Goal: Information Seeking & Learning: Learn about a topic

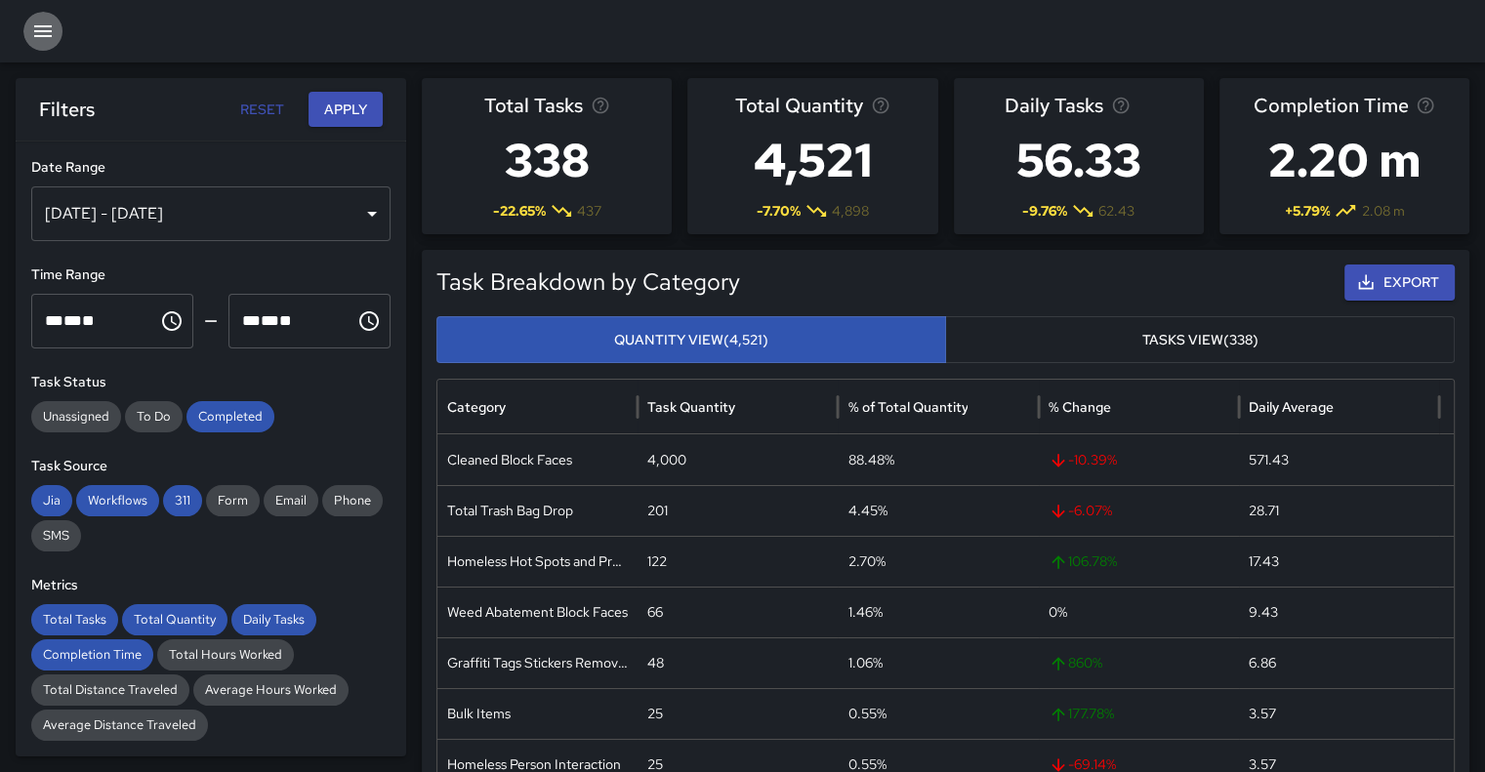
click at [43, 27] on icon "button" at bounding box center [42, 31] width 23 height 23
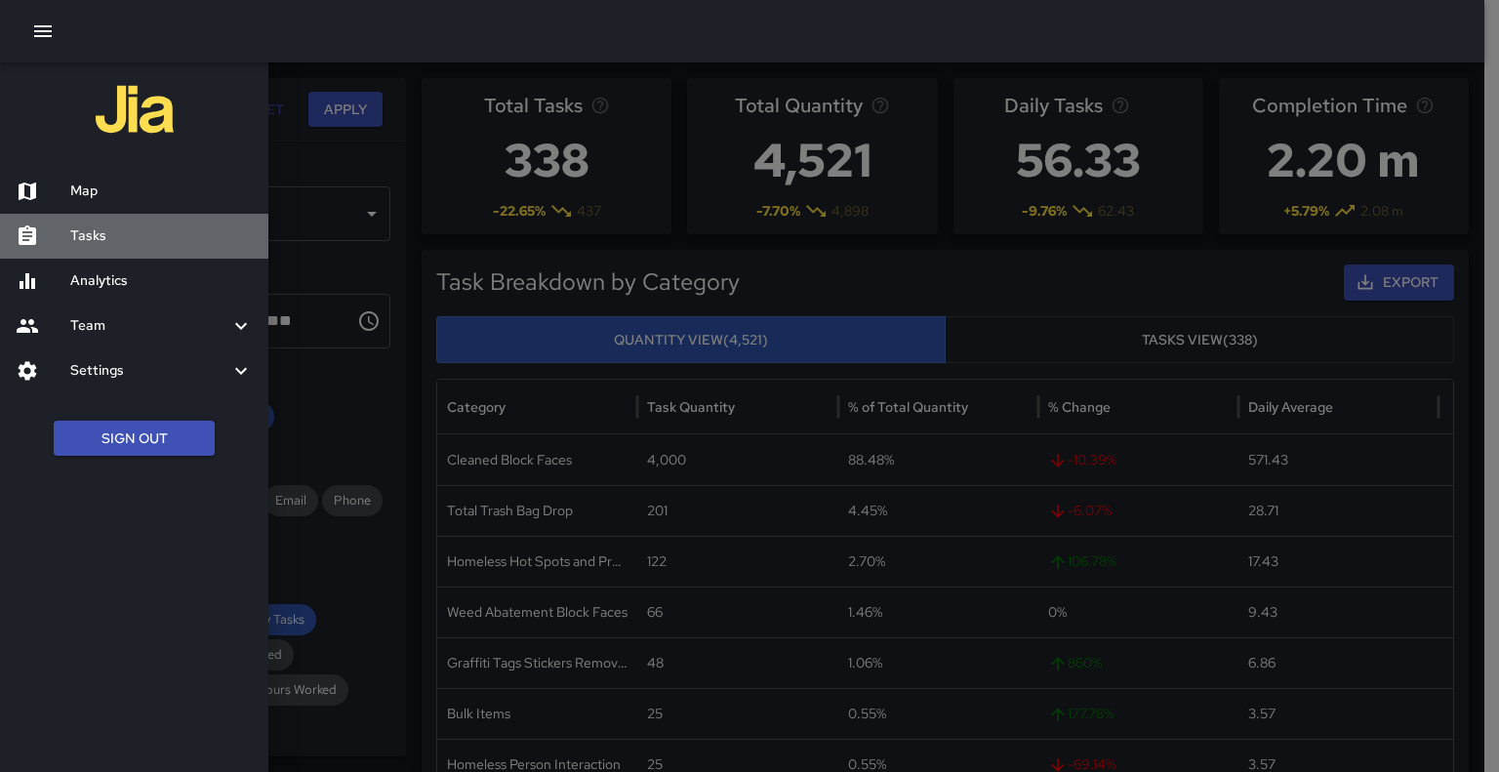
click at [91, 233] on h6 "Tasks" at bounding box center [161, 235] width 183 height 21
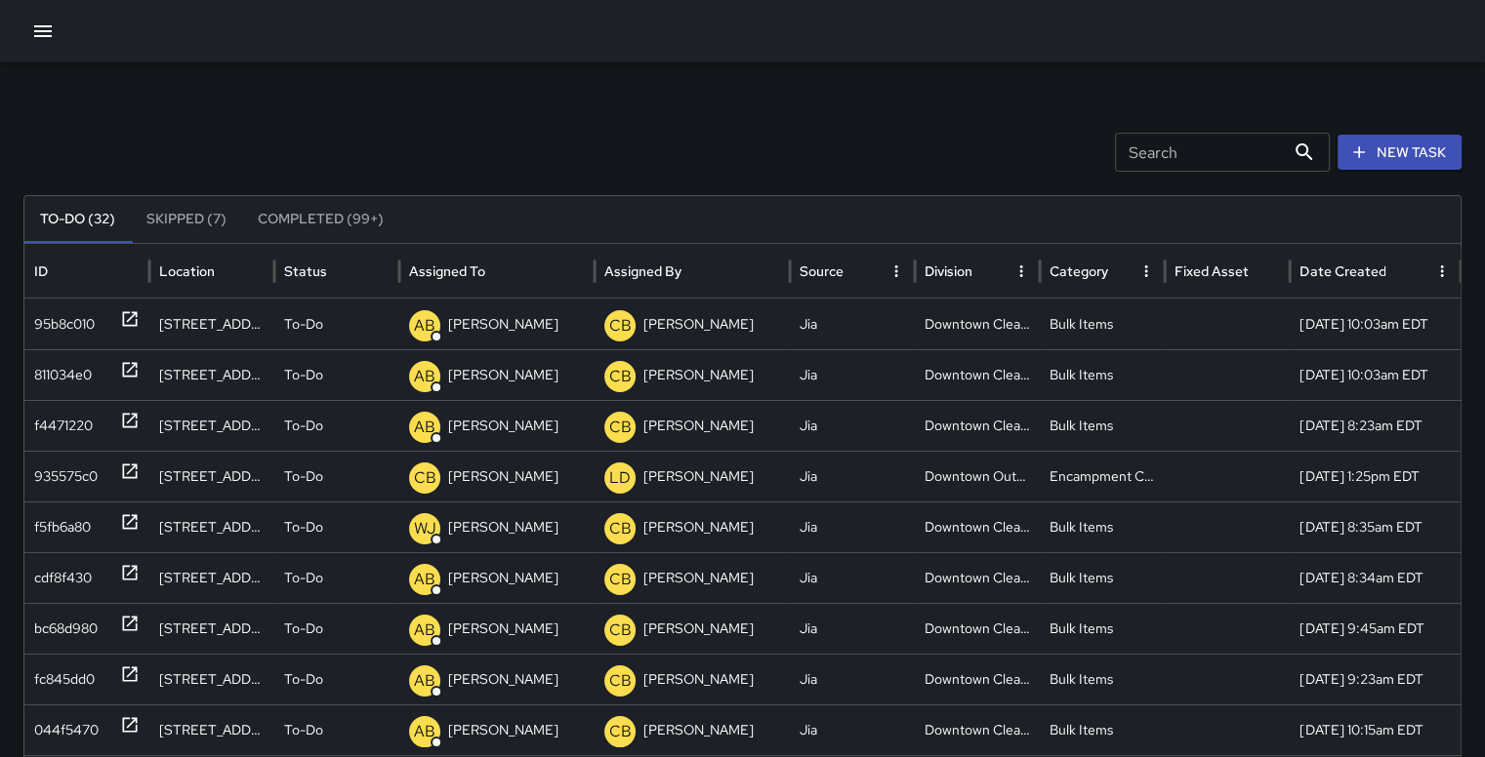
click at [316, 212] on button "Completed (99+)" at bounding box center [320, 219] width 157 height 47
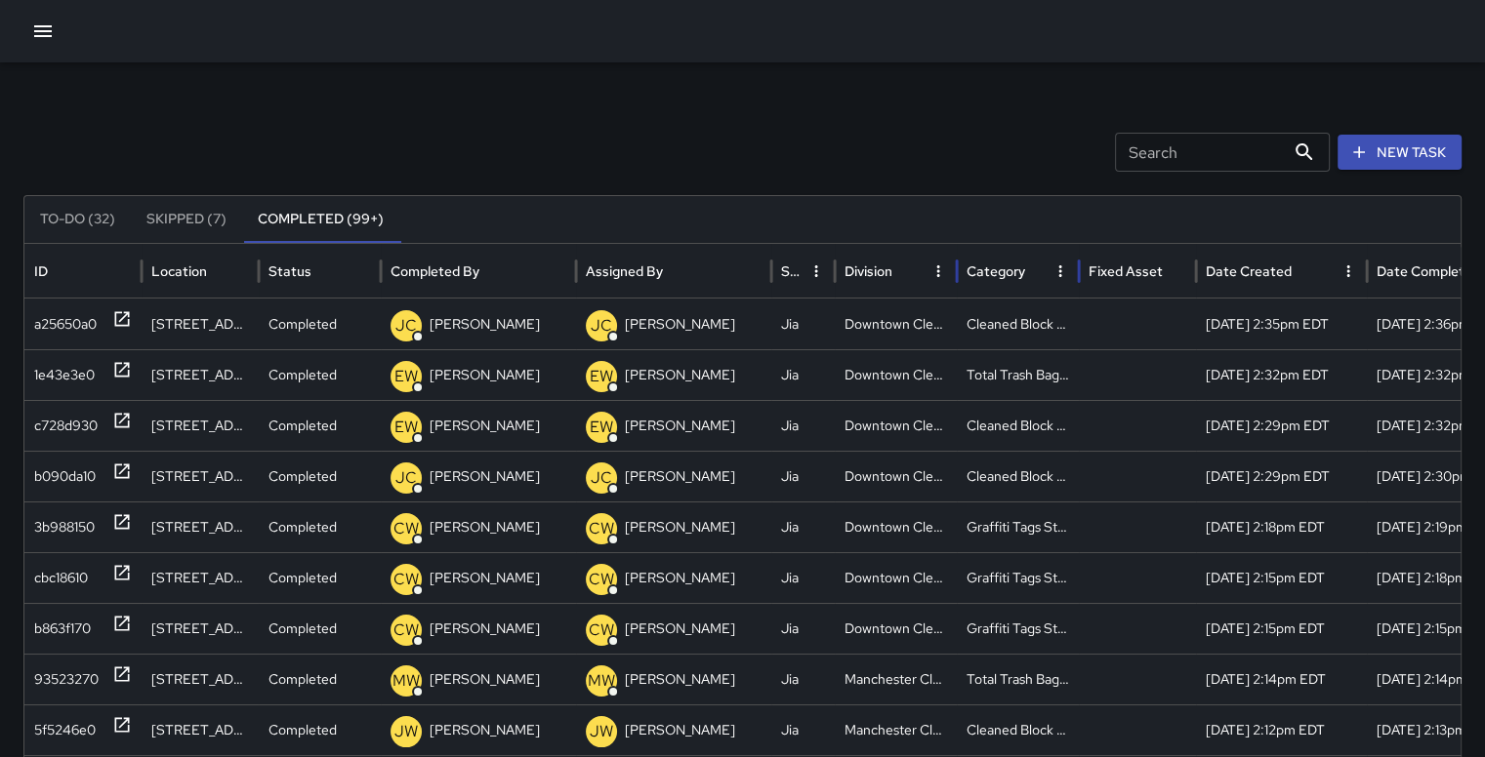
click at [1017, 264] on div "Category" at bounding box center [1006, 271] width 80 height 54
click at [51, 21] on icon "button" at bounding box center [42, 31] width 23 height 23
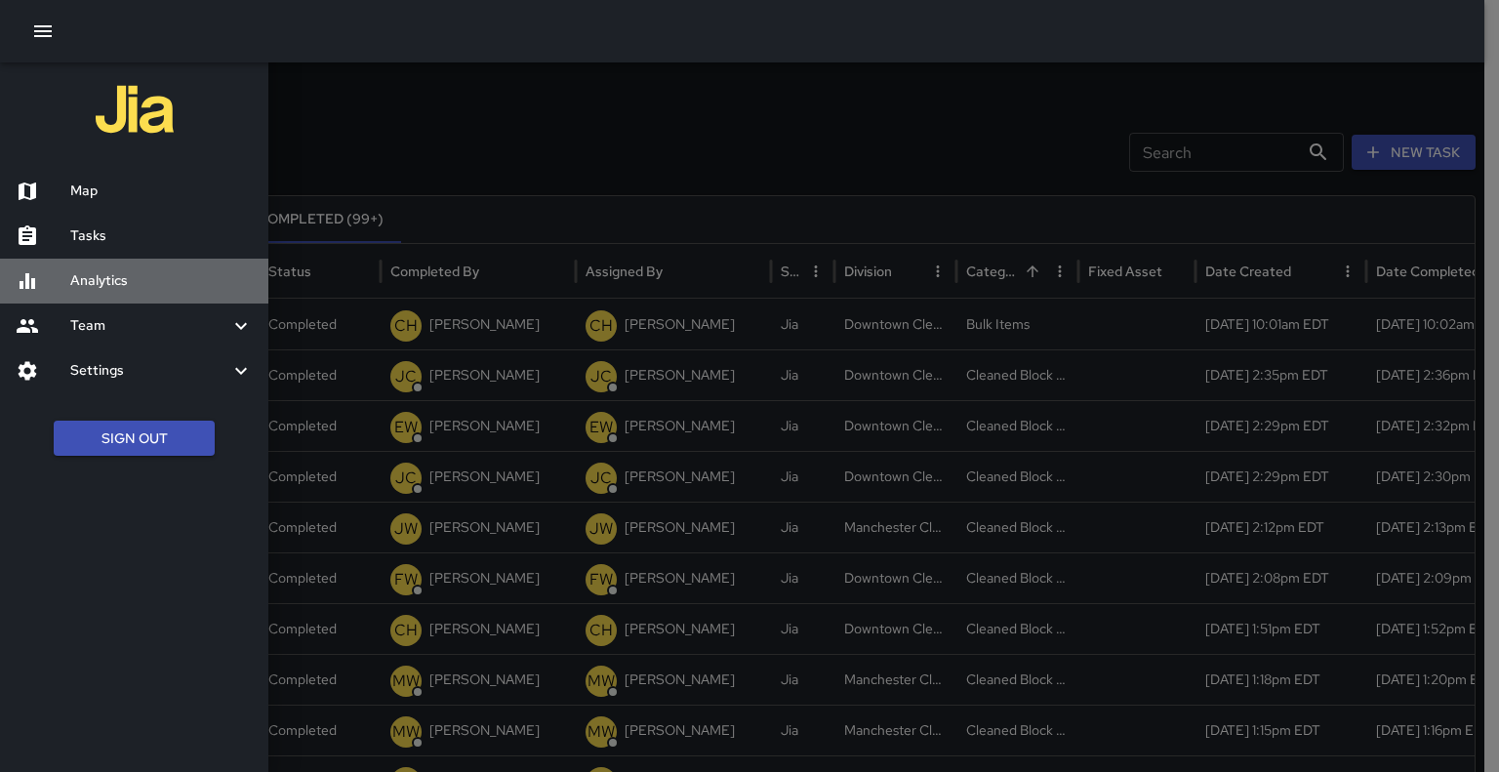
click at [118, 267] on div "Analytics" at bounding box center [134, 281] width 268 height 45
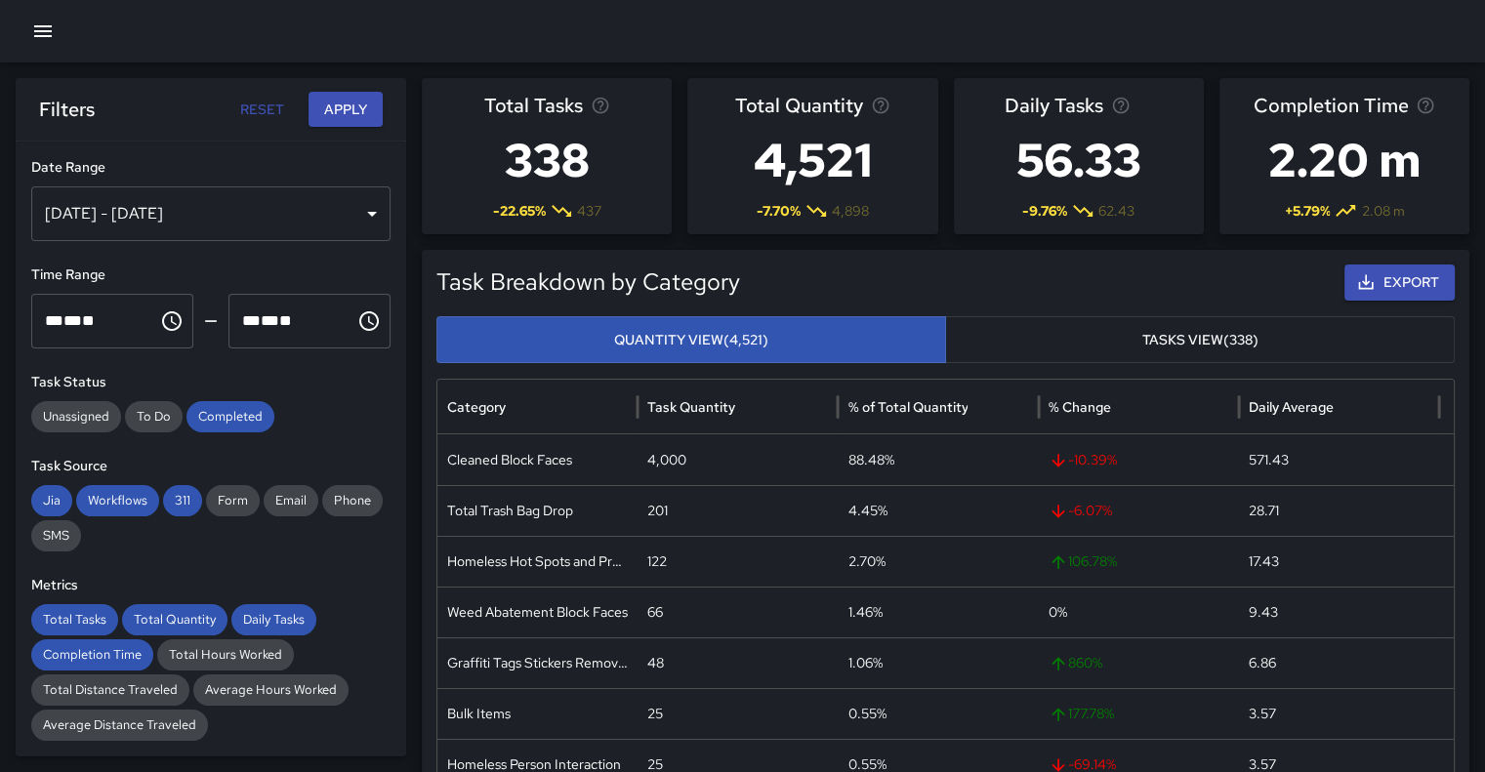
click at [364, 214] on div "[DATE] - [DATE]" at bounding box center [210, 213] width 359 height 55
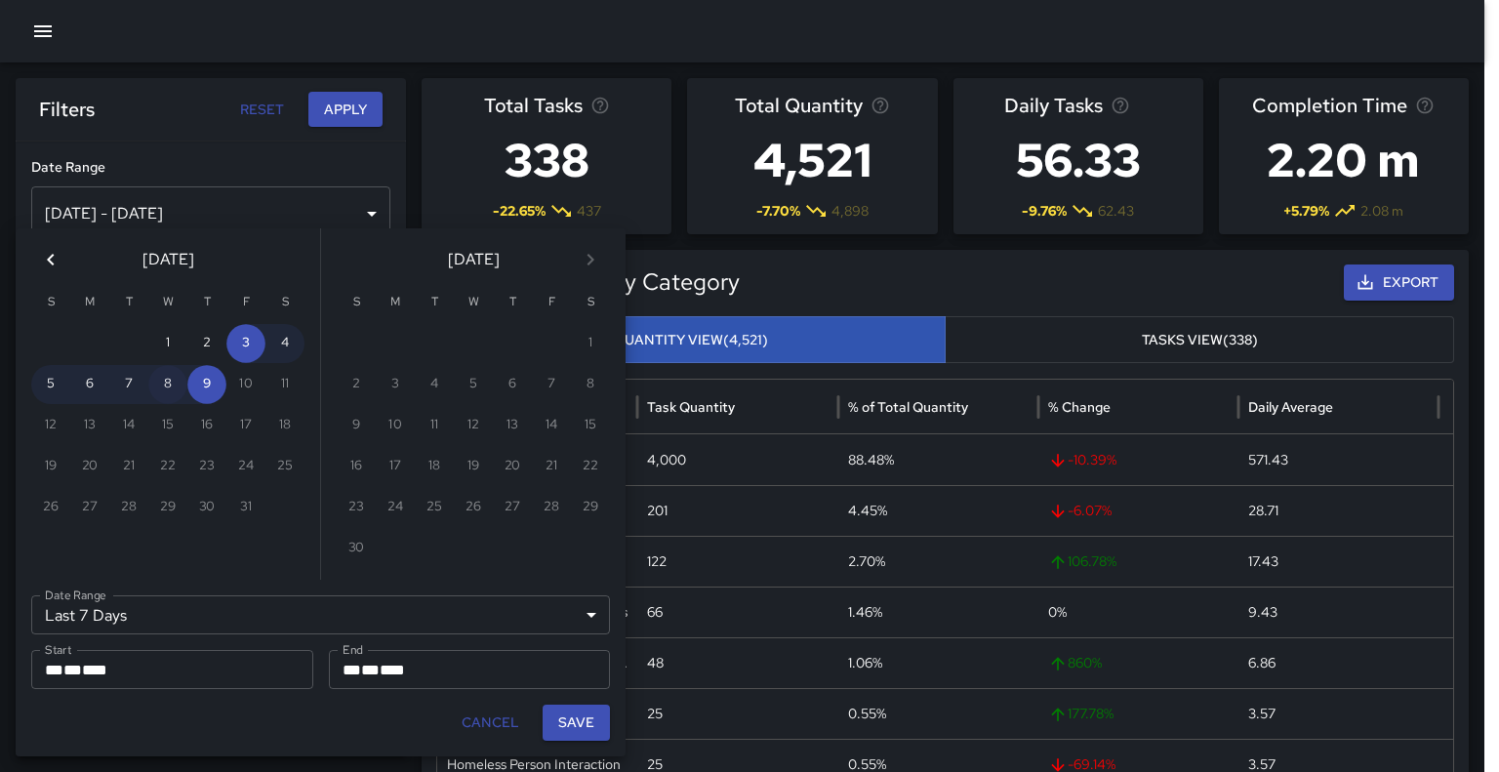
click at [170, 382] on button "8" at bounding box center [167, 384] width 39 height 39
type input "******"
type input "**********"
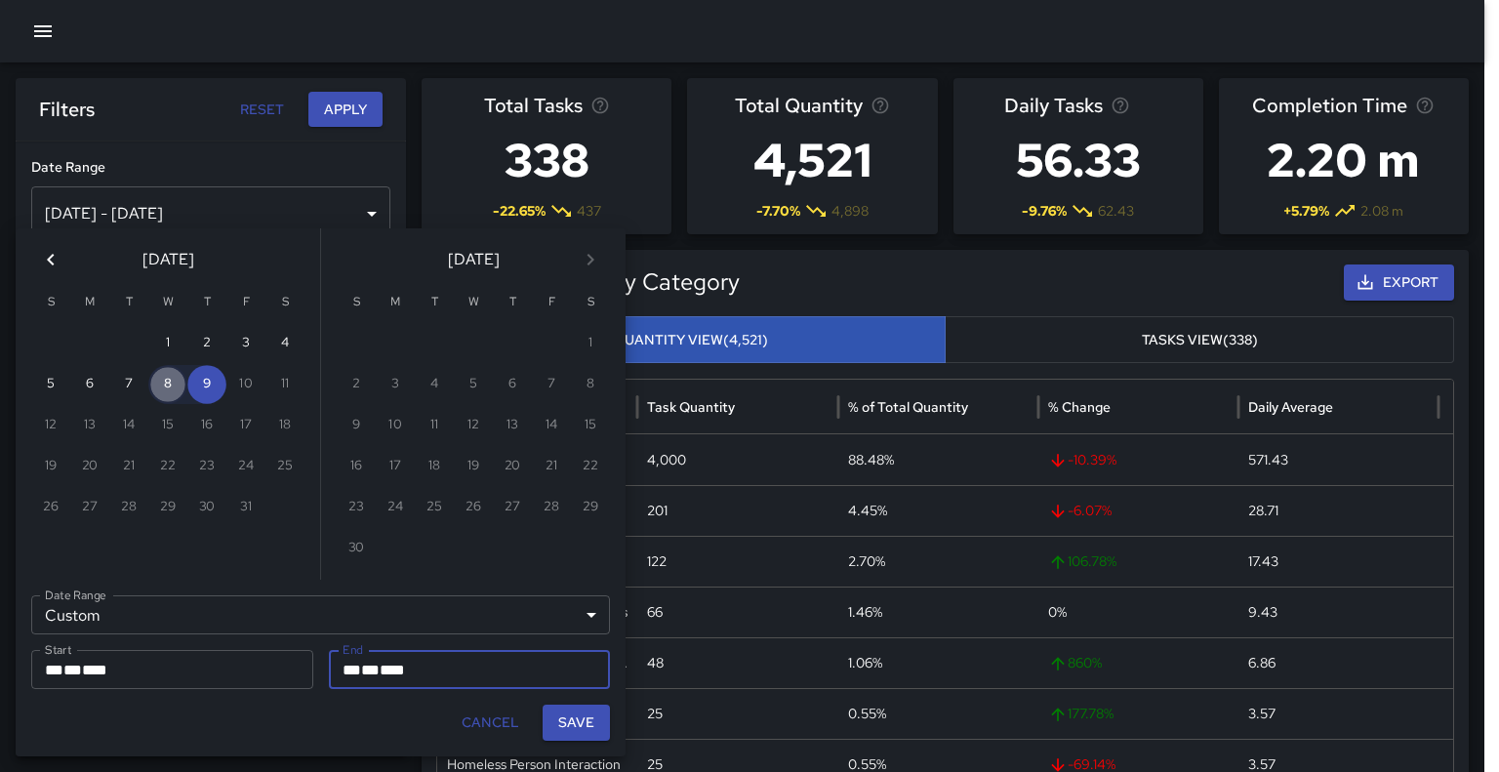
click at [180, 376] on button "8" at bounding box center [167, 384] width 39 height 39
type input "**********"
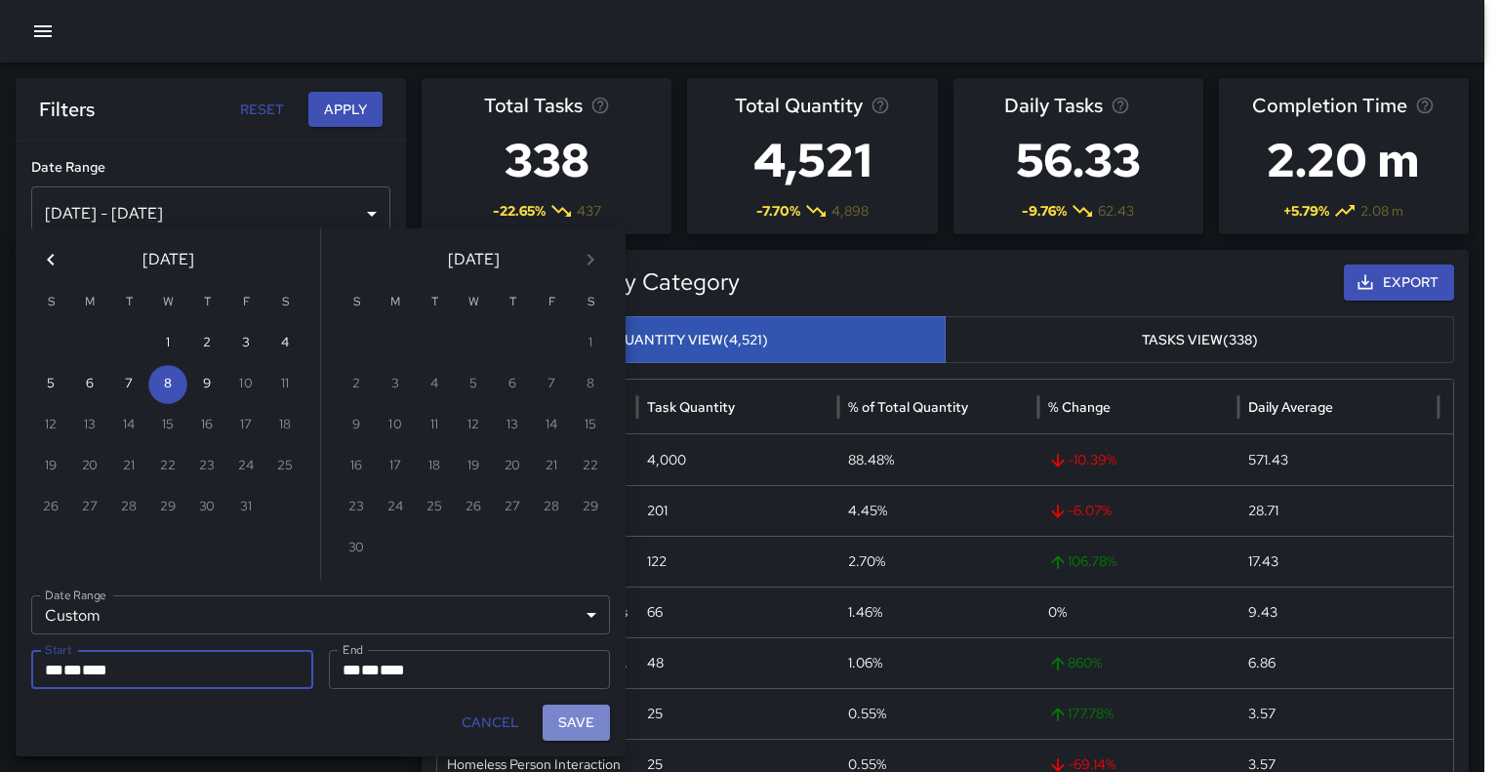
click at [590, 725] on button "Save" at bounding box center [576, 723] width 67 height 36
type input "**********"
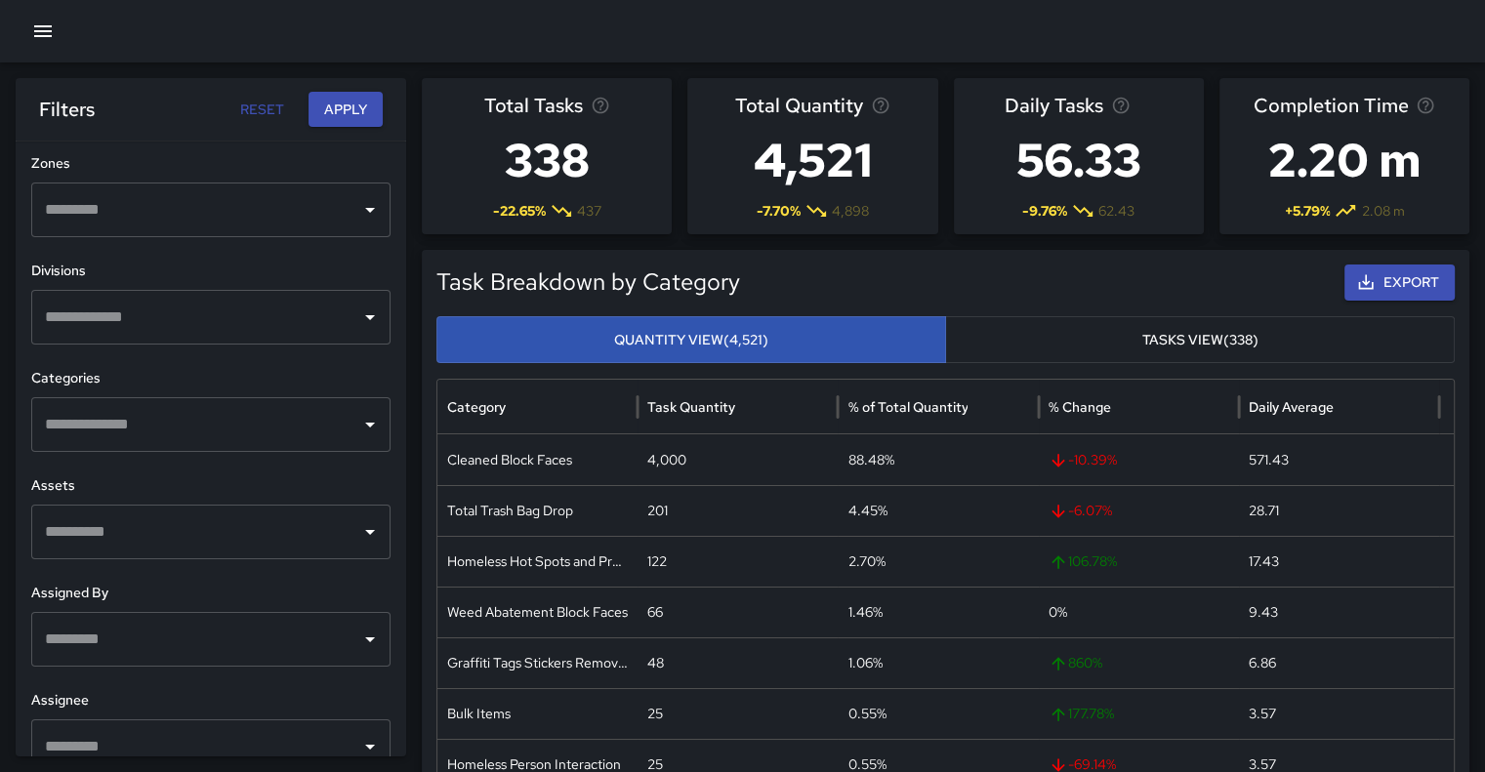
scroll to position [643, 0]
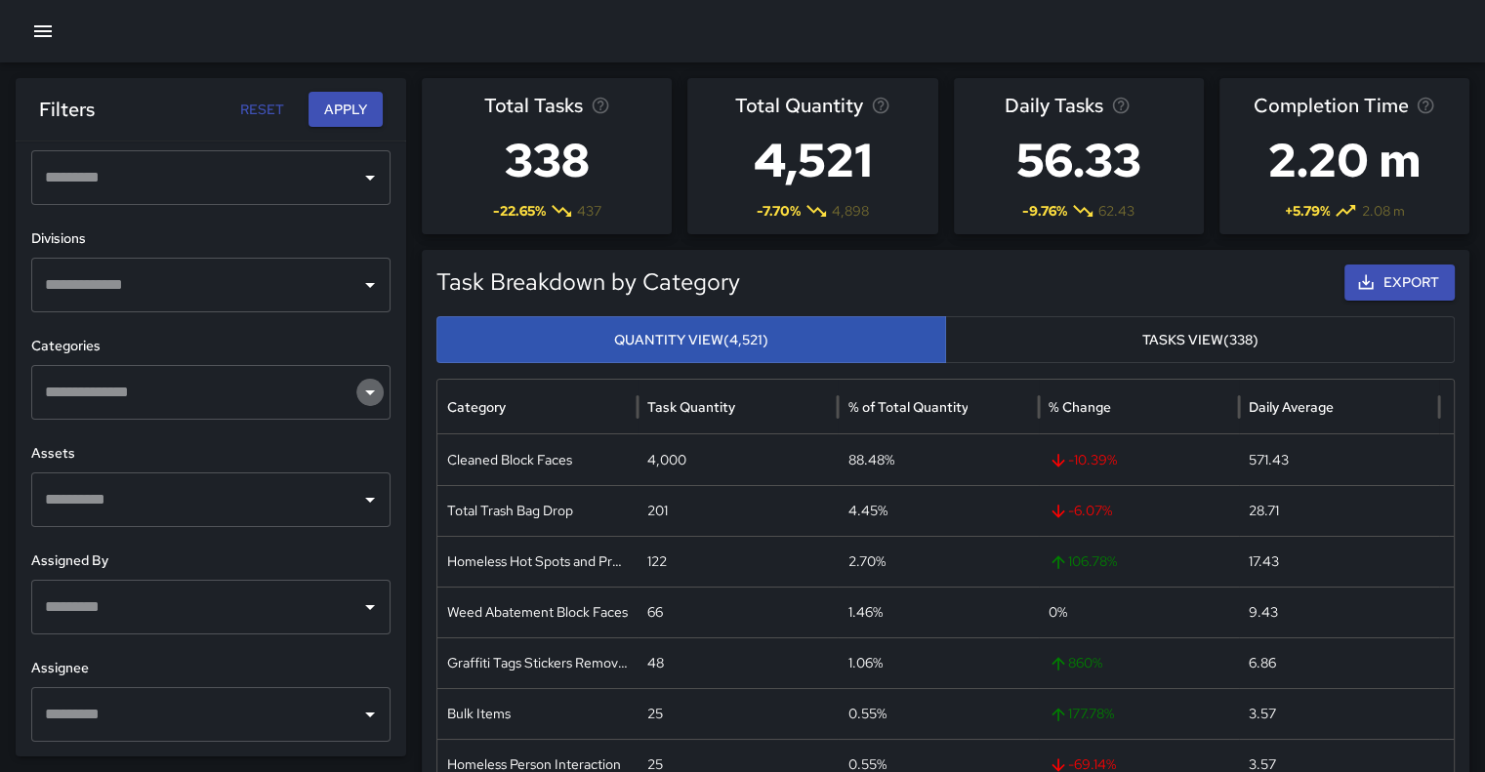
click at [358, 401] on icon "Open" at bounding box center [369, 392] width 23 height 23
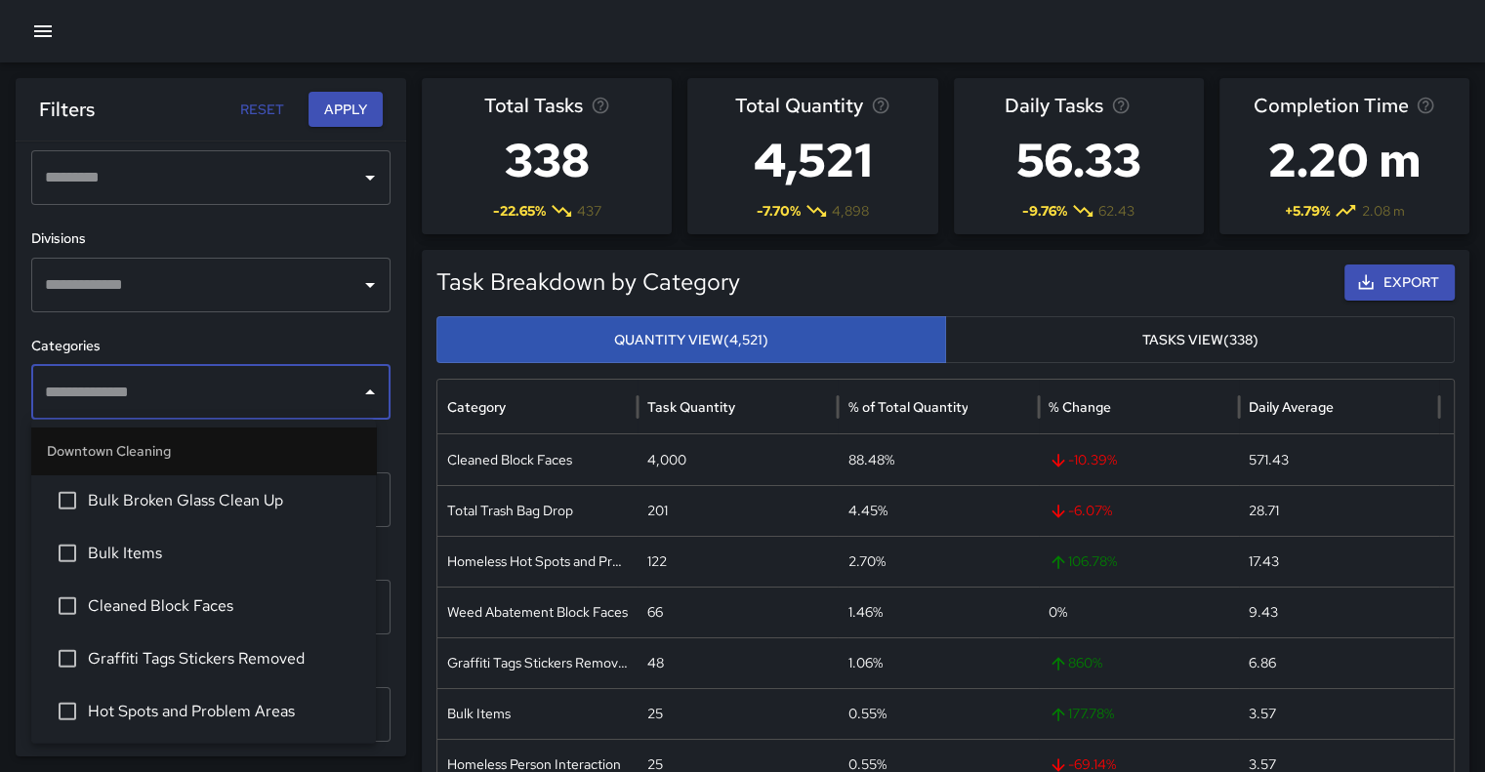
click at [208, 604] on span "Cleaned Block Faces" at bounding box center [224, 605] width 272 height 23
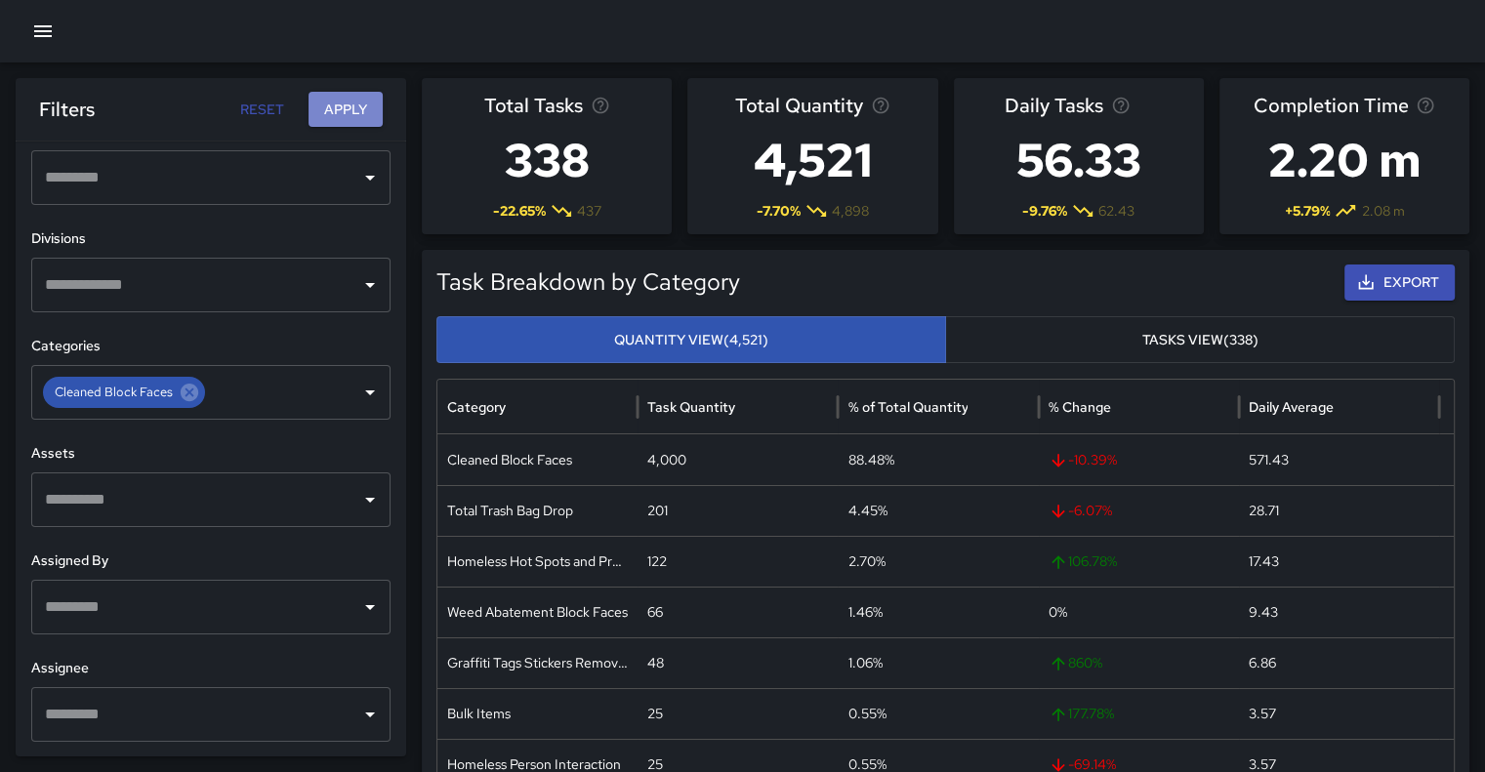
click at [336, 109] on button "Apply" at bounding box center [345, 110] width 74 height 36
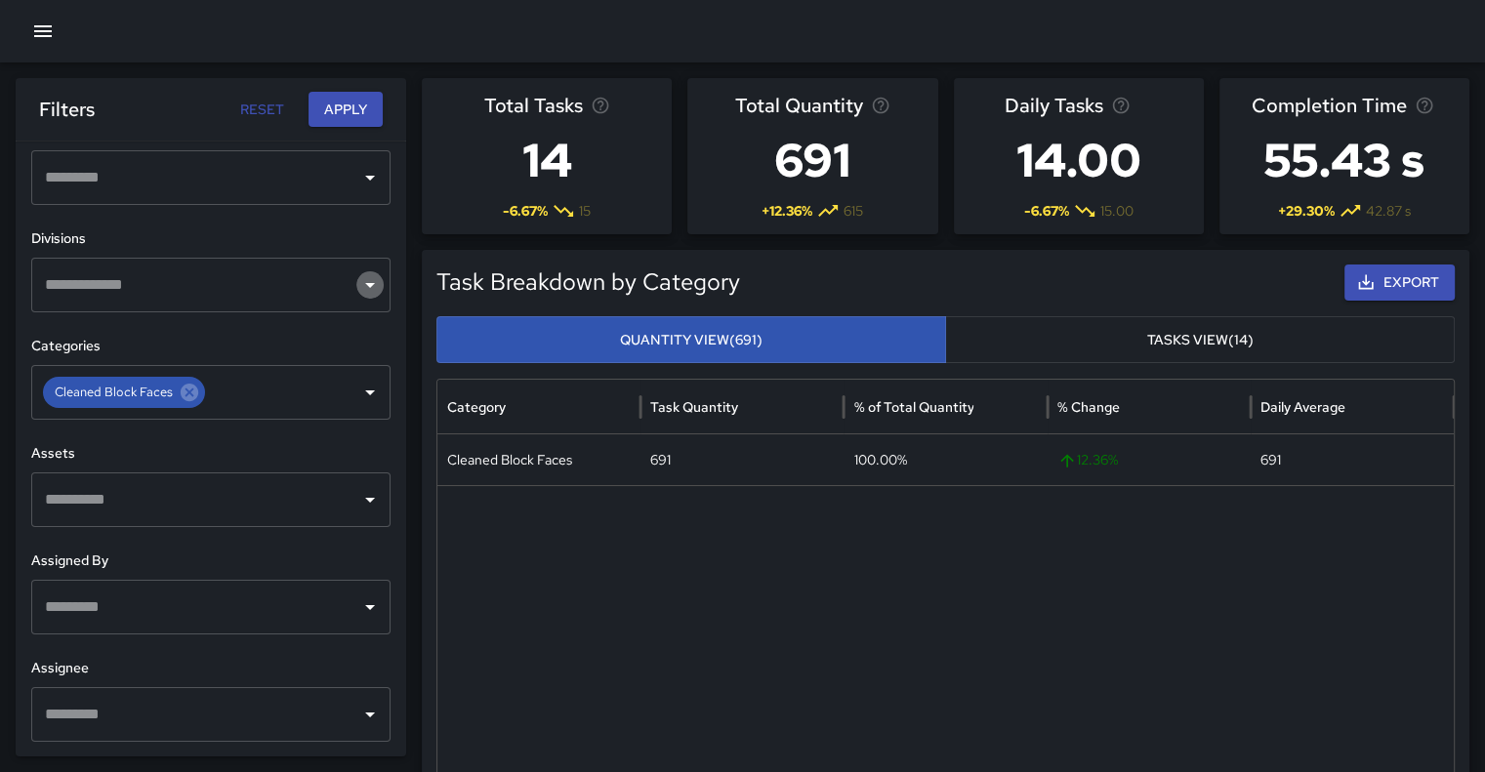
click at [358, 292] on icon "Open" at bounding box center [369, 284] width 23 height 23
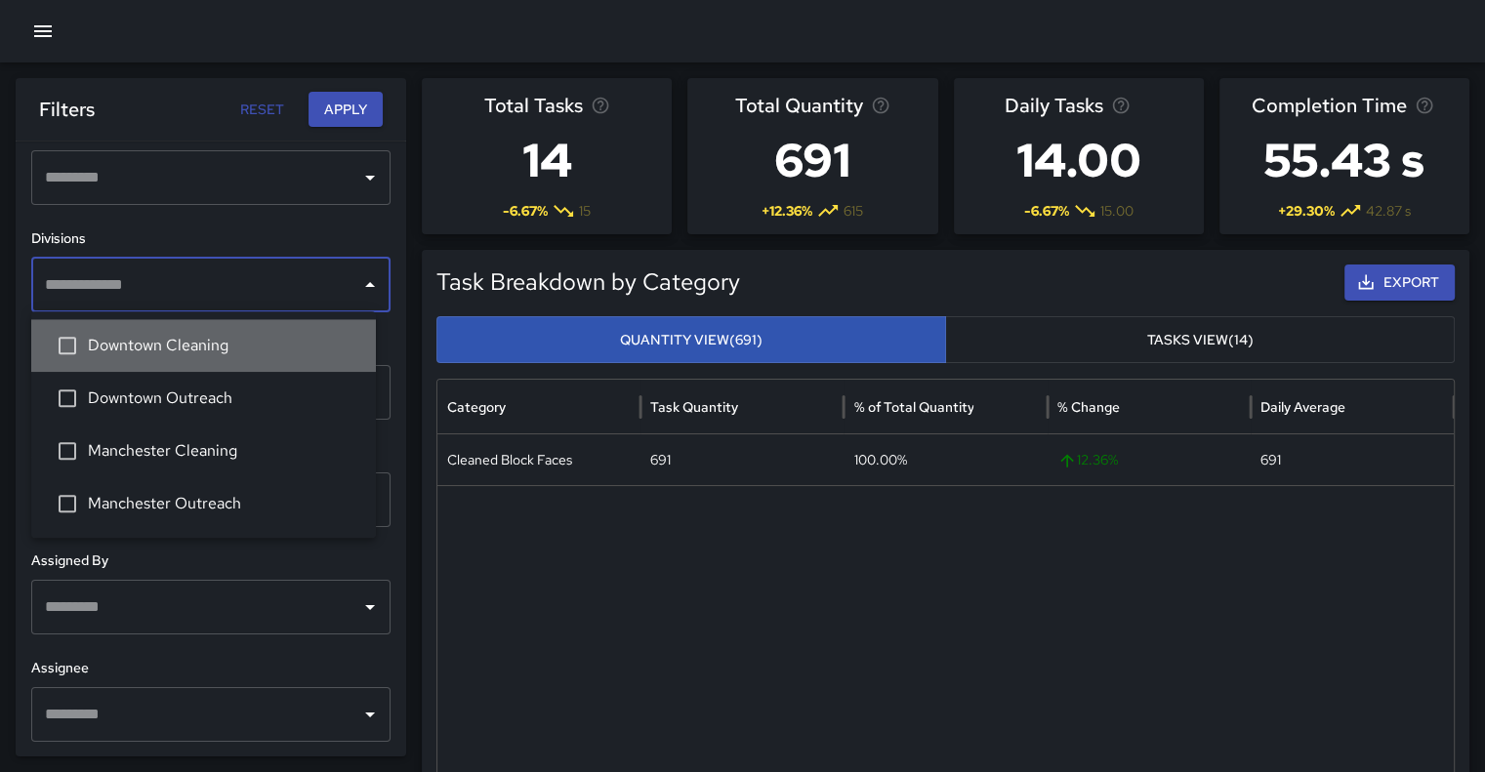
click at [278, 338] on span "Downtown Cleaning" at bounding box center [224, 345] width 272 height 23
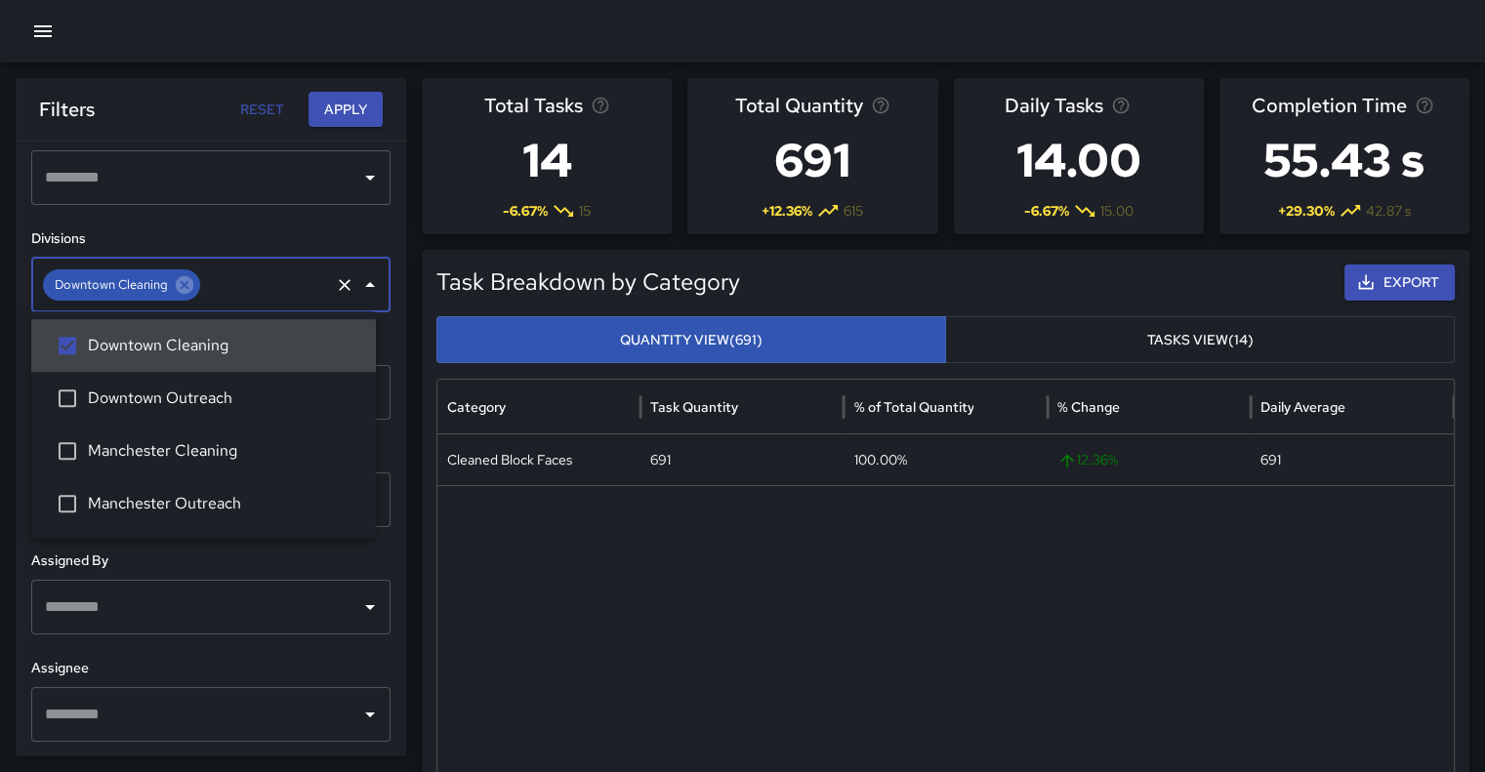
click at [347, 102] on button "Apply" at bounding box center [345, 110] width 74 height 36
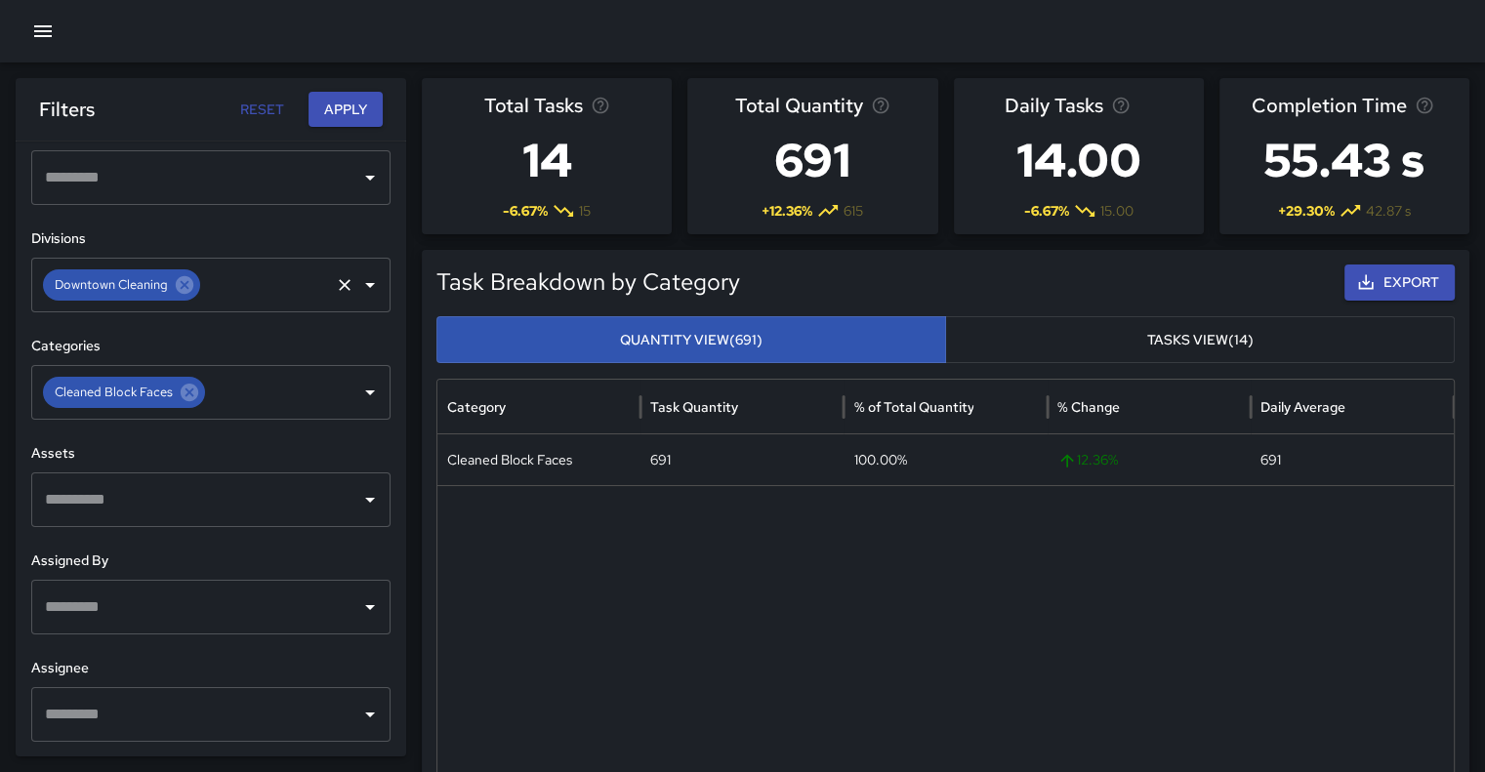
click at [359, 292] on icon "Open" at bounding box center [369, 284] width 23 height 23
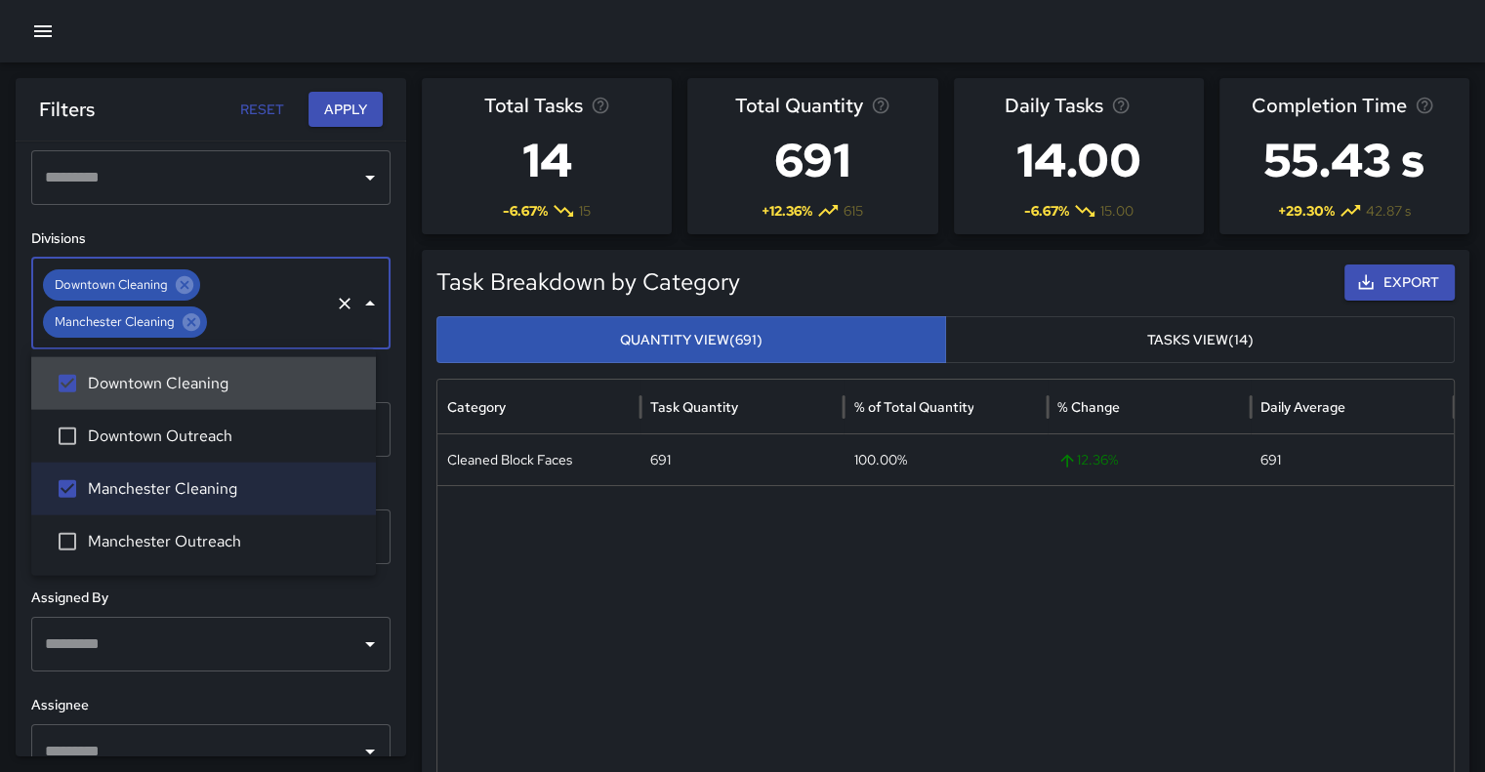
click at [347, 107] on button "Apply" at bounding box center [345, 110] width 74 height 36
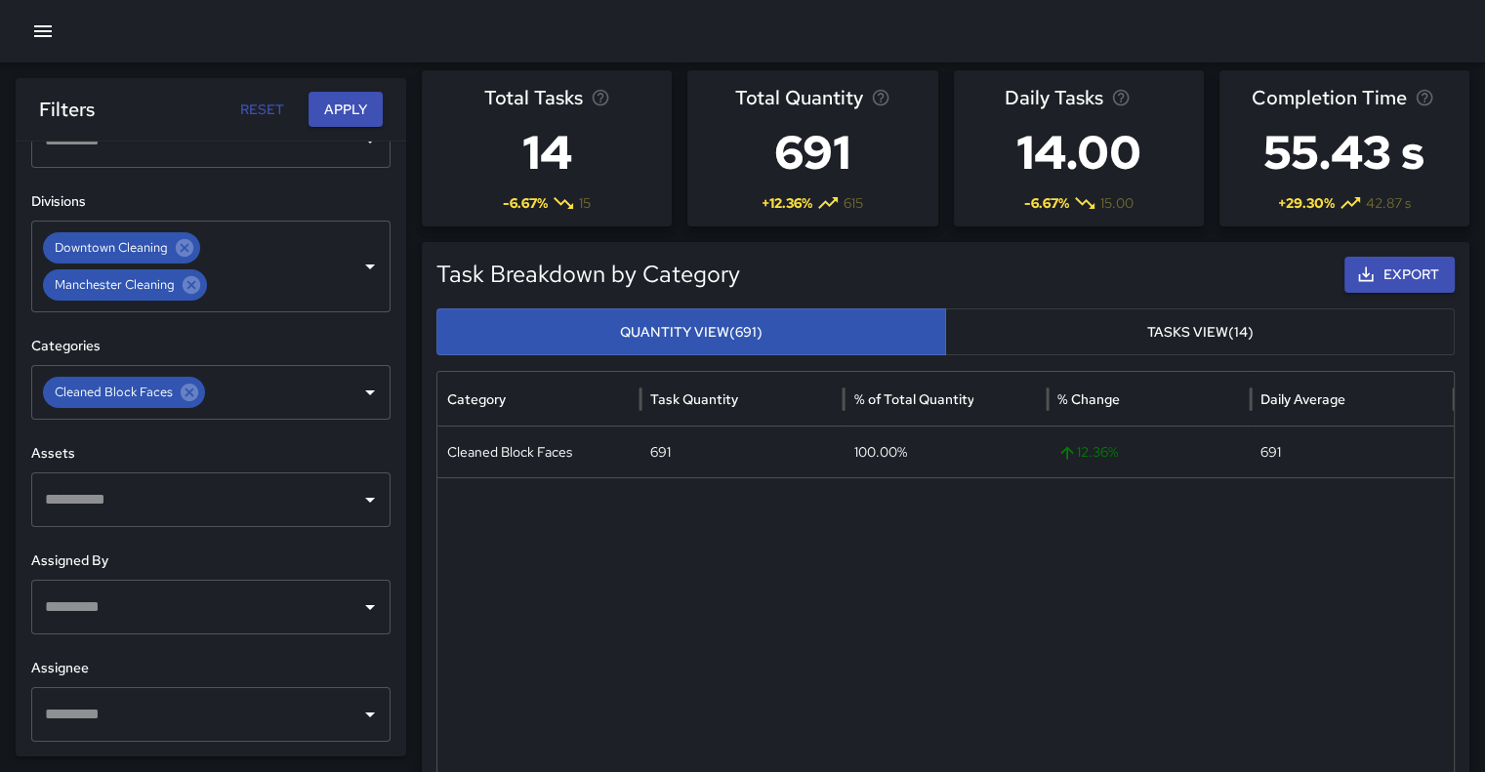
scroll to position [647, 0]
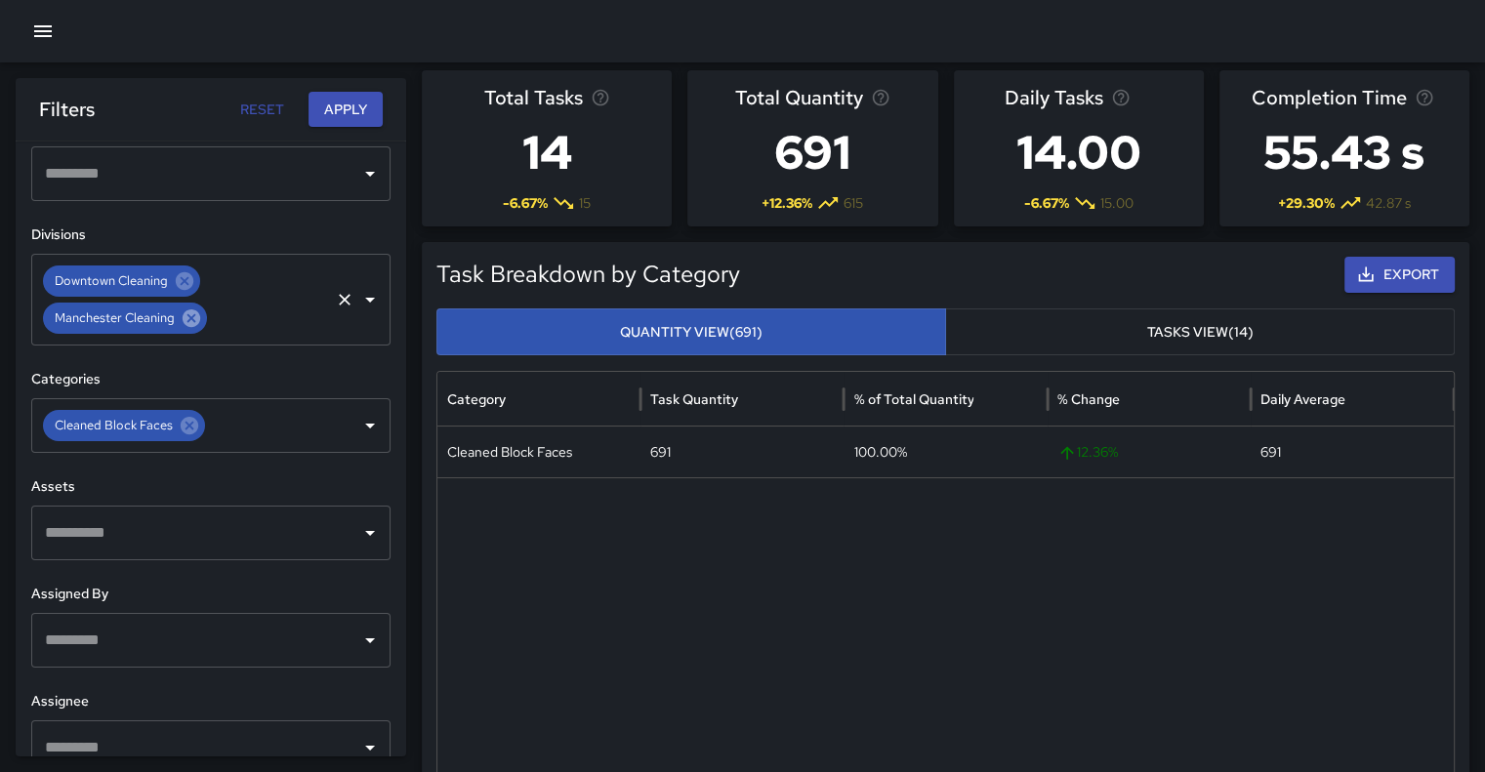
click at [187, 323] on icon at bounding box center [192, 318] width 18 height 18
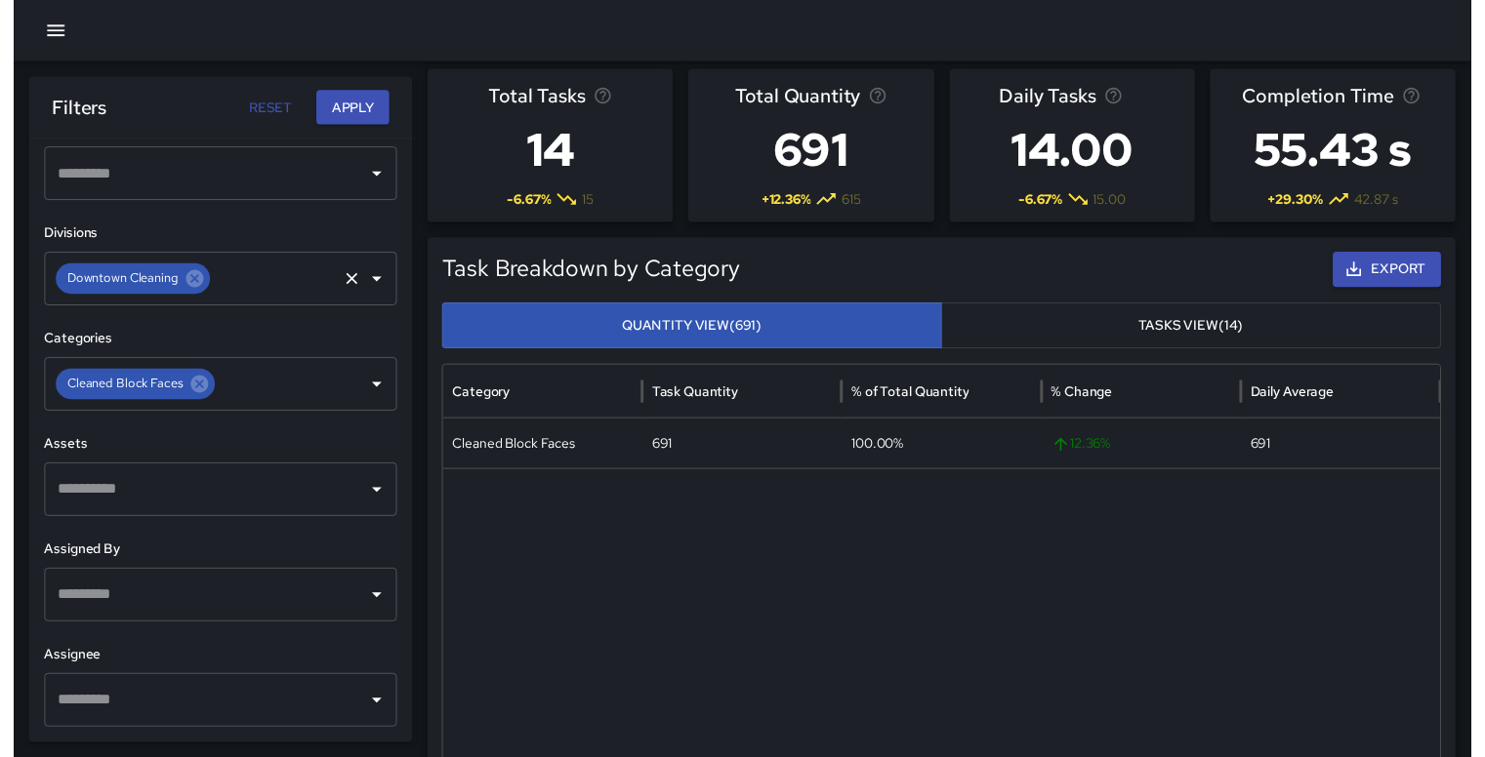
scroll to position [643, 0]
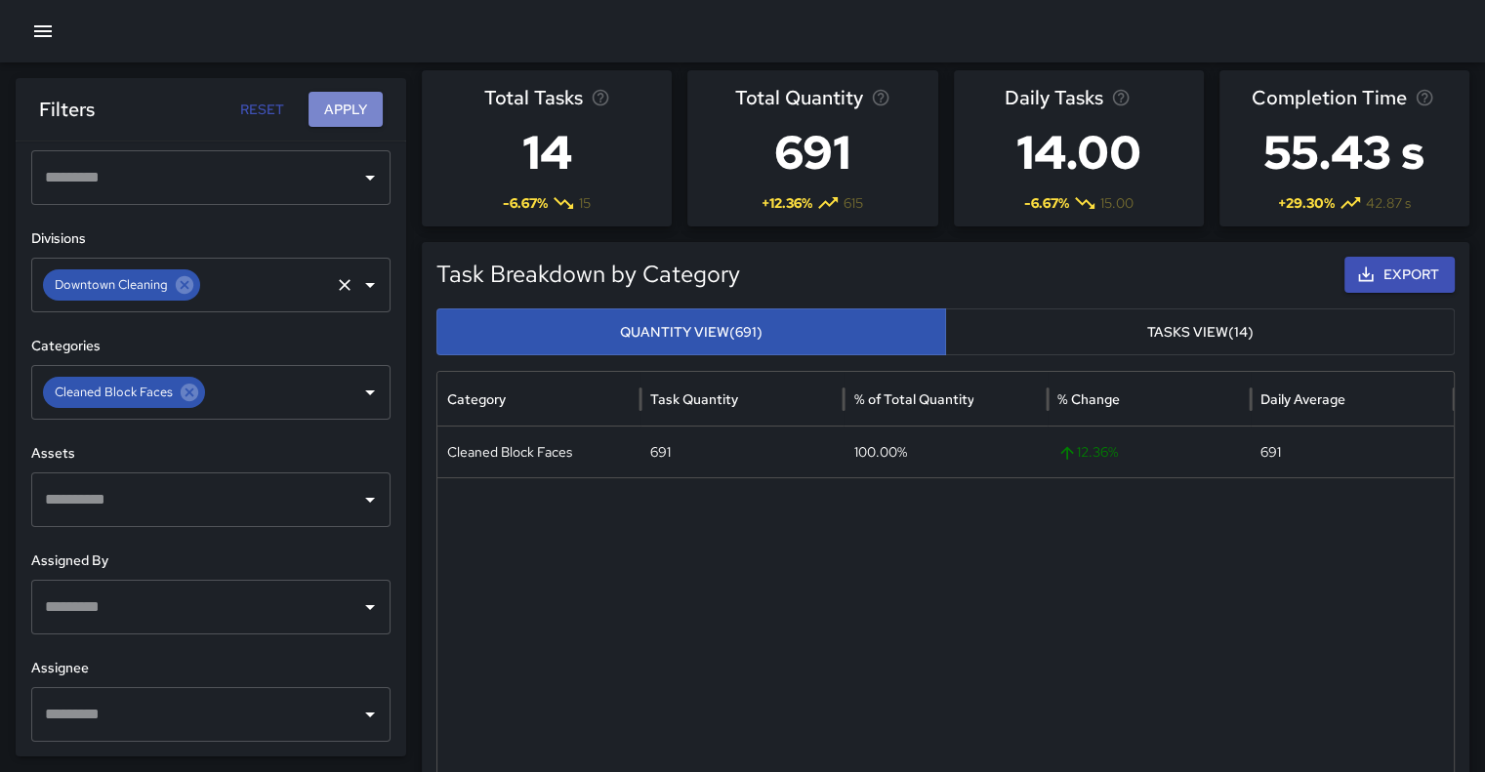
click at [357, 116] on button "Apply" at bounding box center [345, 110] width 74 height 36
click at [40, 34] on icon "button" at bounding box center [42, 31] width 23 height 23
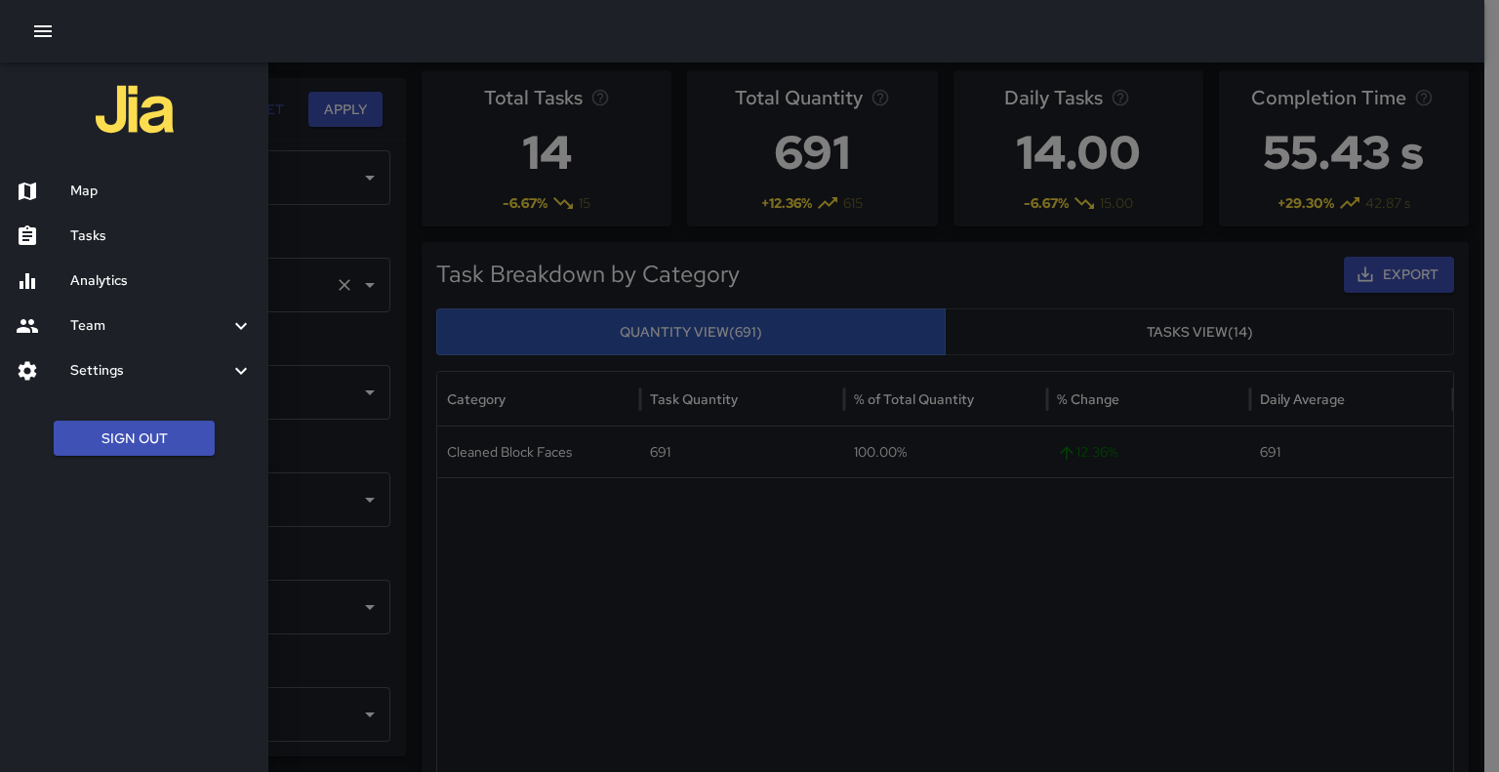
click at [91, 232] on h6 "Tasks" at bounding box center [161, 235] width 183 height 21
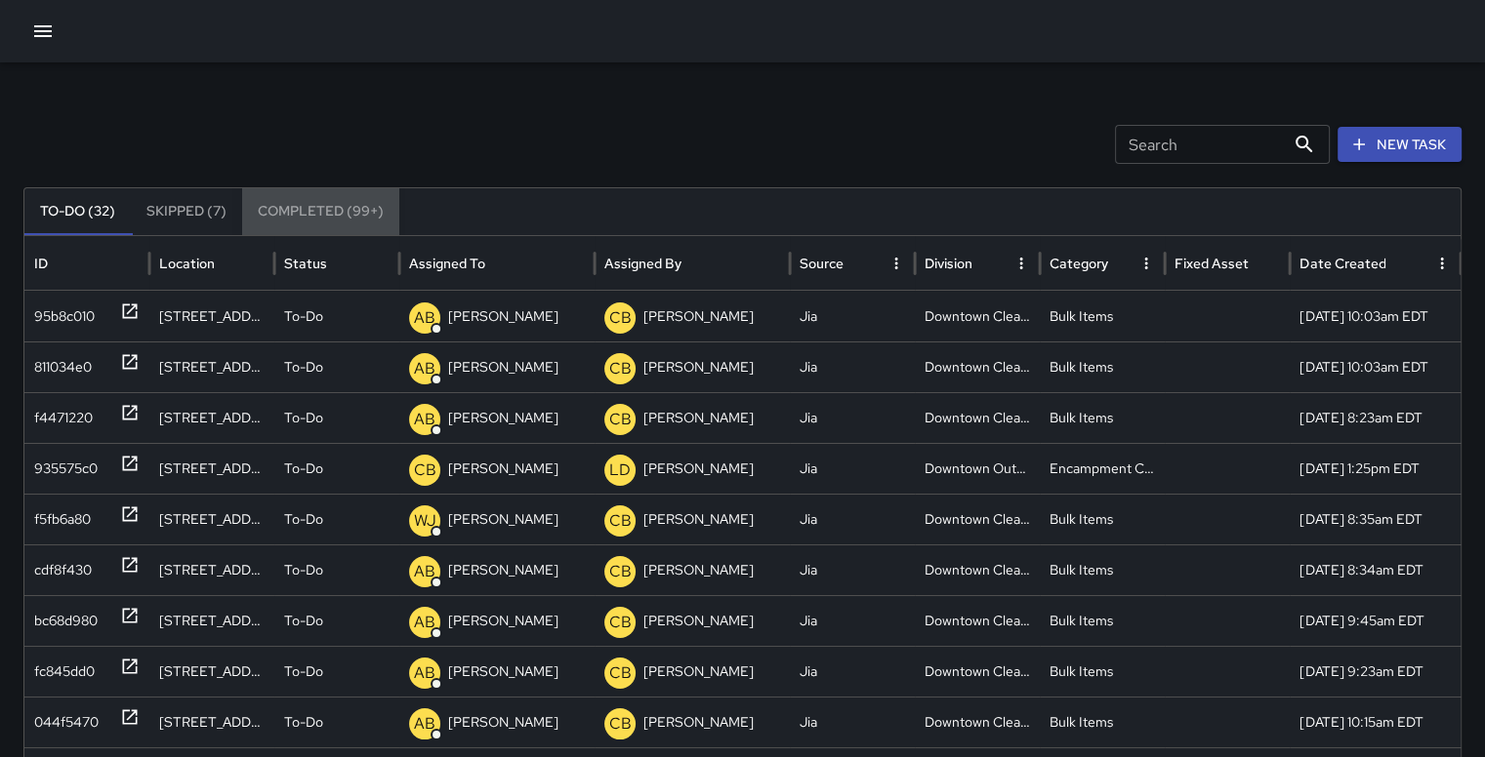
click at [320, 210] on button "Completed (99+)" at bounding box center [320, 211] width 157 height 47
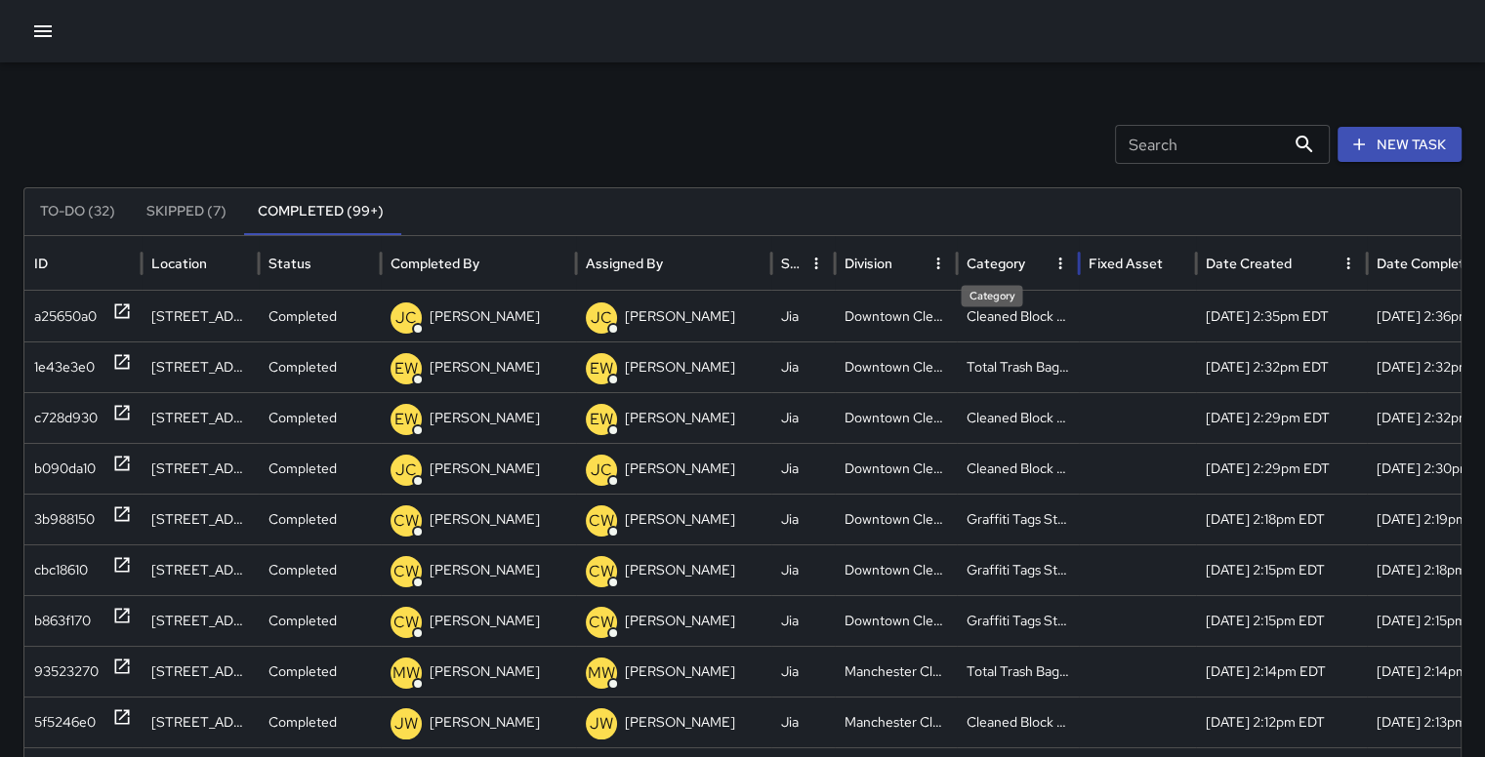
click at [1003, 262] on div "Category" at bounding box center [995, 264] width 59 height 18
click at [73, 361] on div "a25650a0" at bounding box center [65, 368] width 62 height 50
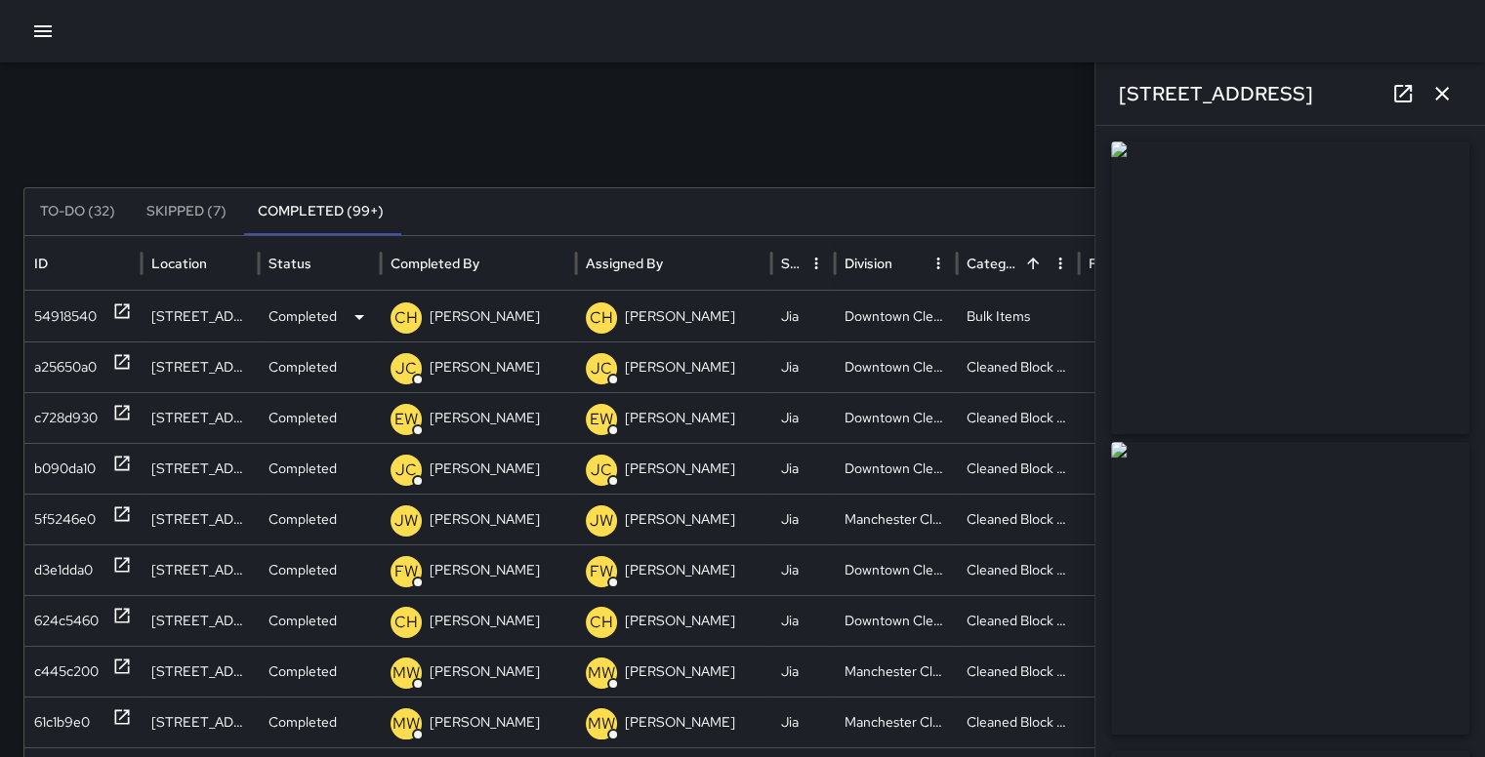
type input "**********"
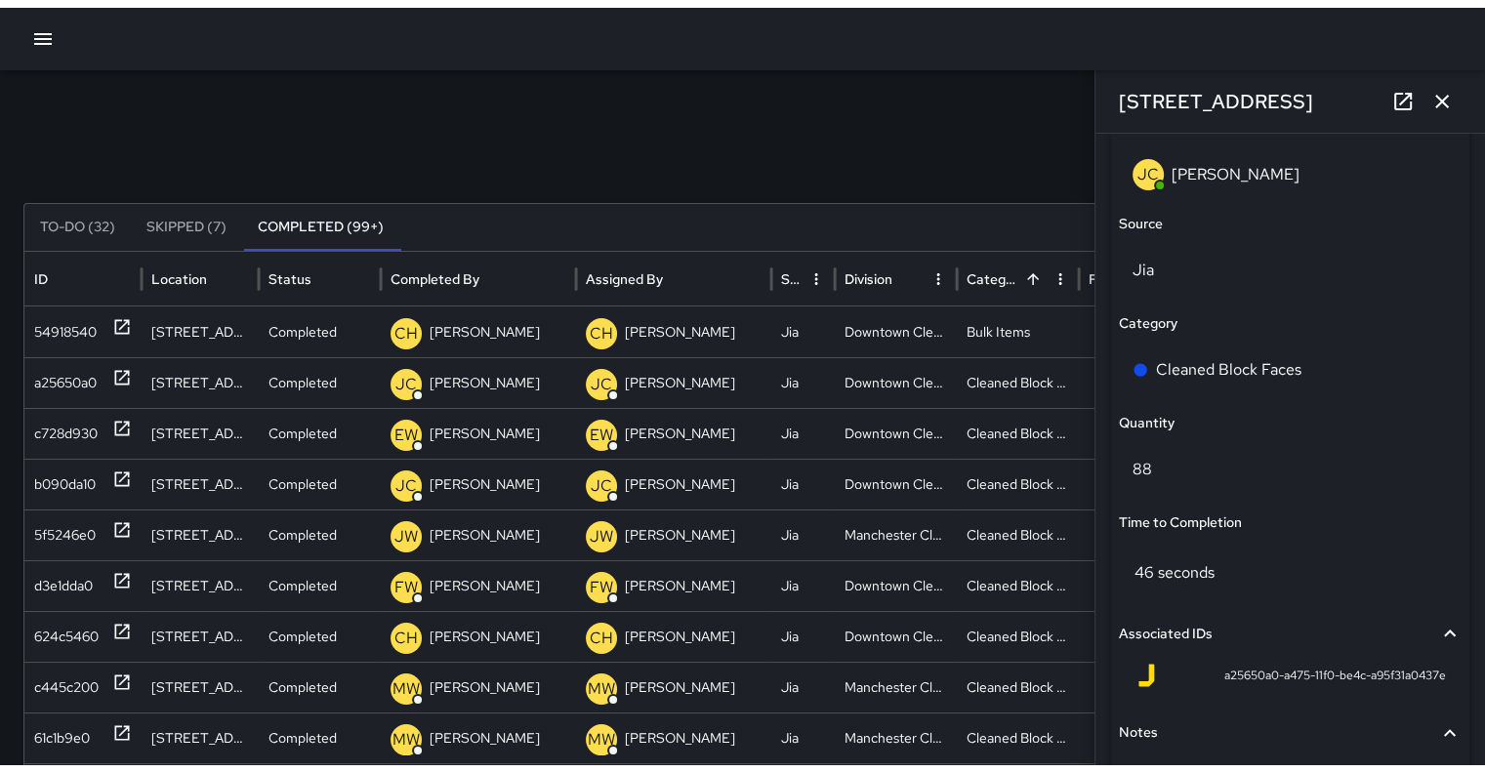
scroll to position [1132, 0]
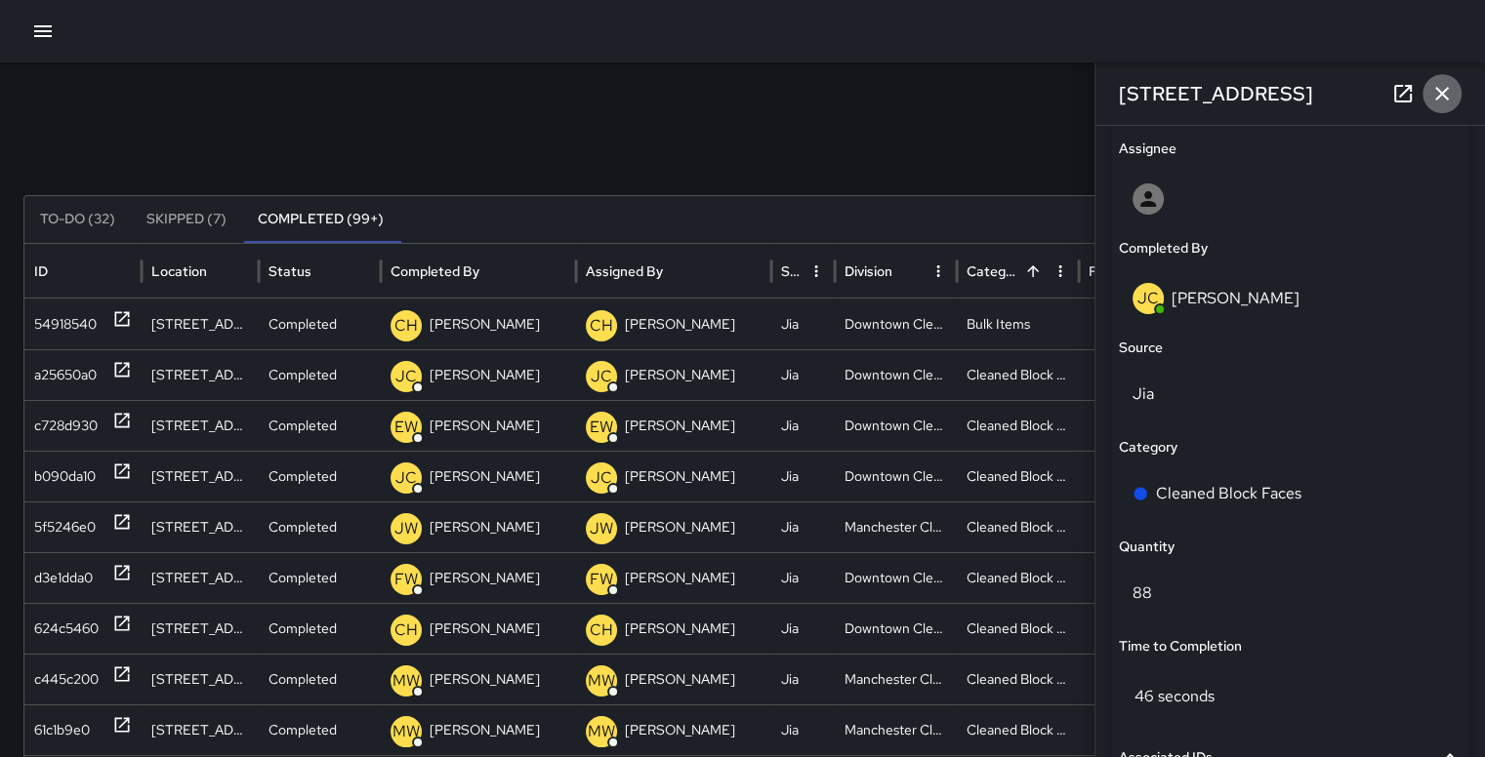
click at [1450, 102] on icon "button" at bounding box center [1441, 93] width 23 height 23
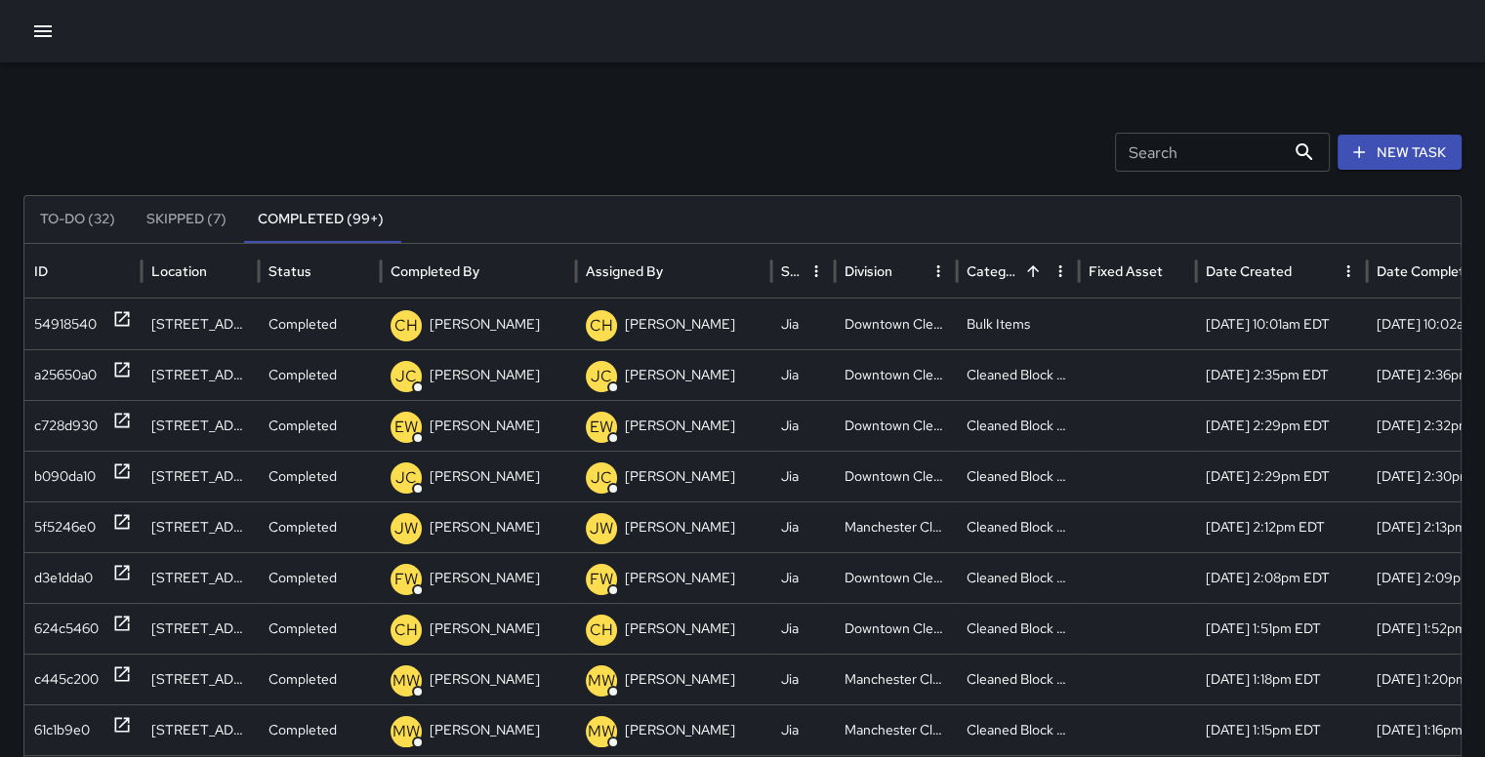
click at [37, 25] on icon "button" at bounding box center [43, 31] width 18 height 12
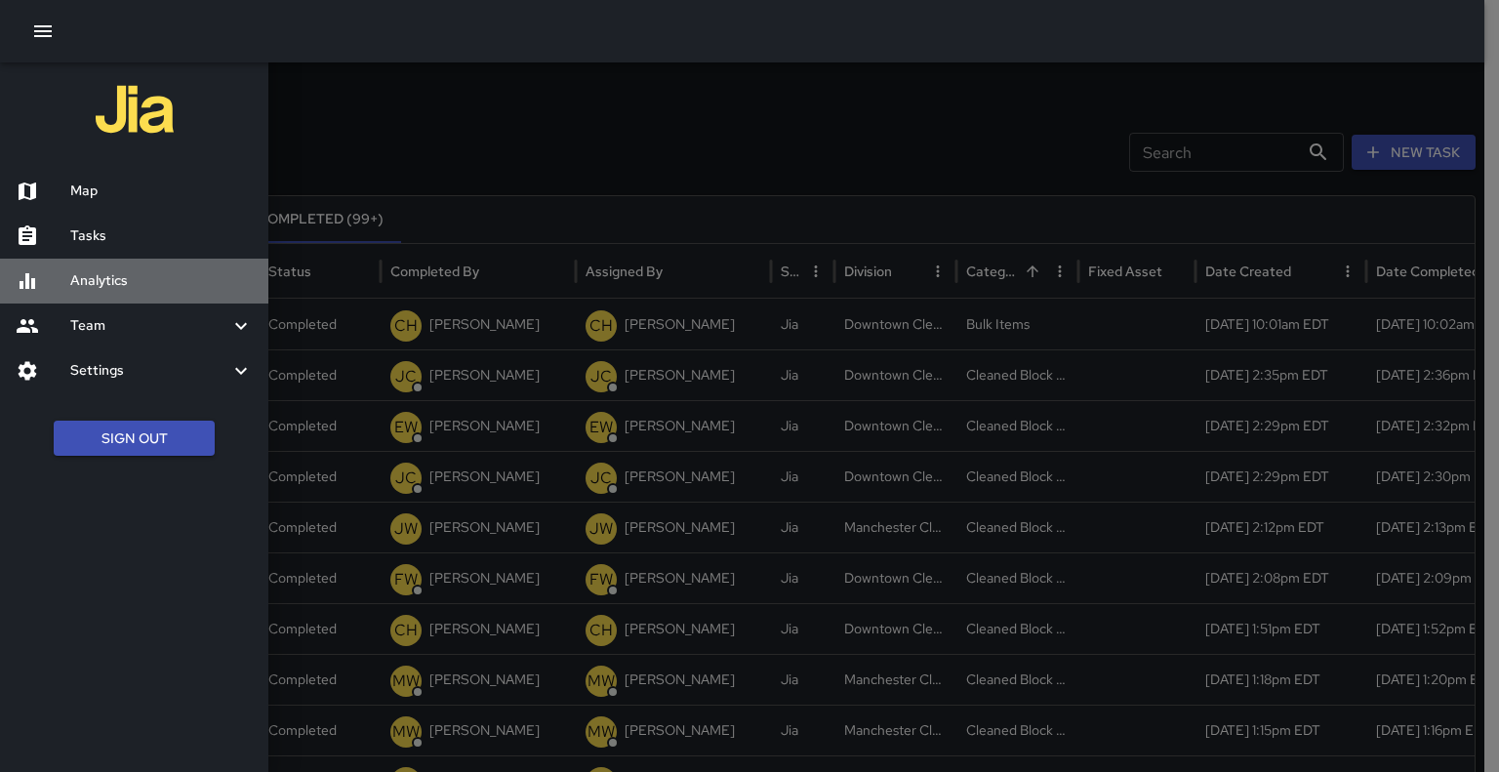
click at [98, 275] on h6 "Analytics" at bounding box center [161, 280] width 183 height 21
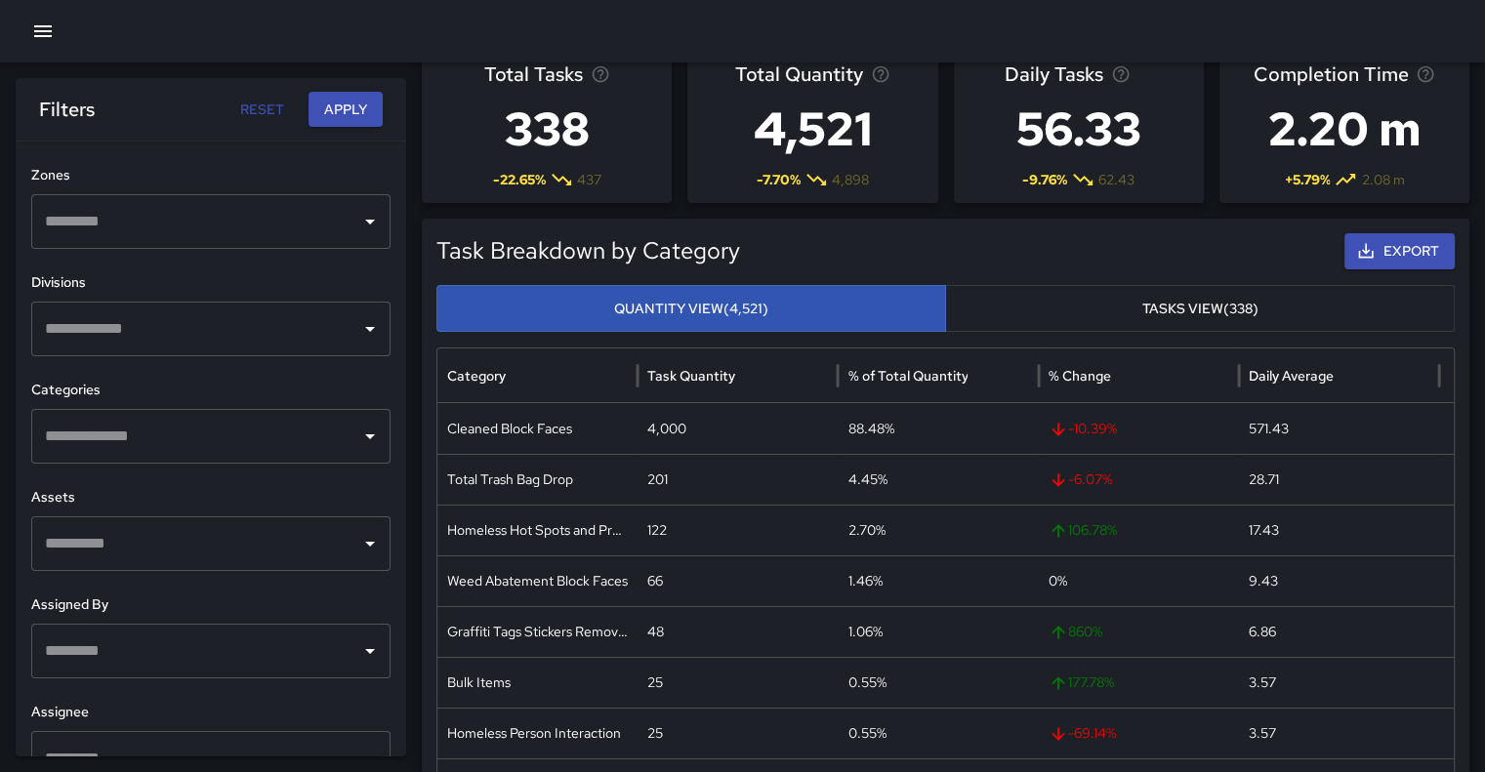
scroll to position [643, 0]
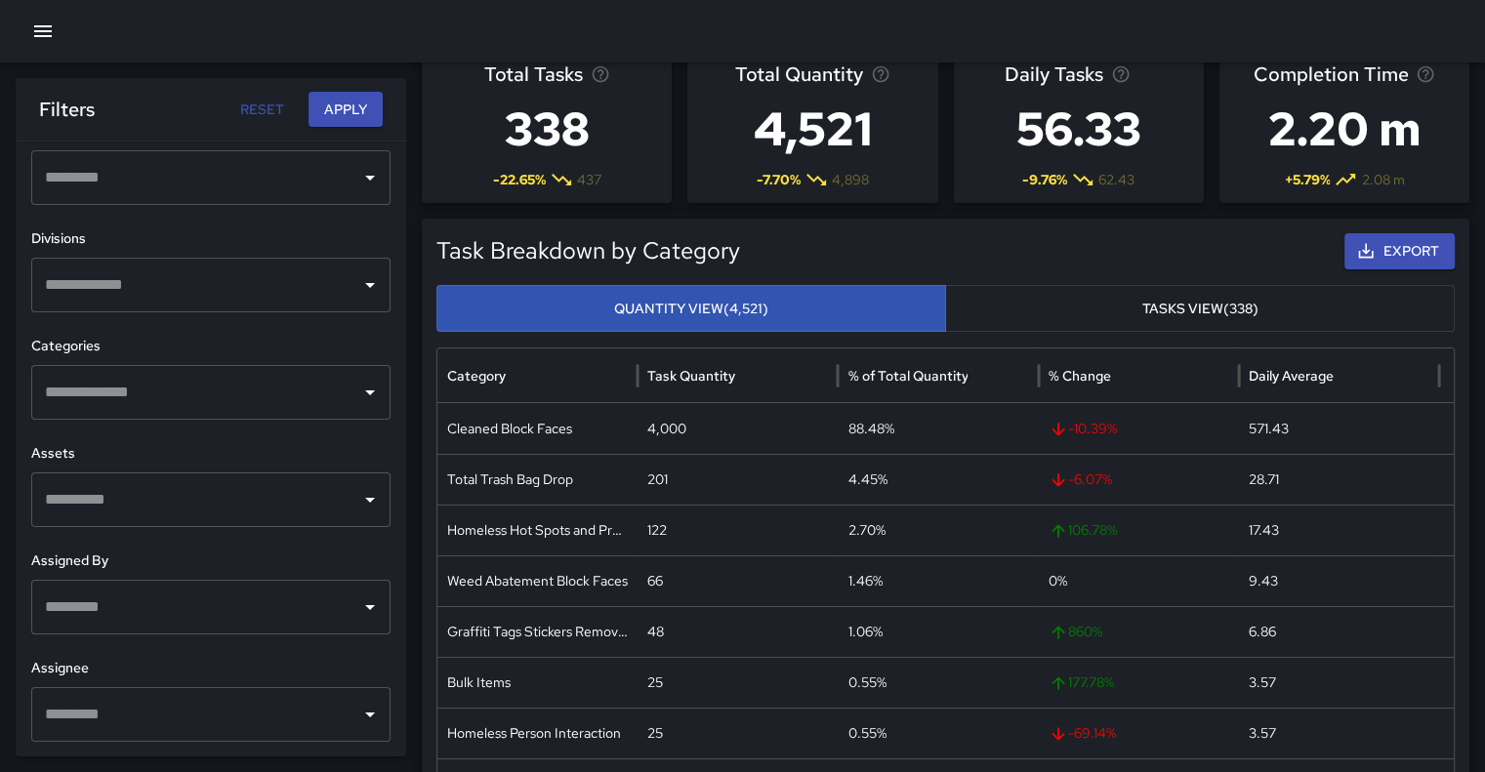
click at [338, 288] on div "​" at bounding box center [210, 285] width 359 height 55
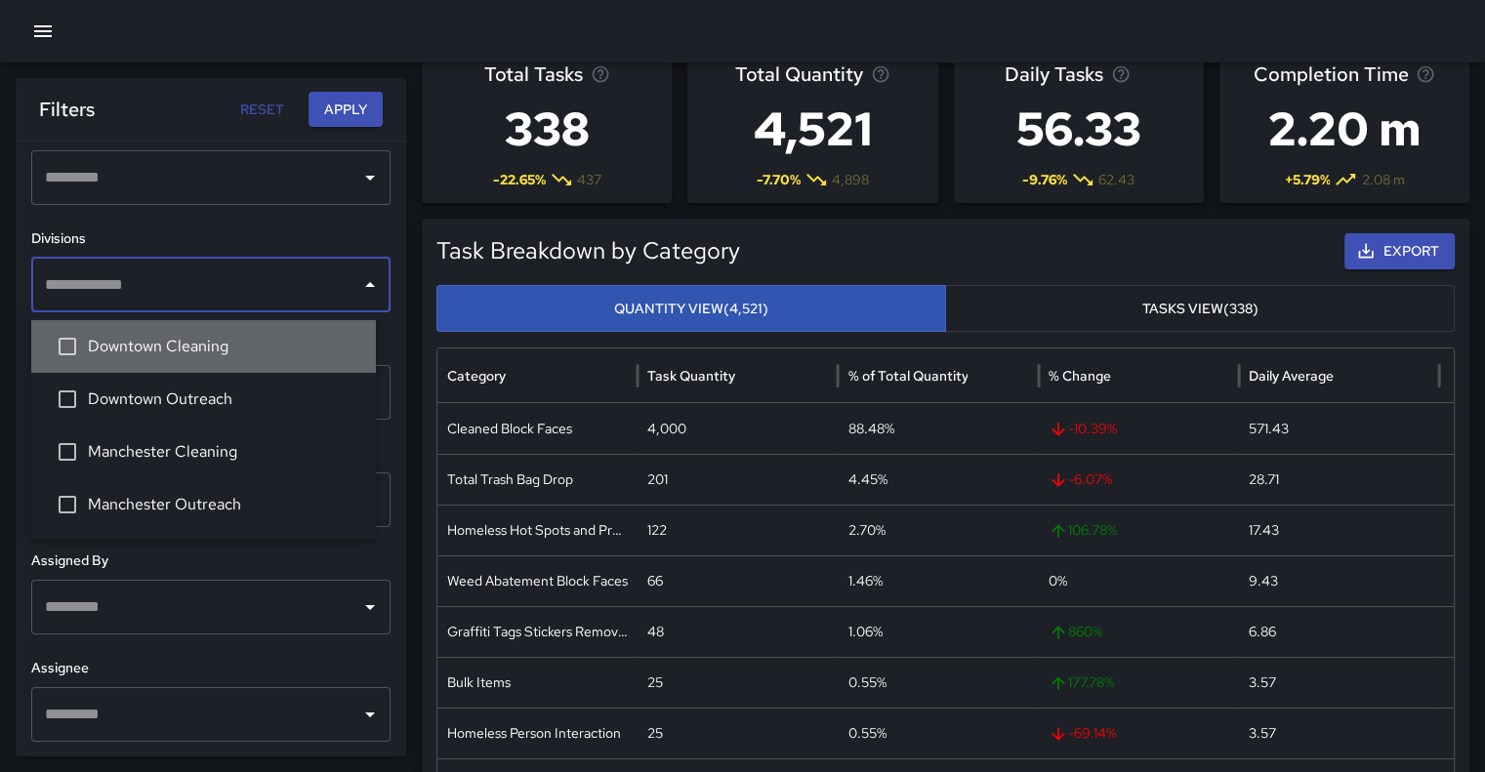
click at [240, 338] on span "Downtown Cleaning" at bounding box center [224, 346] width 272 height 23
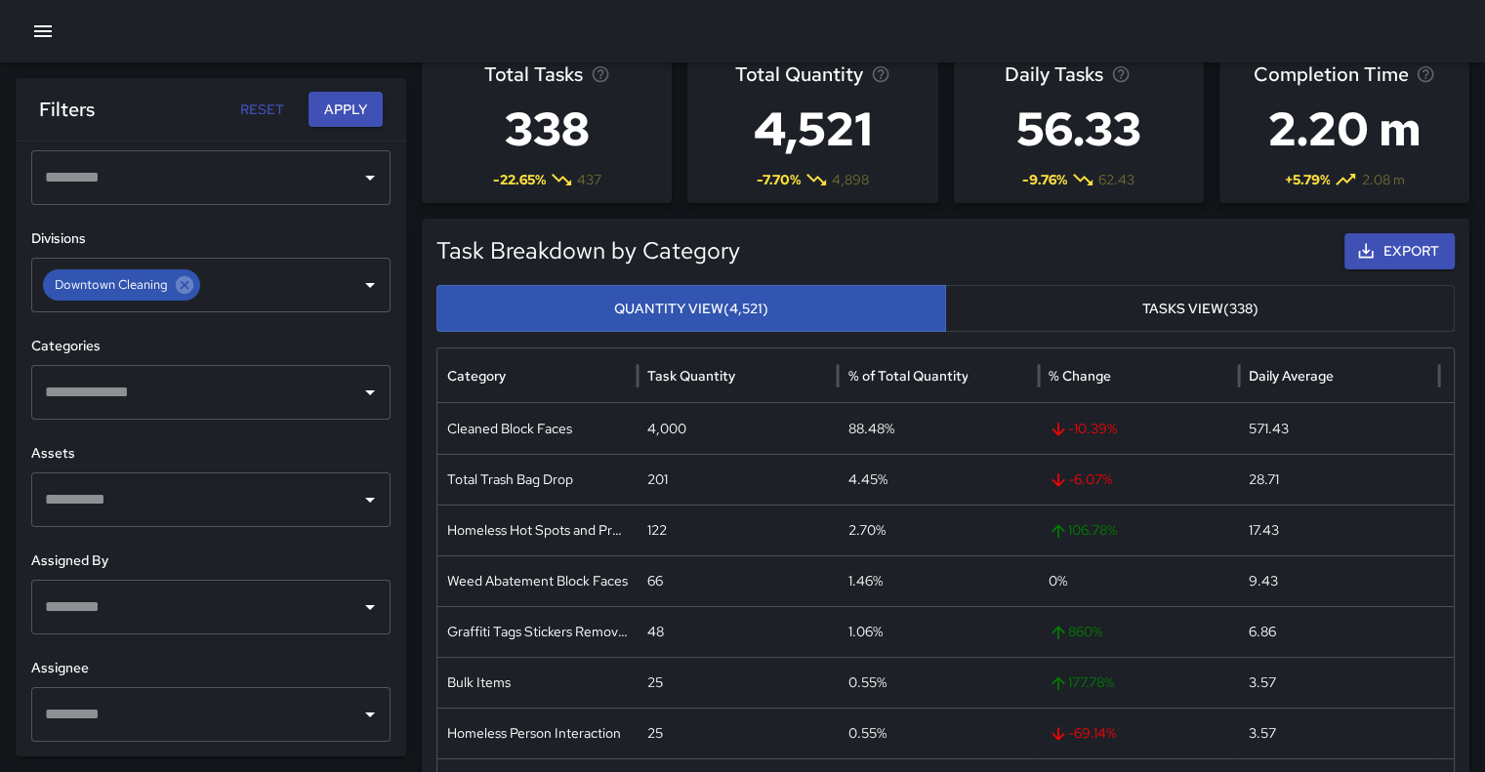
click at [332, 231] on h6 "Divisions" at bounding box center [210, 238] width 359 height 21
click at [358, 388] on icon "Open" at bounding box center [369, 392] width 23 height 23
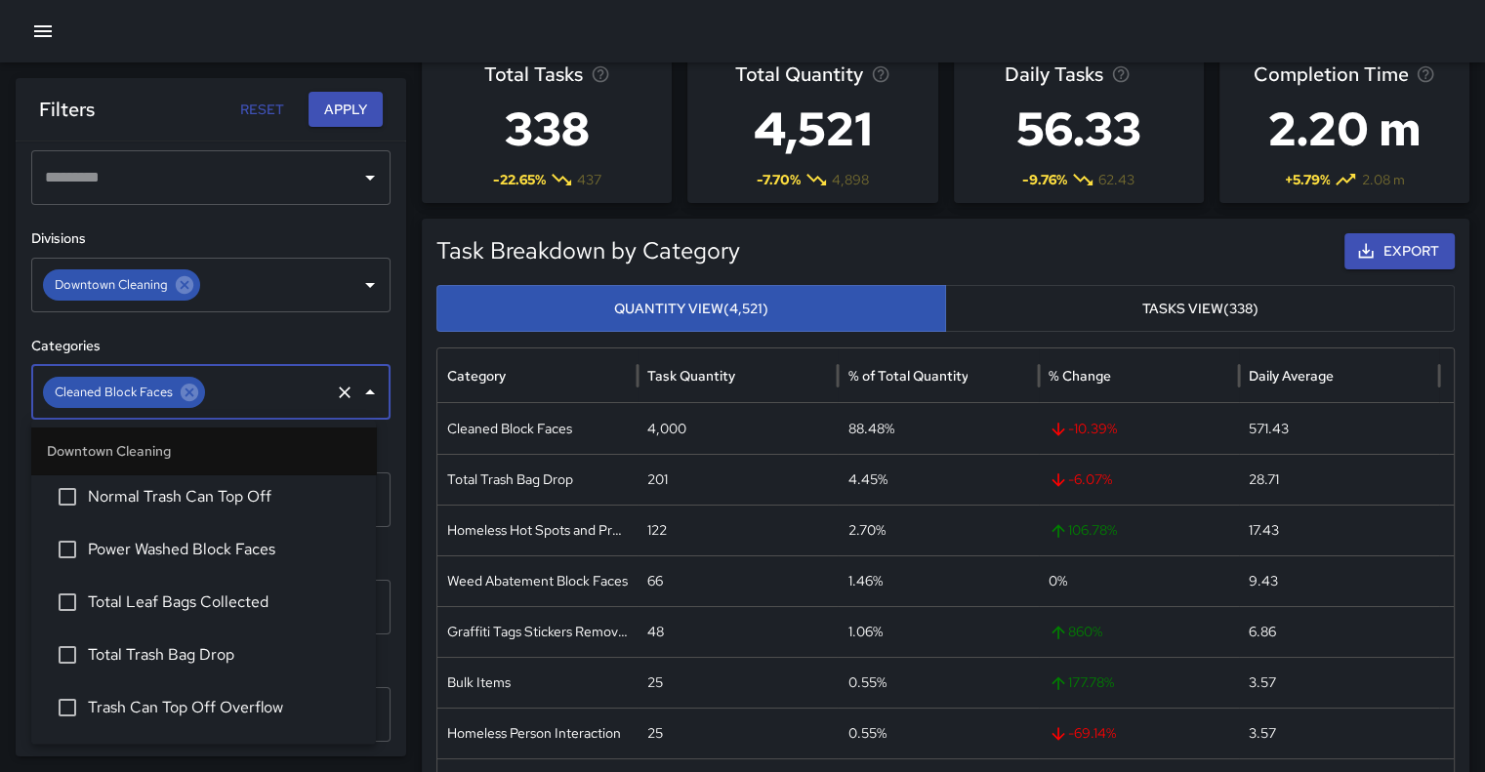
scroll to position [281, 0]
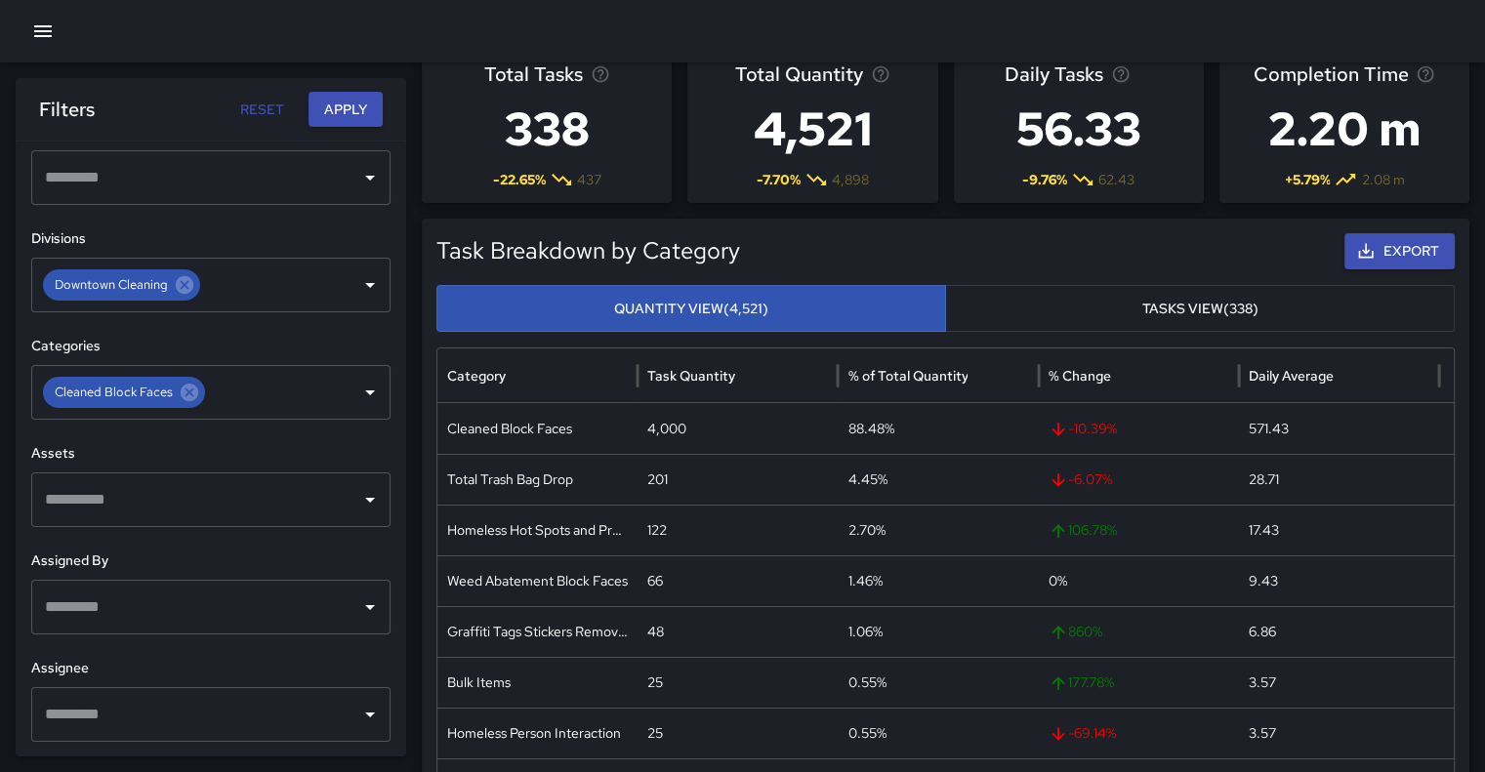
click at [285, 328] on div "**********" at bounding box center [211, 449] width 390 height 615
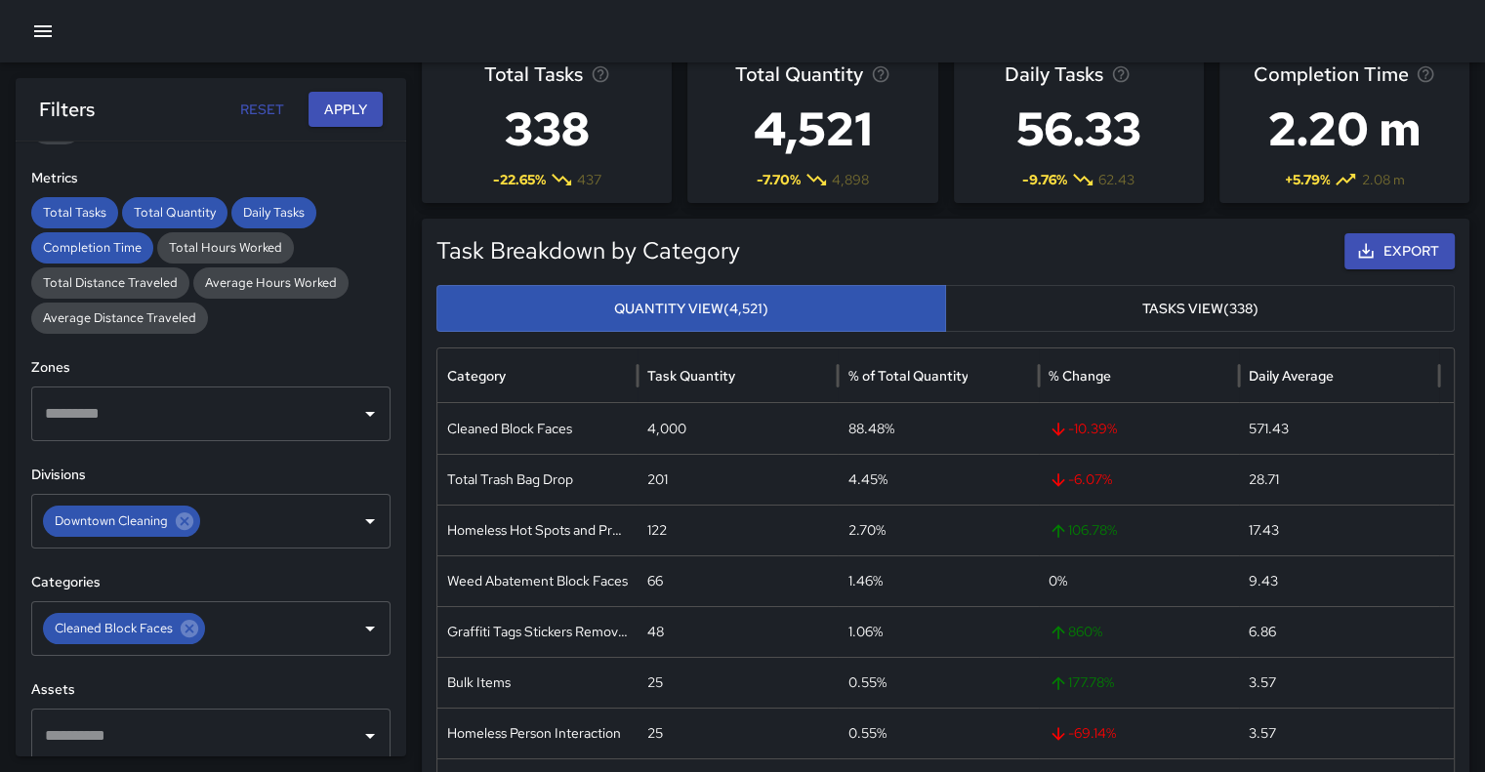
scroll to position [406, 0]
click at [347, 94] on button "Apply" at bounding box center [345, 110] width 74 height 36
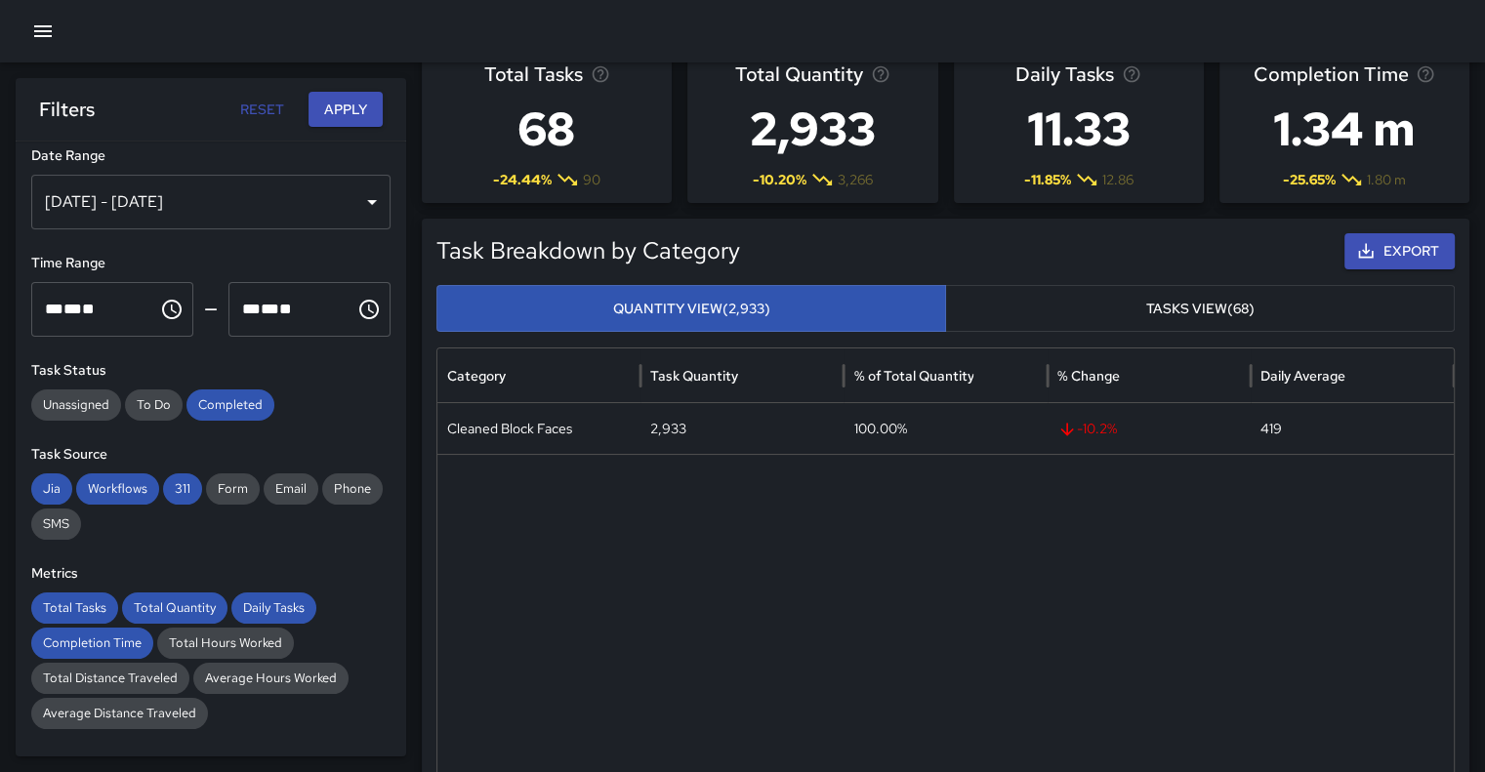
scroll to position [10, 0]
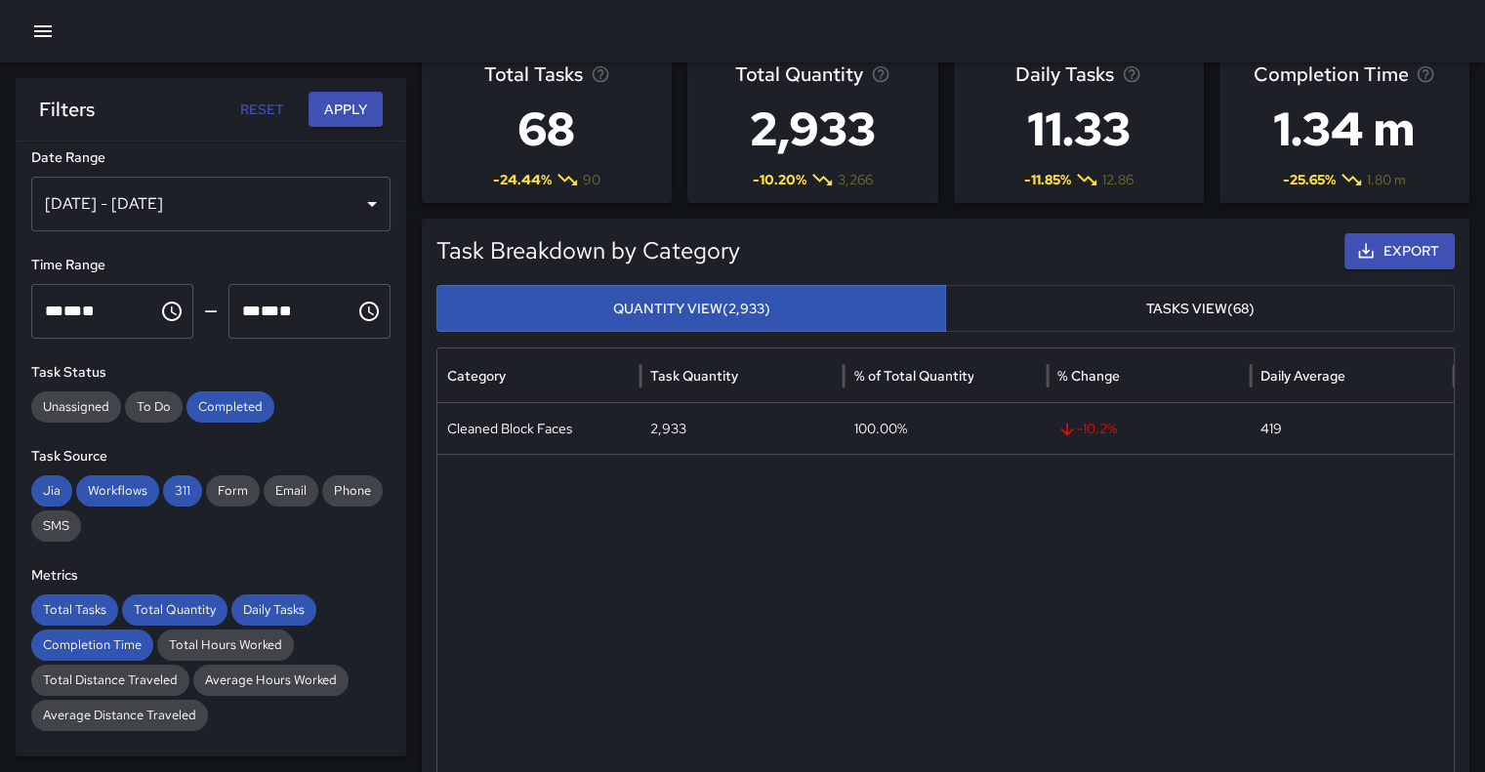
click at [352, 200] on div "[DATE] - [DATE]" at bounding box center [210, 204] width 359 height 55
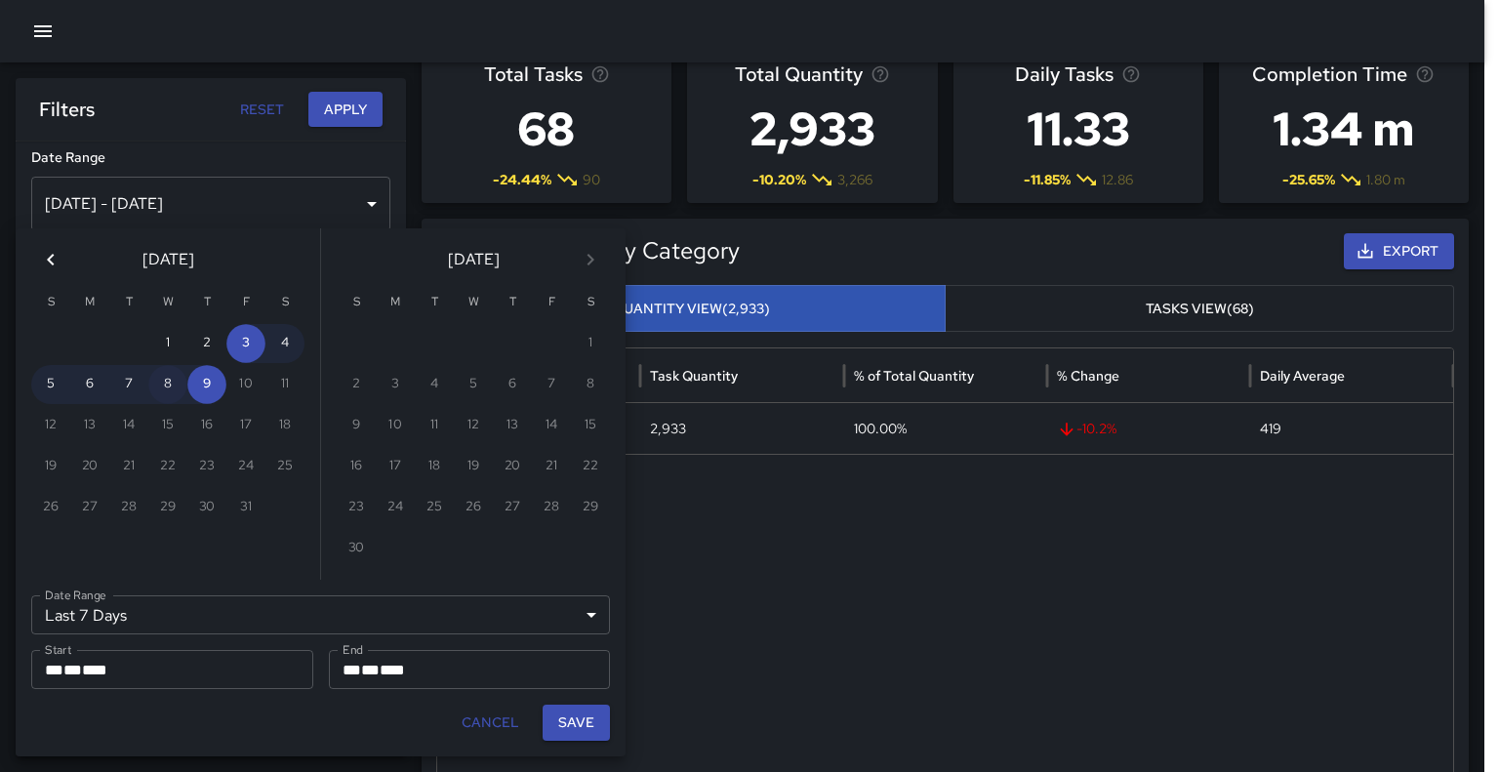
click at [169, 378] on button "8" at bounding box center [167, 384] width 39 height 39
type input "******"
type input "**********"
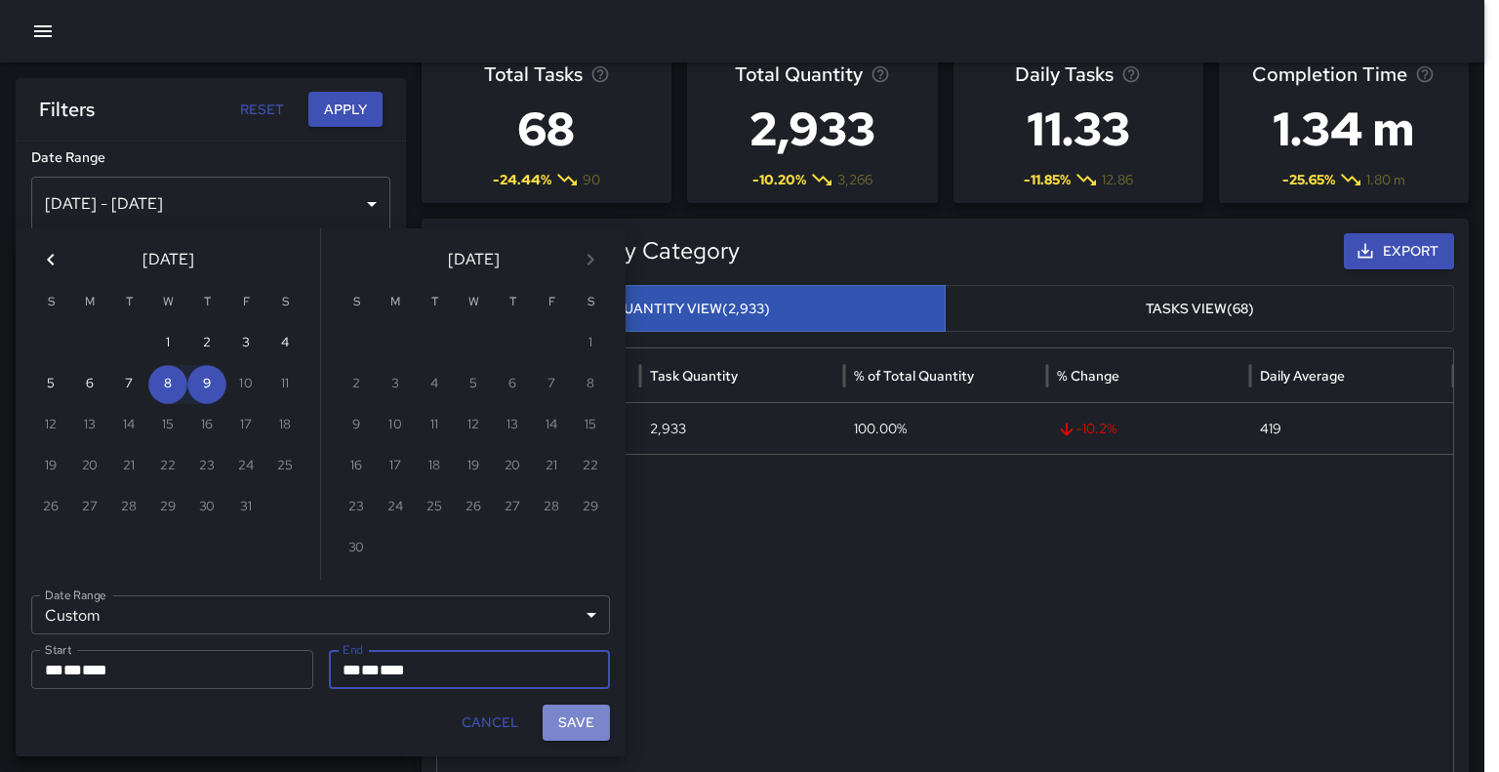
click at [588, 726] on button "Save" at bounding box center [576, 723] width 67 height 36
type input "**********"
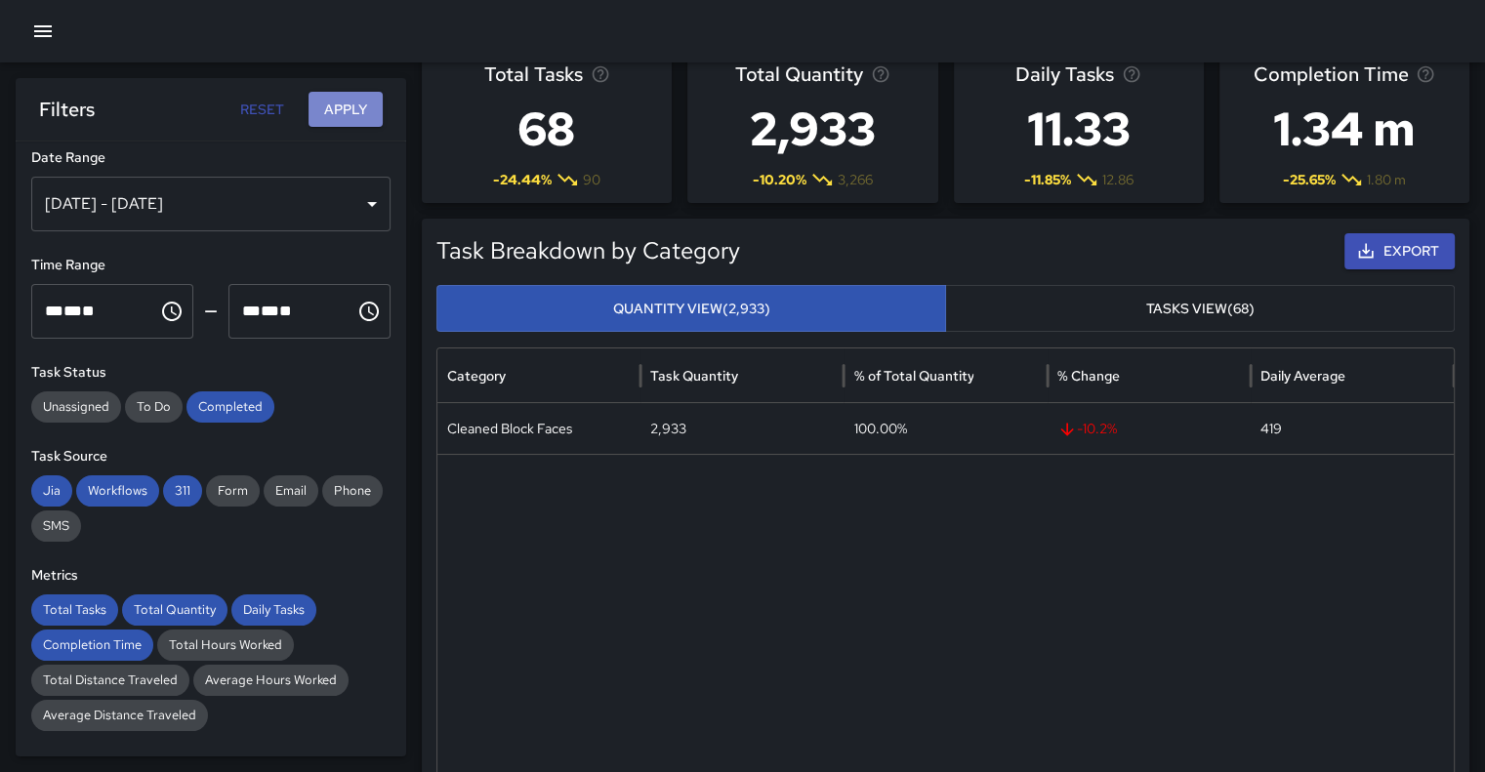
click at [346, 111] on button "Apply" at bounding box center [345, 110] width 74 height 36
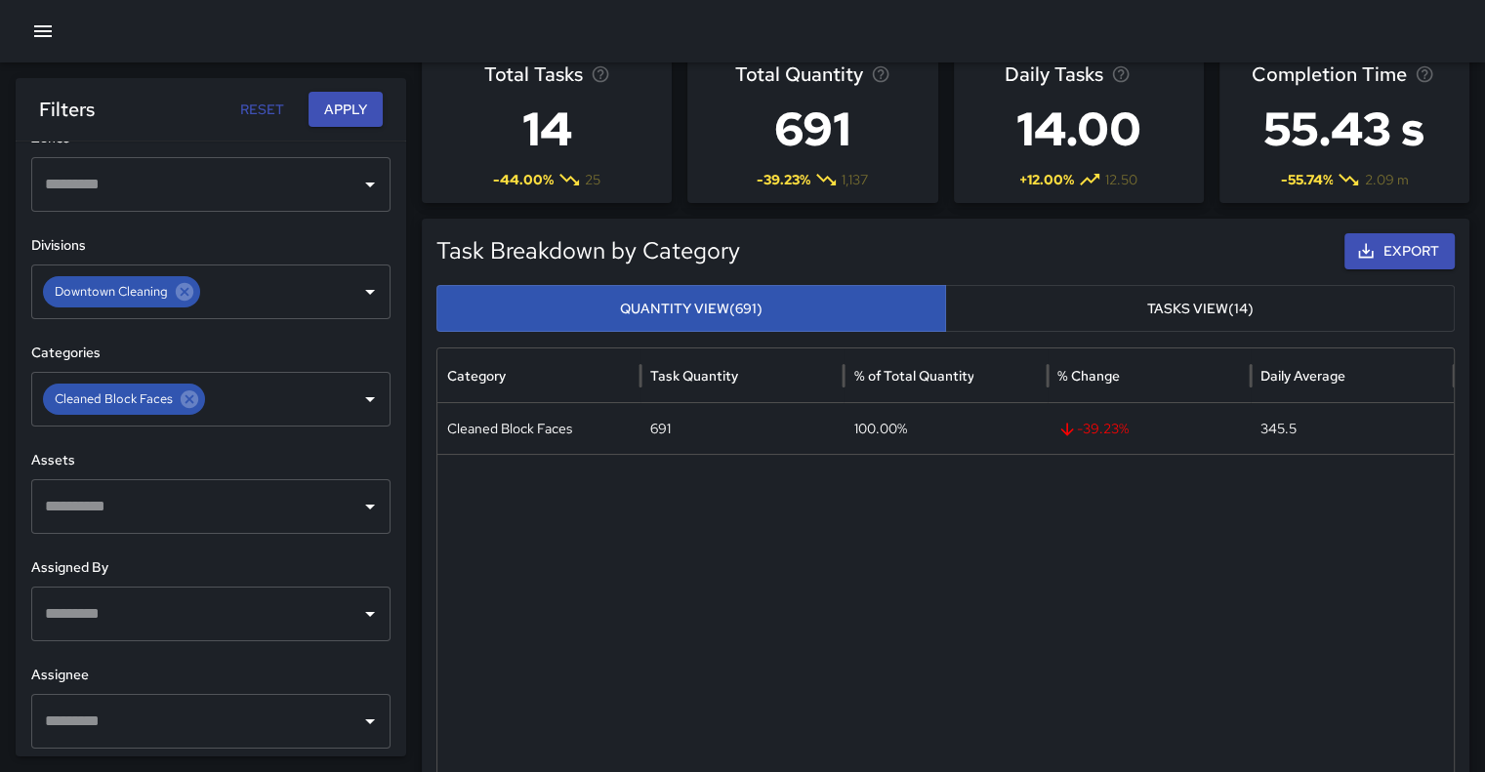
scroll to position [643, 0]
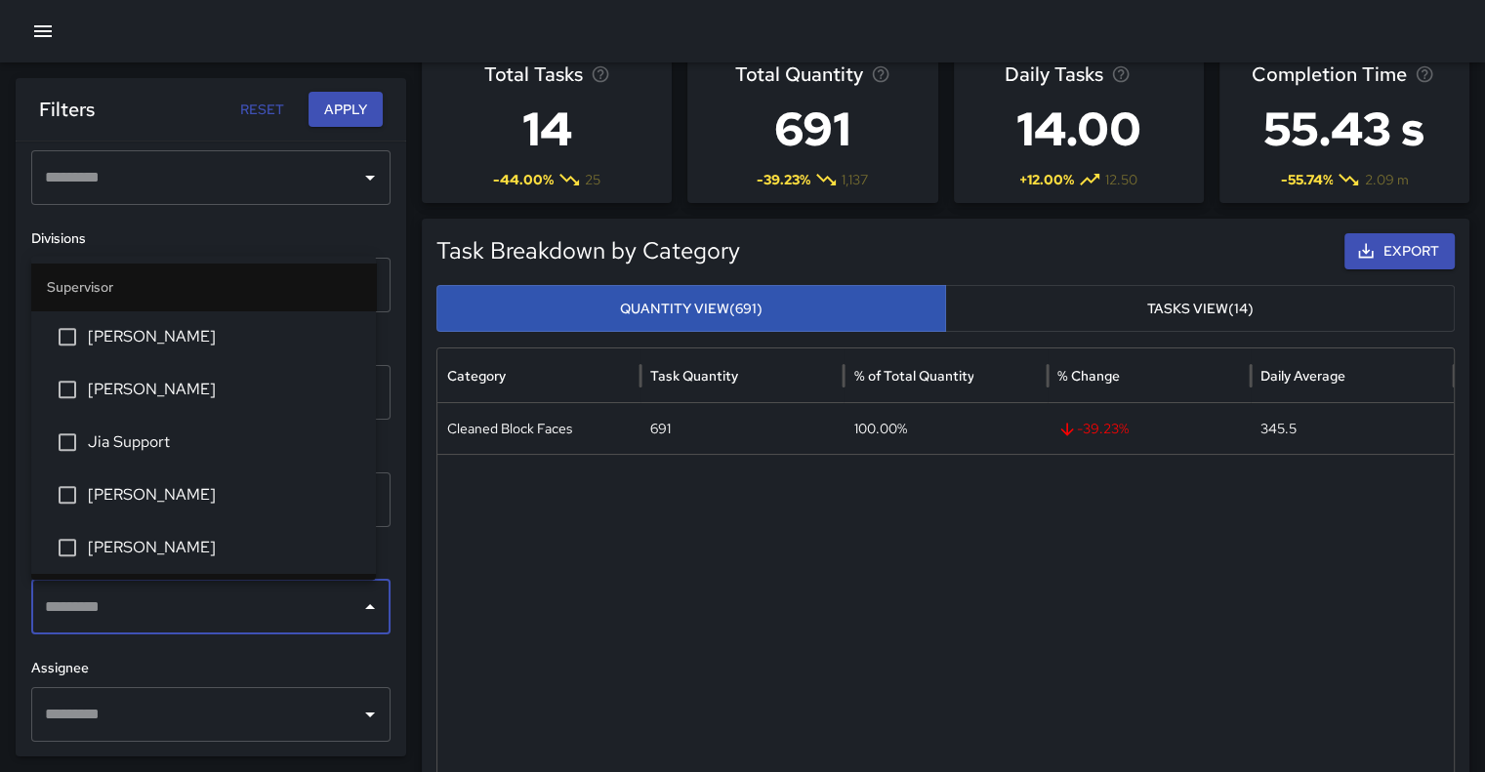
click at [312, 604] on input "text" at bounding box center [196, 607] width 312 height 37
click at [164, 502] on span "[PERSON_NAME]" at bounding box center [224, 494] width 272 height 23
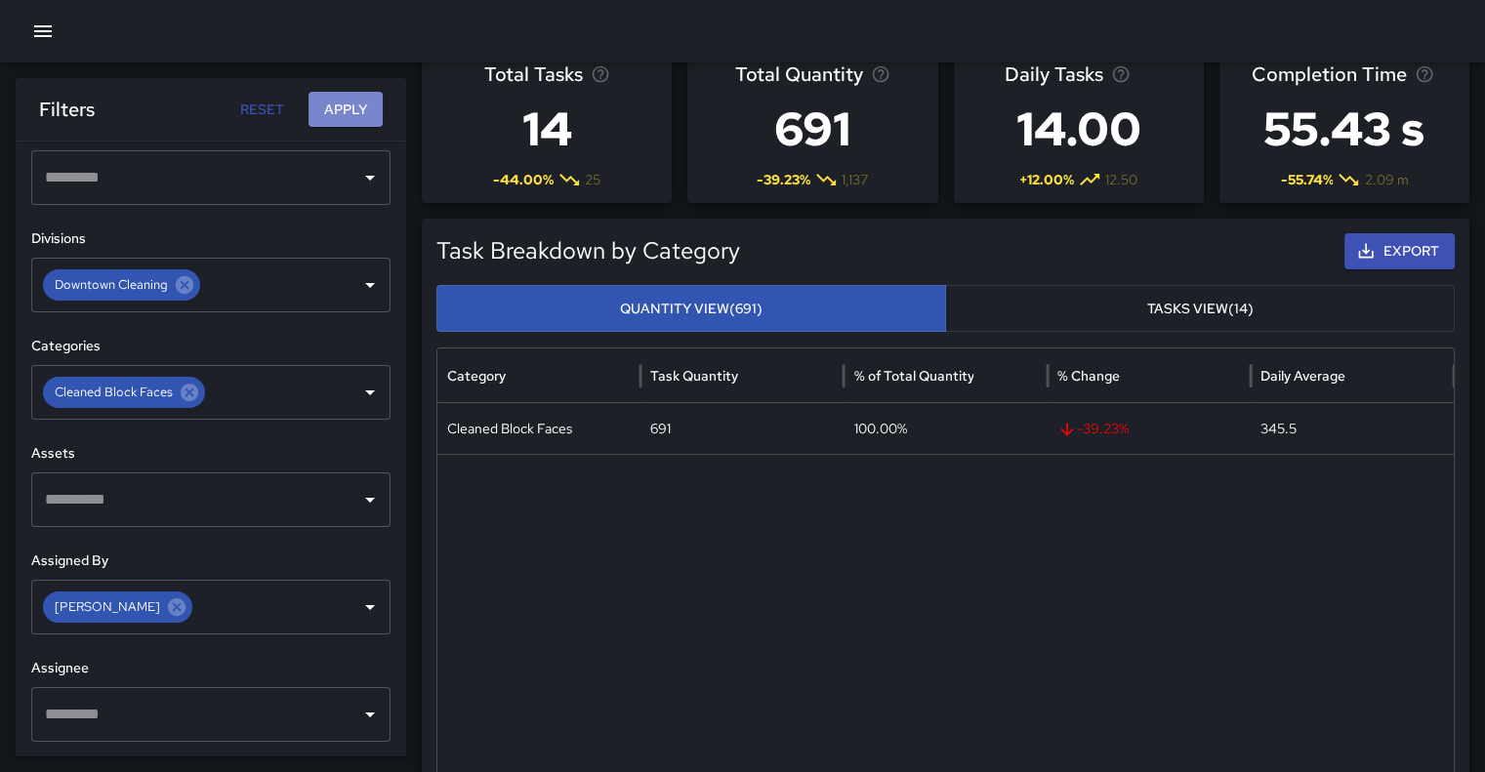
click at [351, 106] on button "Apply" at bounding box center [345, 110] width 74 height 36
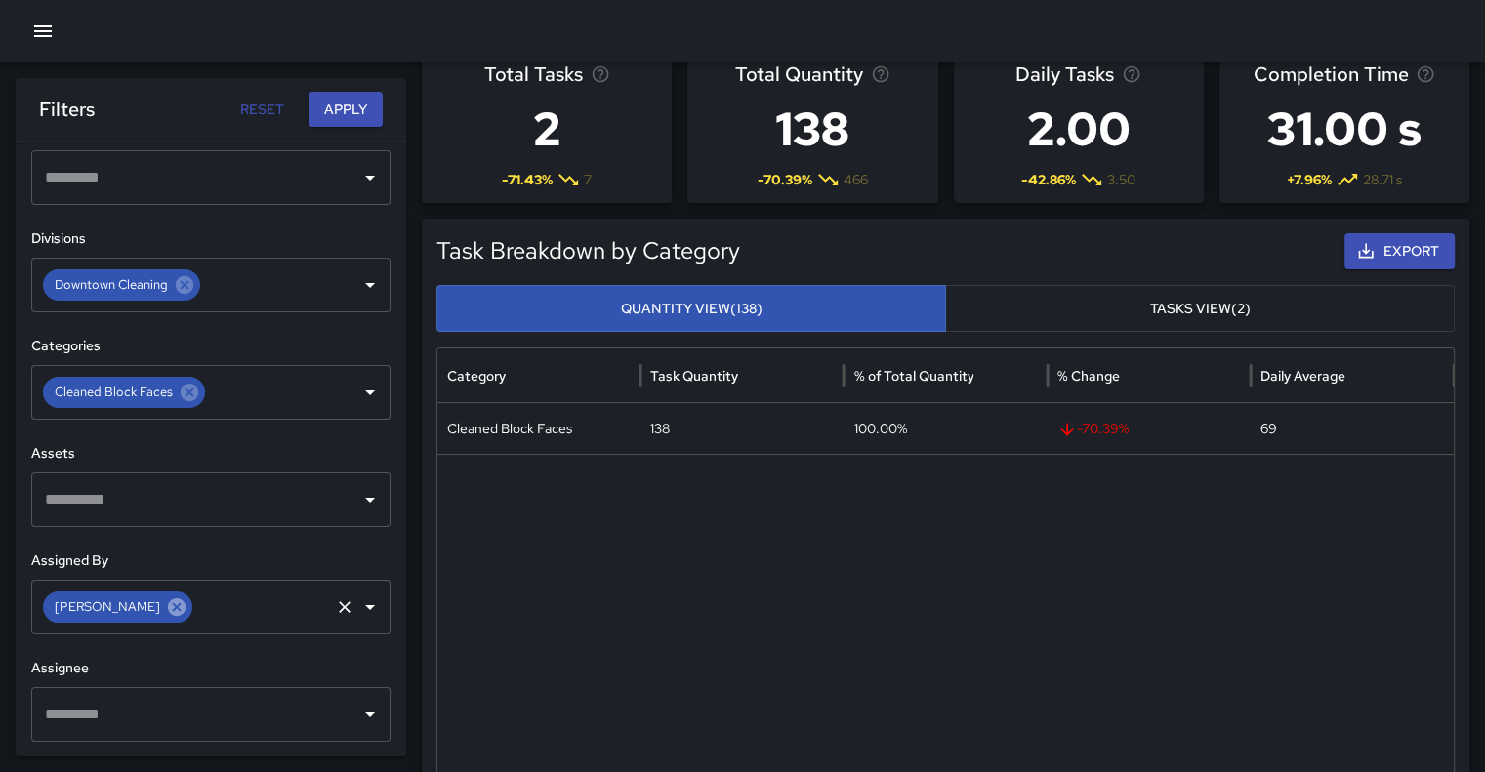
click at [168, 605] on icon at bounding box center [177, 607] width 18 height 18
click at [256, 717] on input "text" at bounding box center [196, 714] width 312 height 37
click at [358, 710] on icon "Open" at bounding box center [369, 714] width 23 height 23
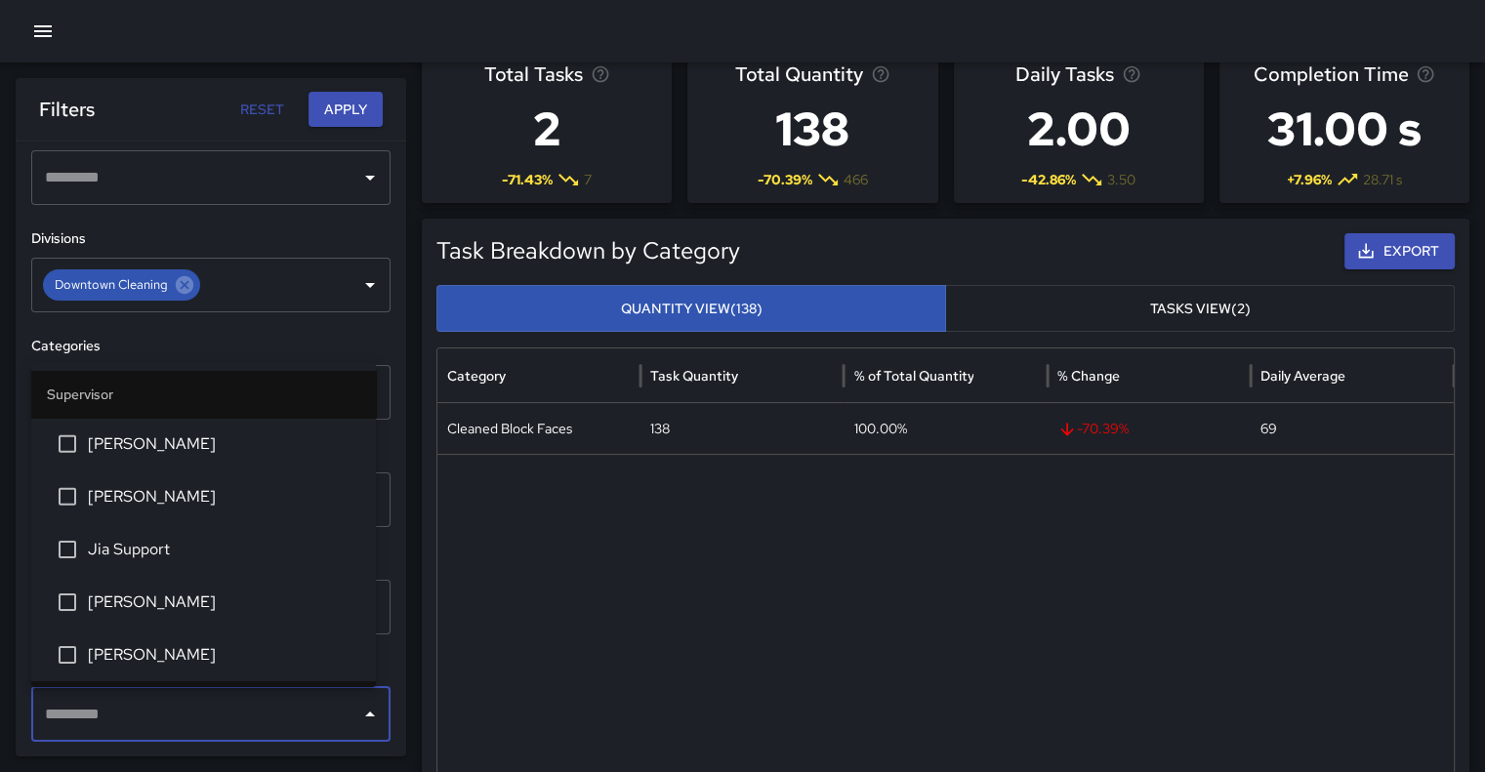
click at [227, 598] on span "[PERSON_NAME]" at bounding box center [224, 601] width 272 height 23
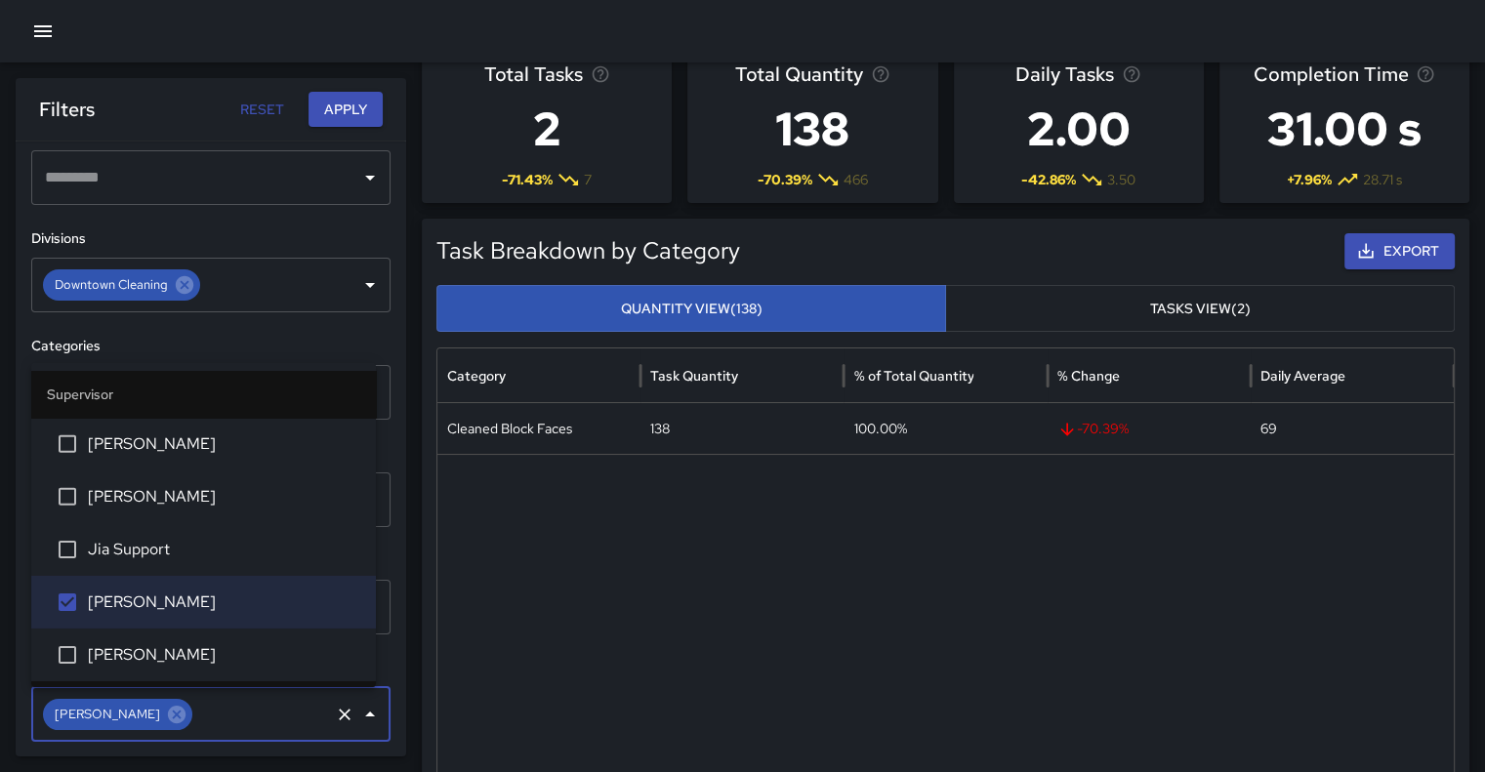
click at [349, 113] on button "Apply" at bounding box center [345, 110] width 74 height 36
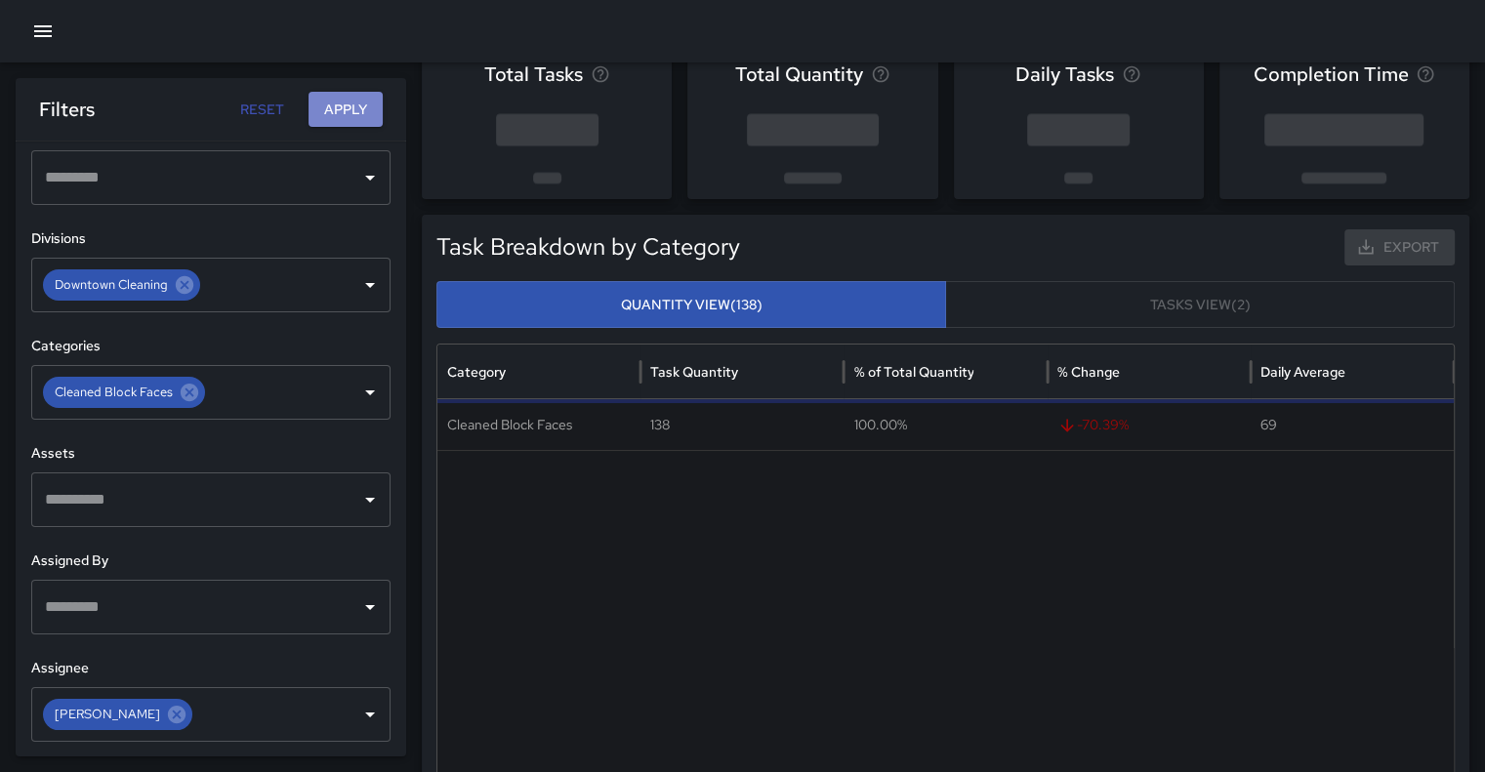
click at [349, 113] on button "Apply" at bounding box center [345, 110] width 74 height 36
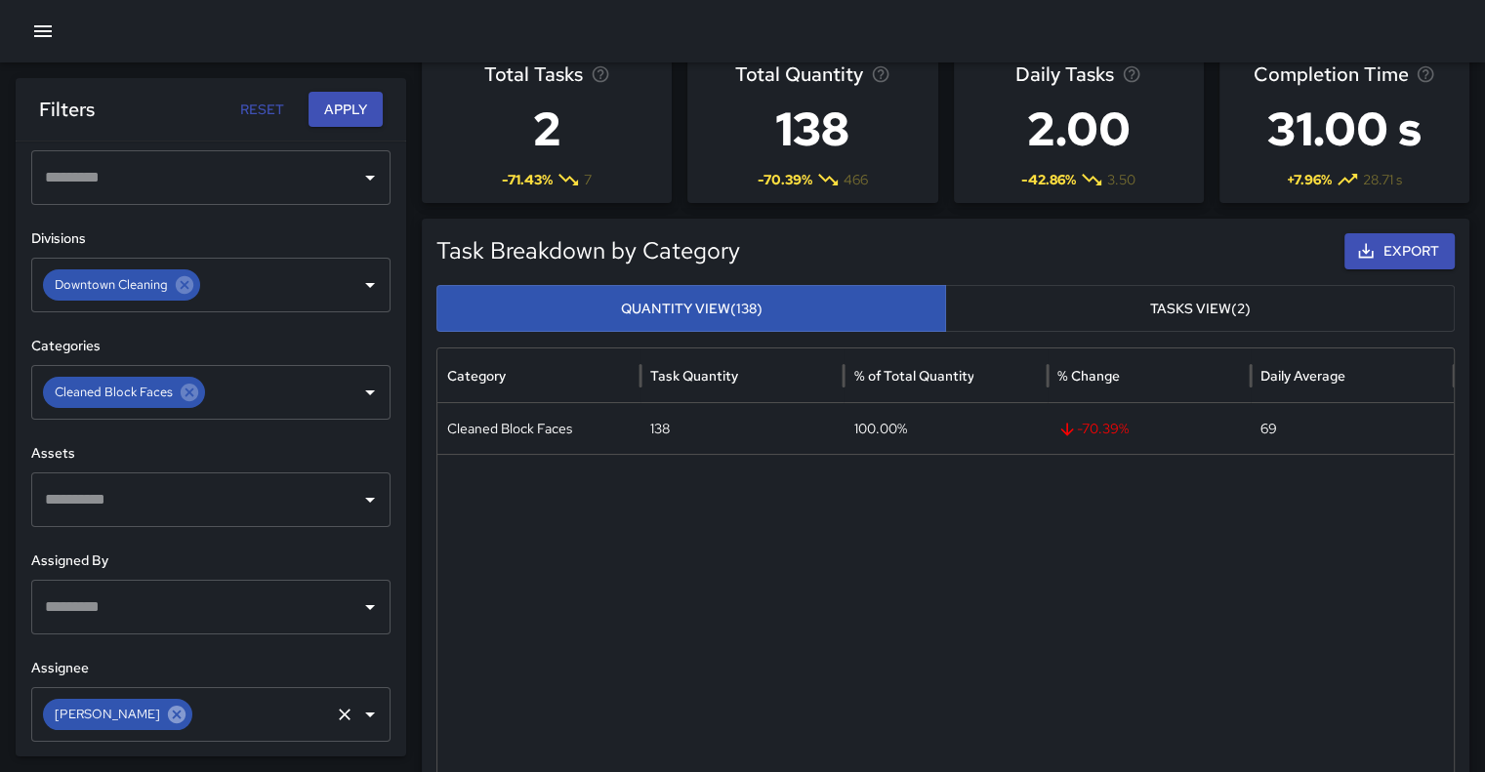
click at [168, 717] on icon at bounding box center [177, 714] width 18 height 18
click at [358, 292] on icon "Open" at bounding box center [369, 284] width 23 height 23
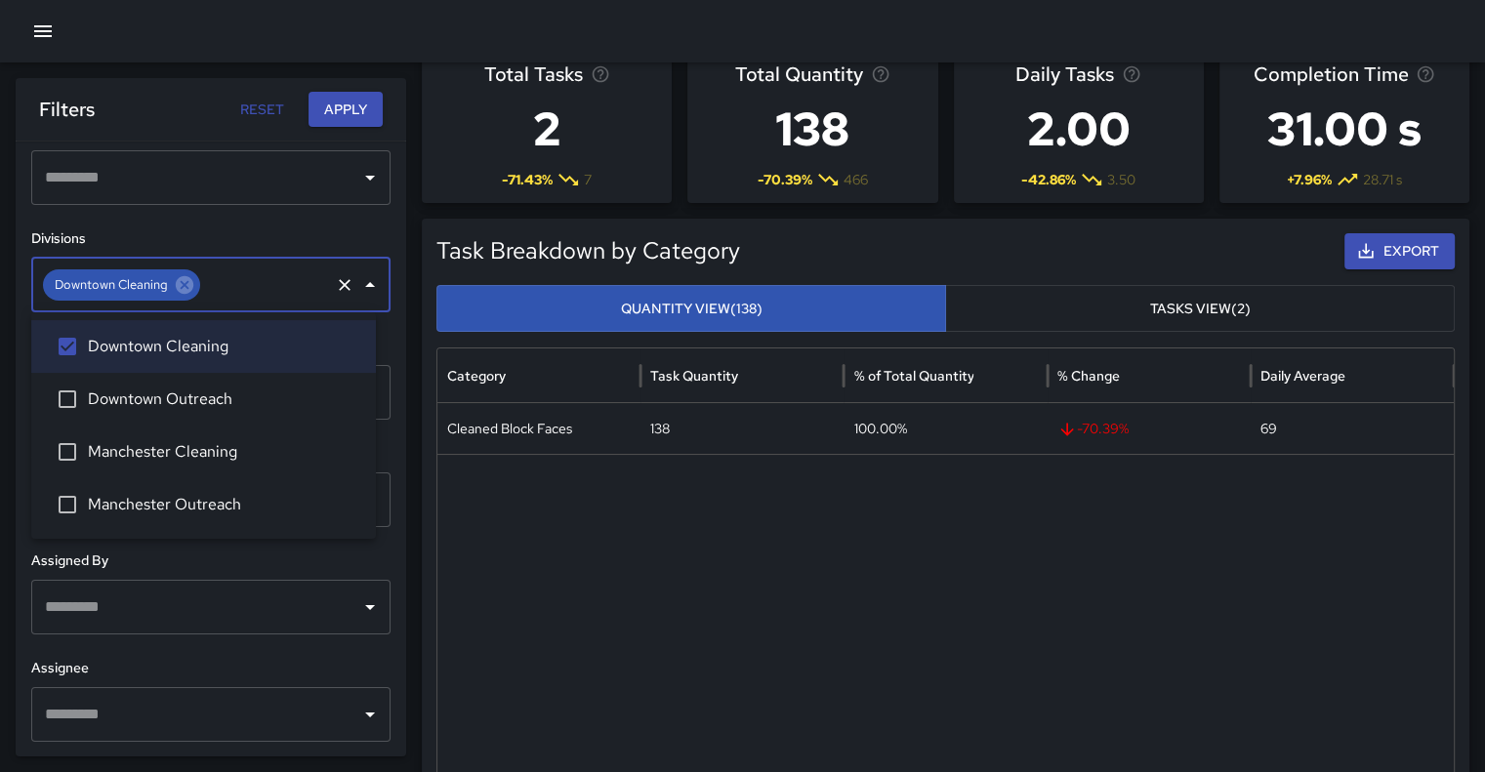
click at [215, 455] on span "Manchester Cleaning" at bounding box center [224, 451] width 272 height 23
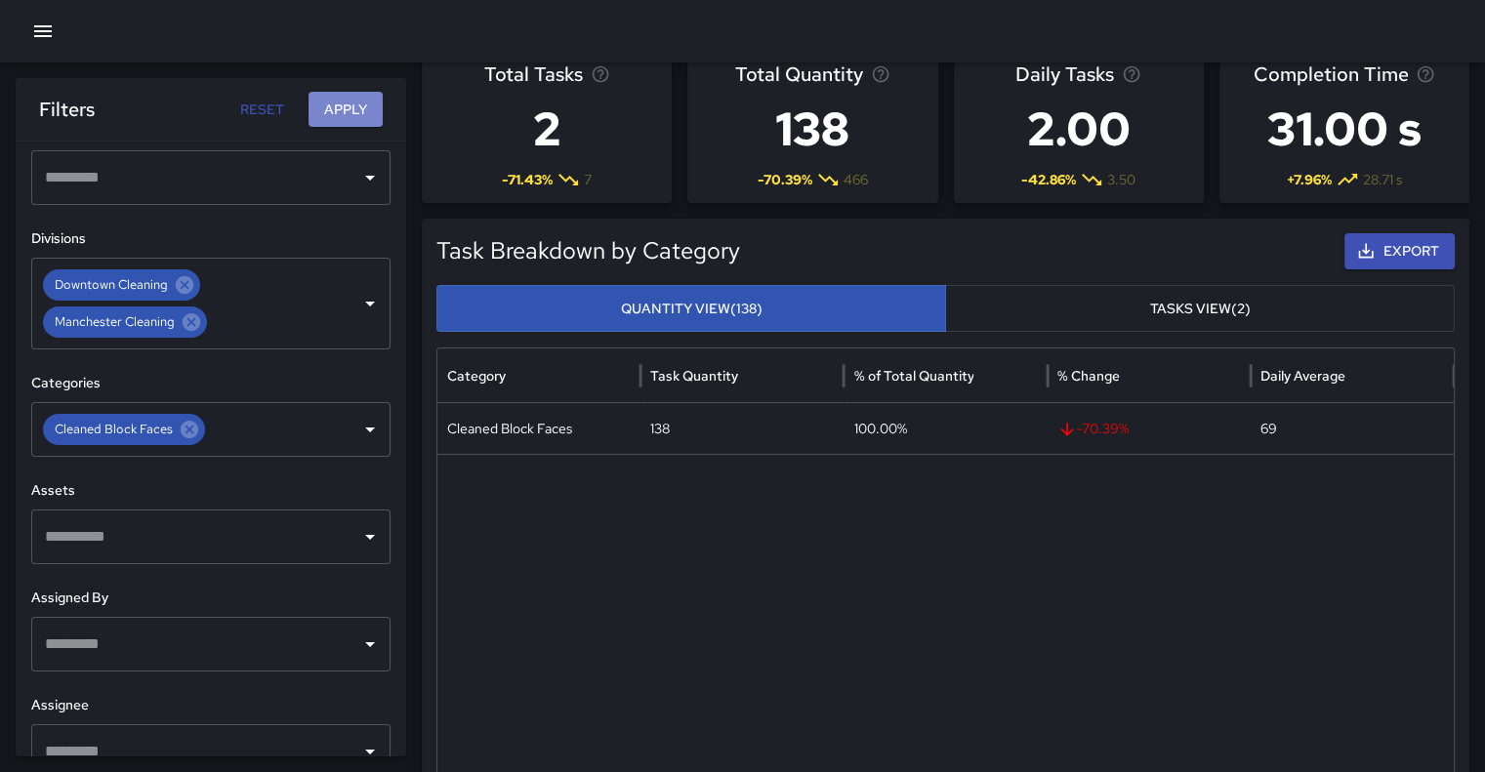
click at [351, 119] on button "Apply" at bounding box center [345, 110] width 74 height 36
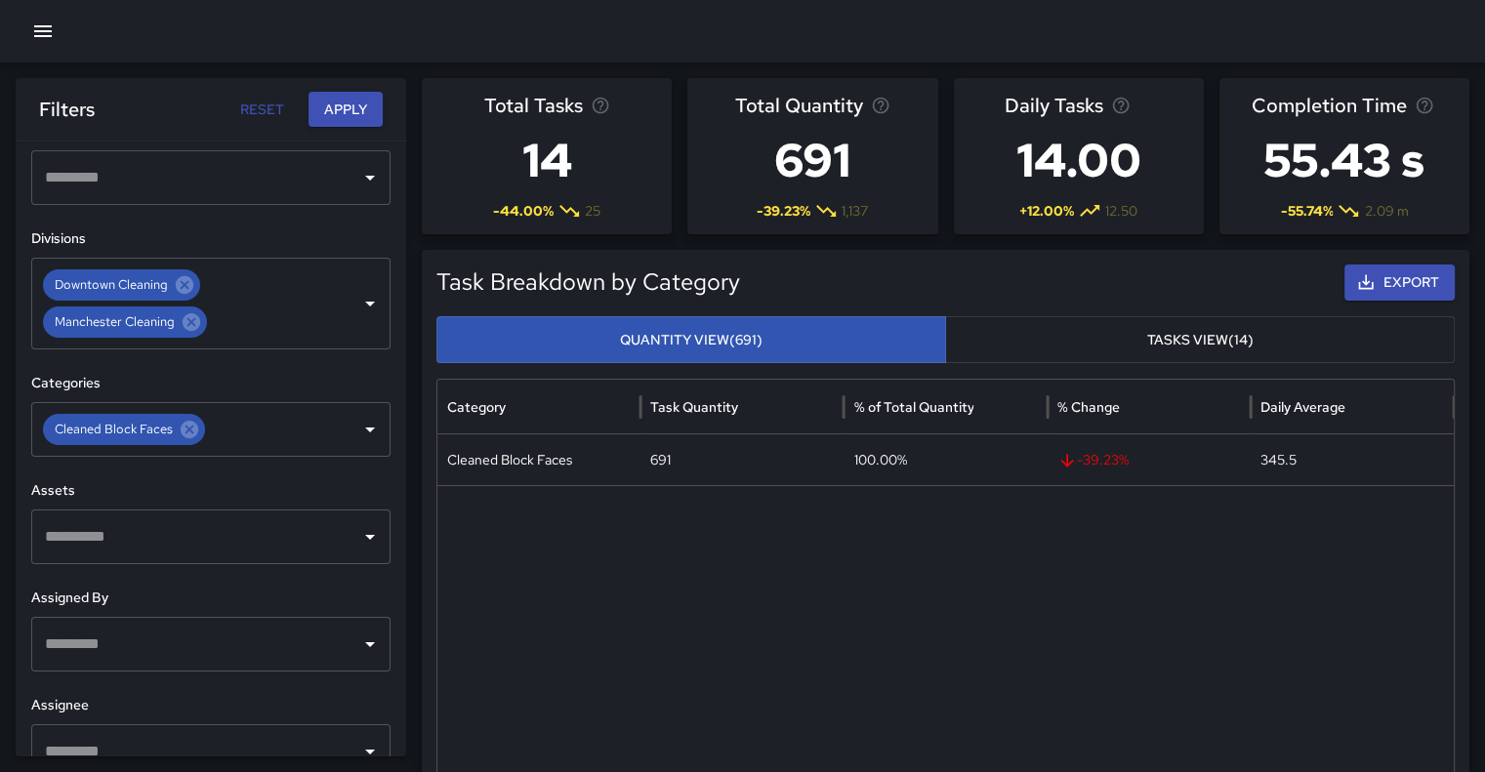
scroll to position [7, 0]
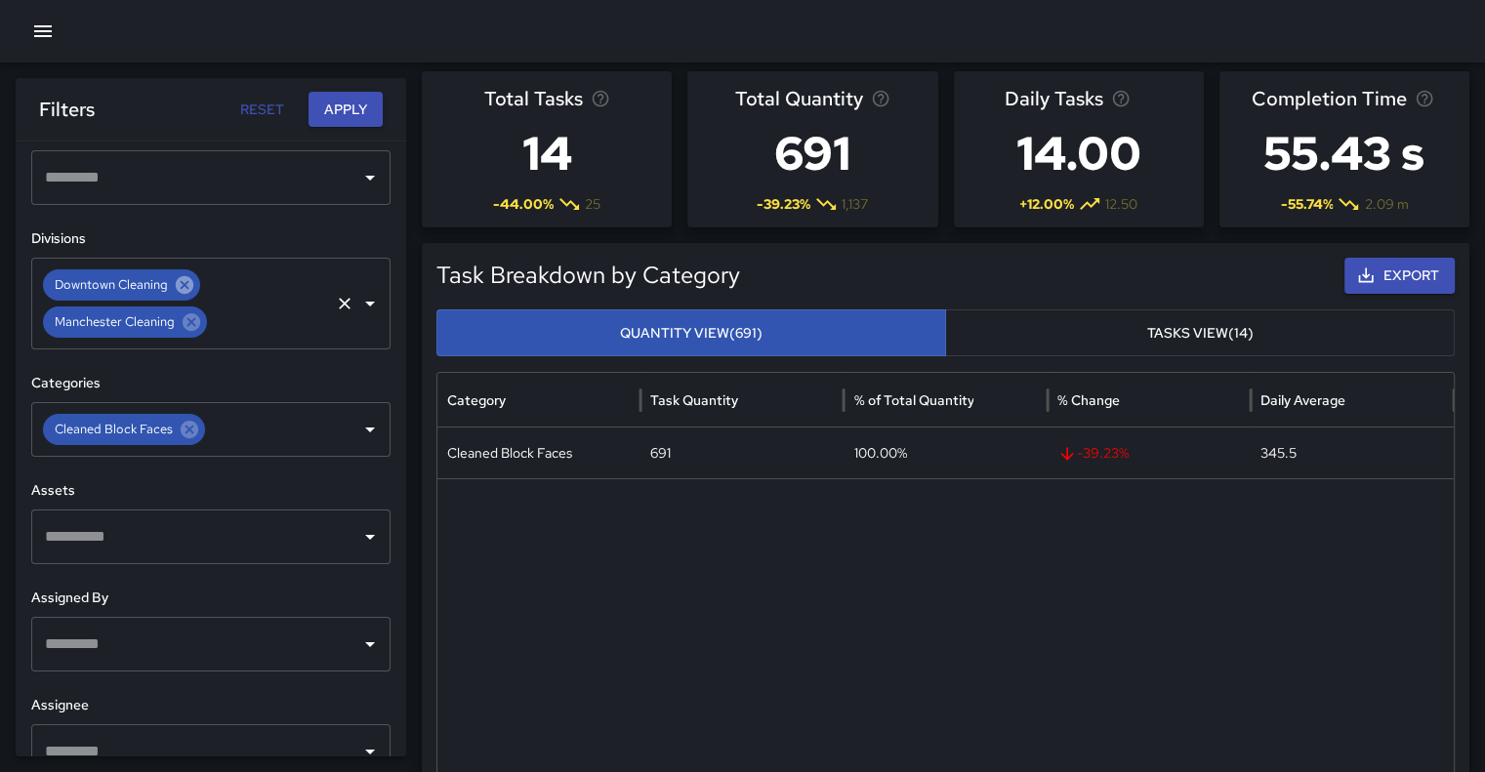
click at [185, 281] on icon at bounding box center [184, 284] width 21 height 21
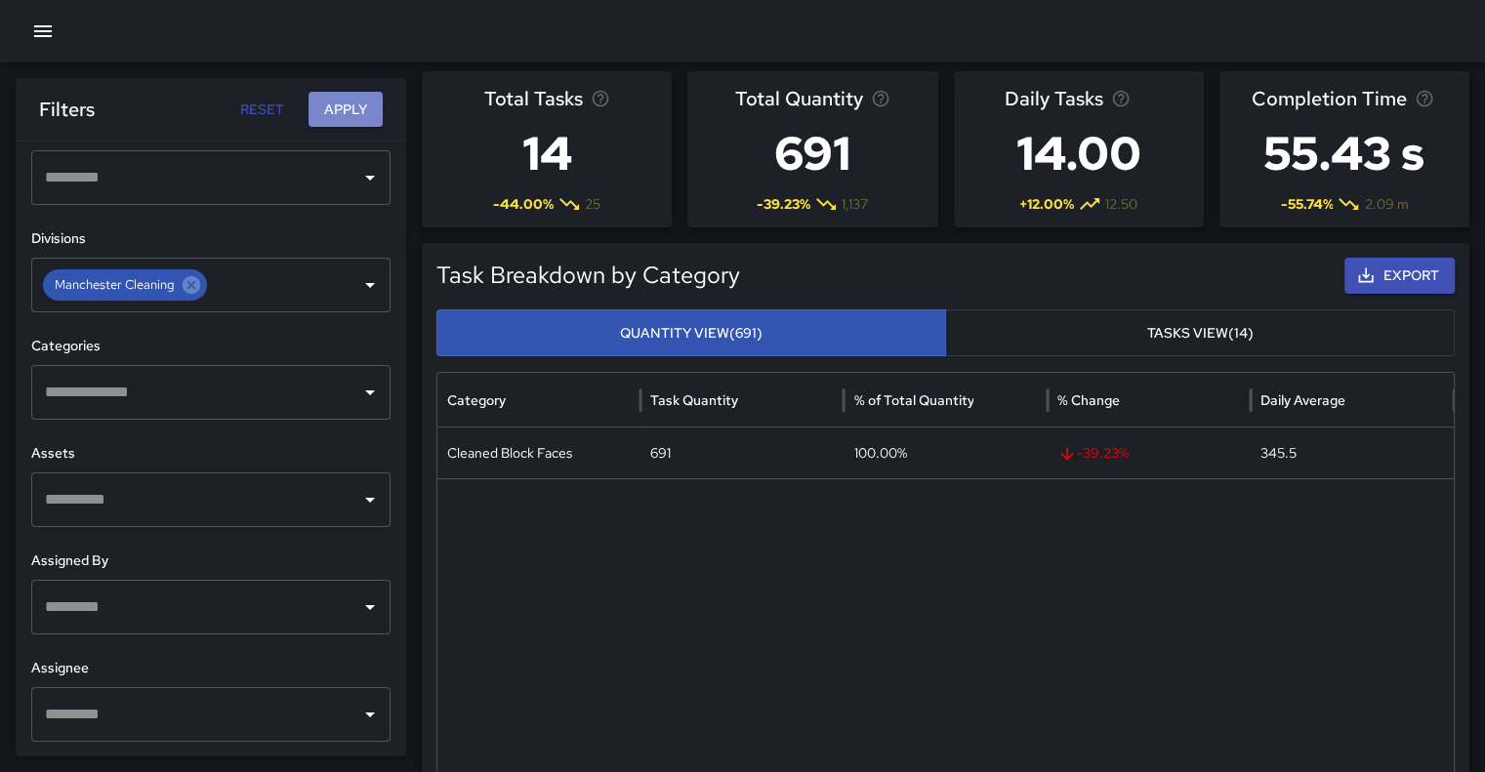
click at [348, 117] on button "Apply" at bounding box center [345, 110] width 74 height 36
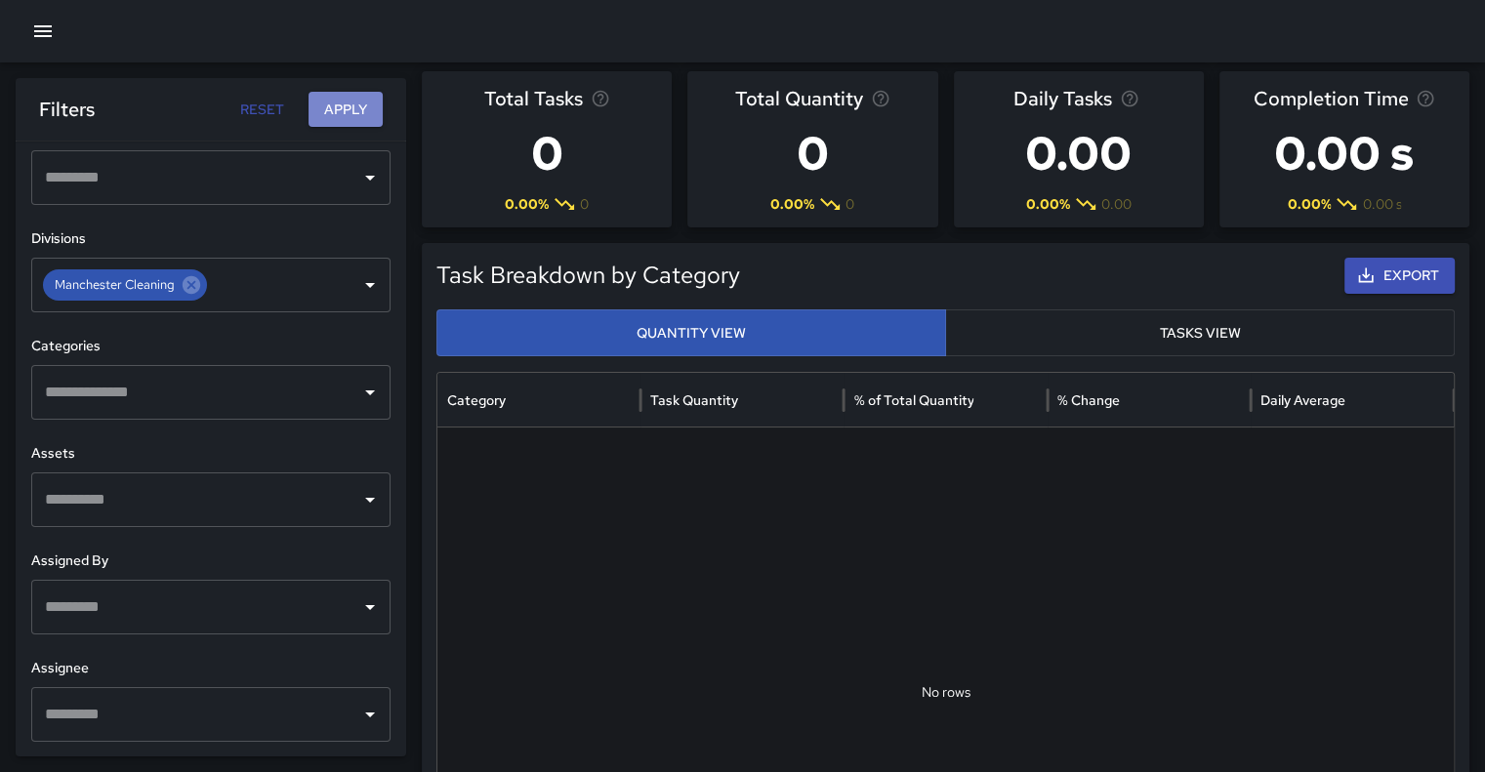
click at [351, 111] on button "Apply" at bounding box center [345, 110] width 74 height 36
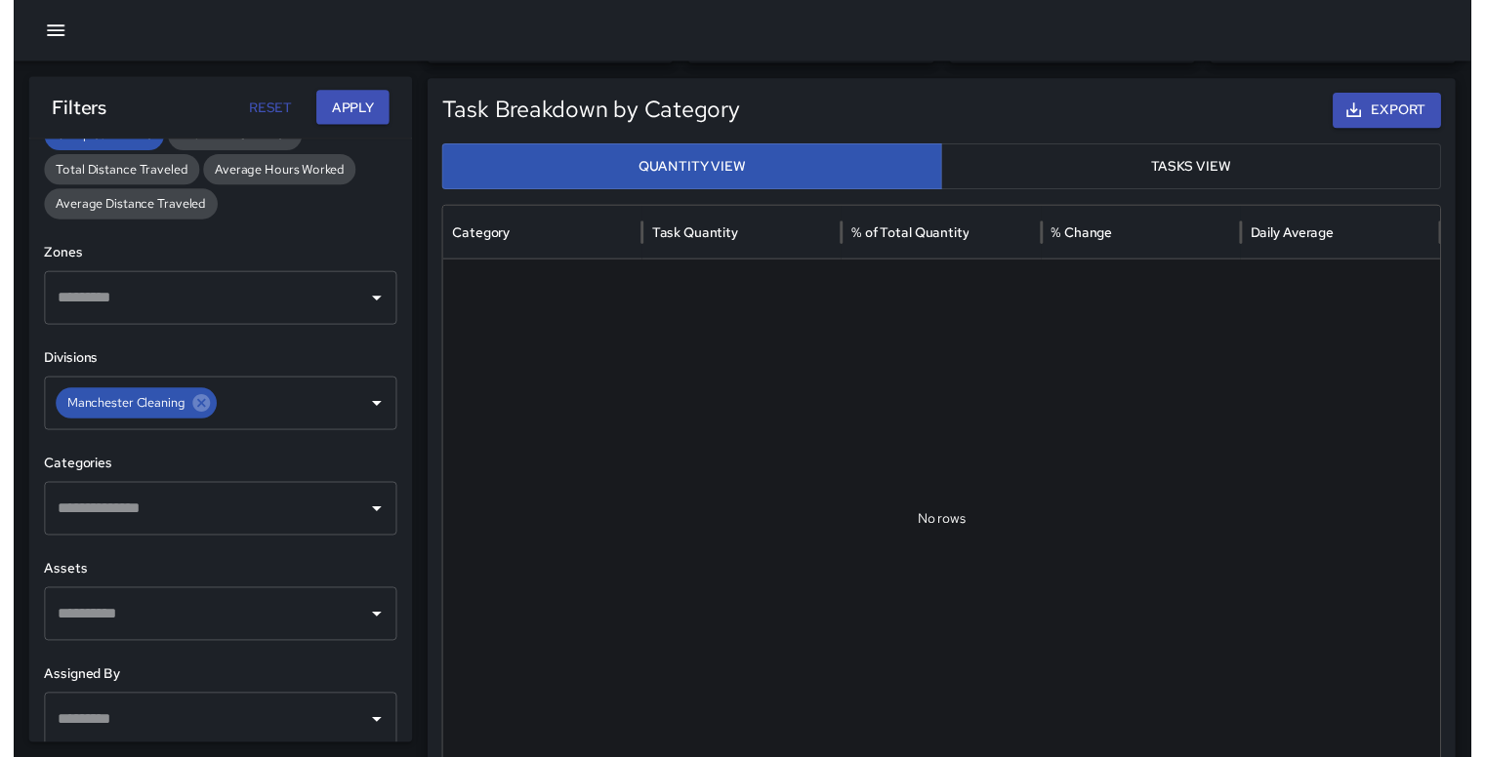
scroll to position [172, 0]
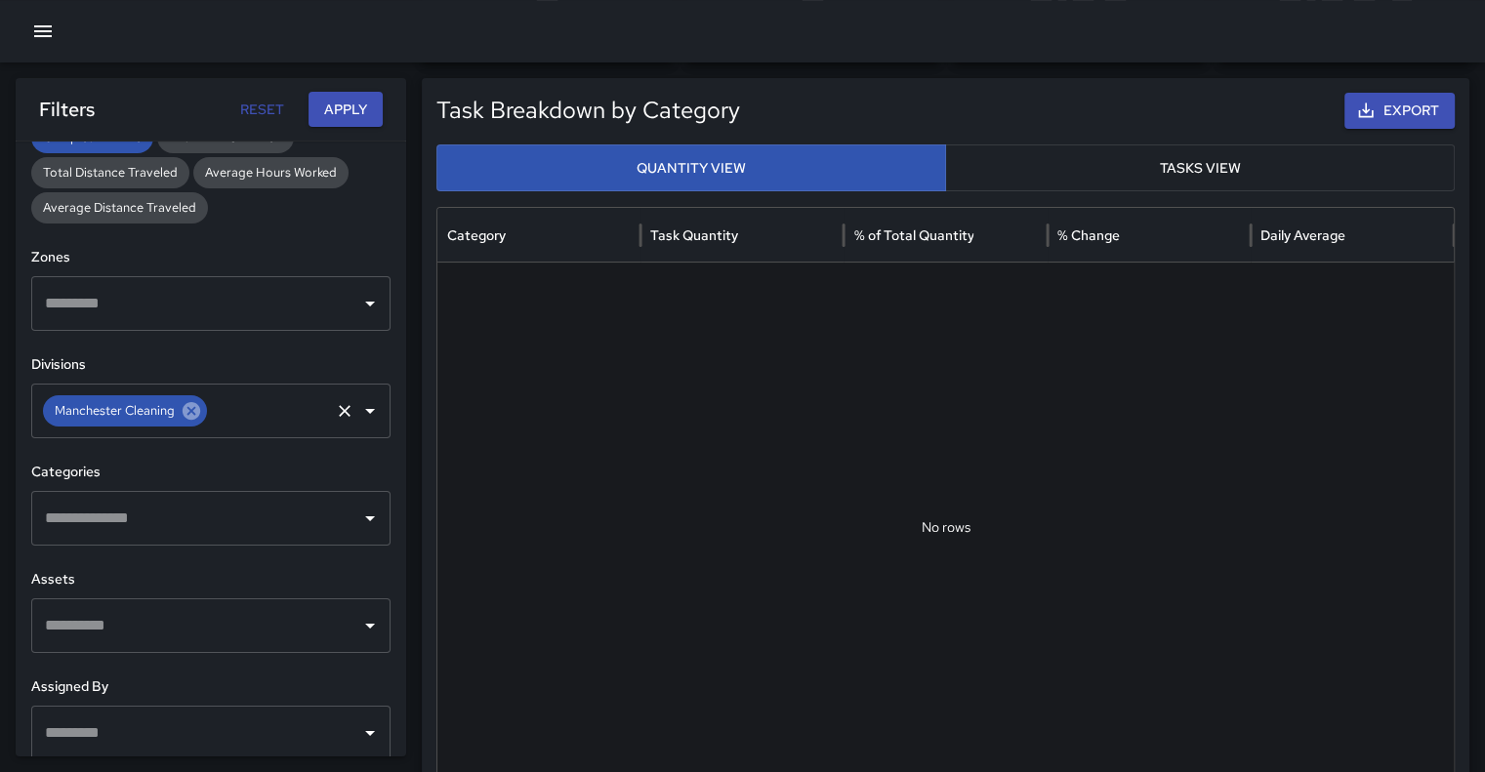
click at [198, 410] on icon at bounding box center [192, 411] width 18 height 18
click at [364, 409] on icon "Open" at bounding box center [369, 410] width 23 height 23
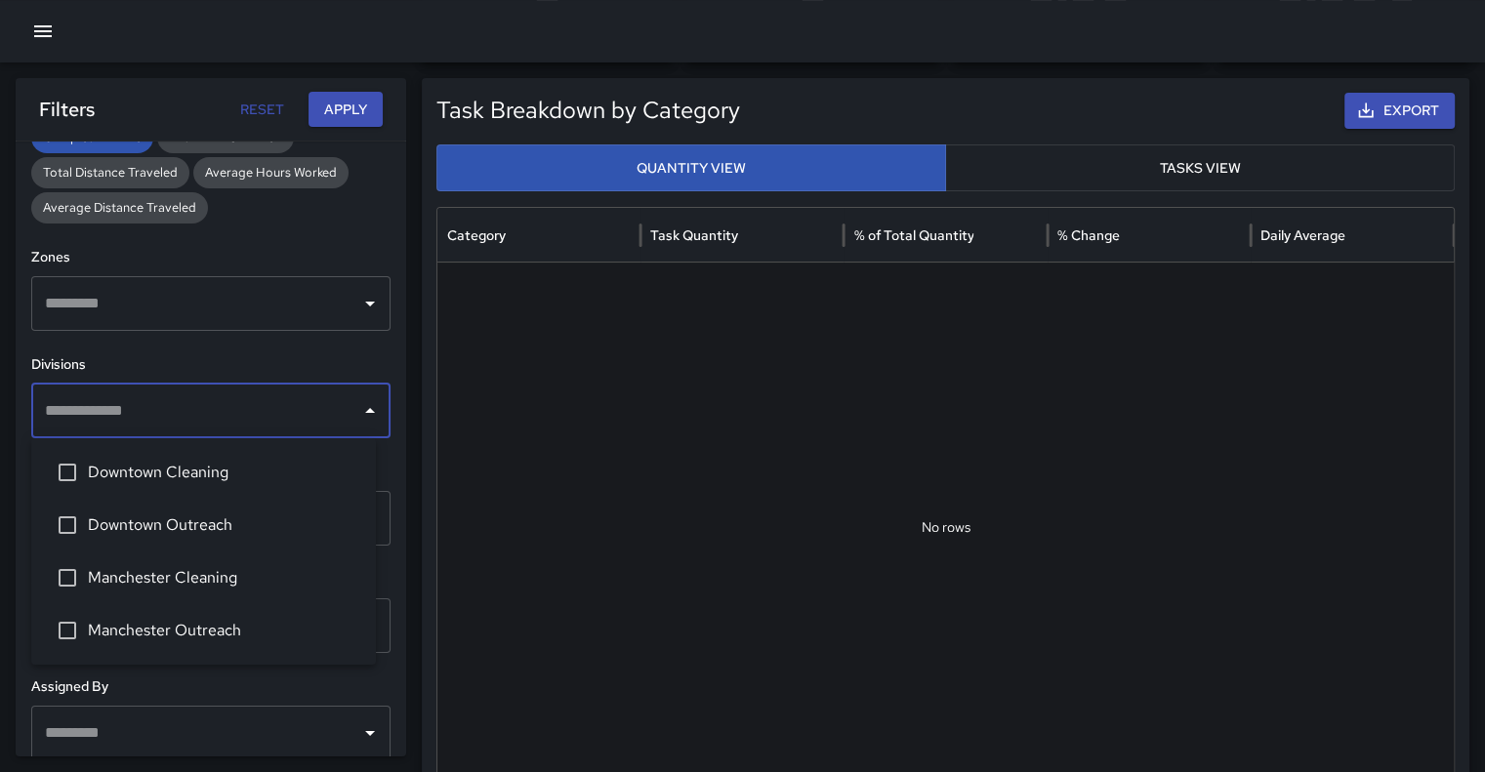
click at [245, 464] on span "Downtown Cleaning" at bounding box center [224, 472] width 272 height 23
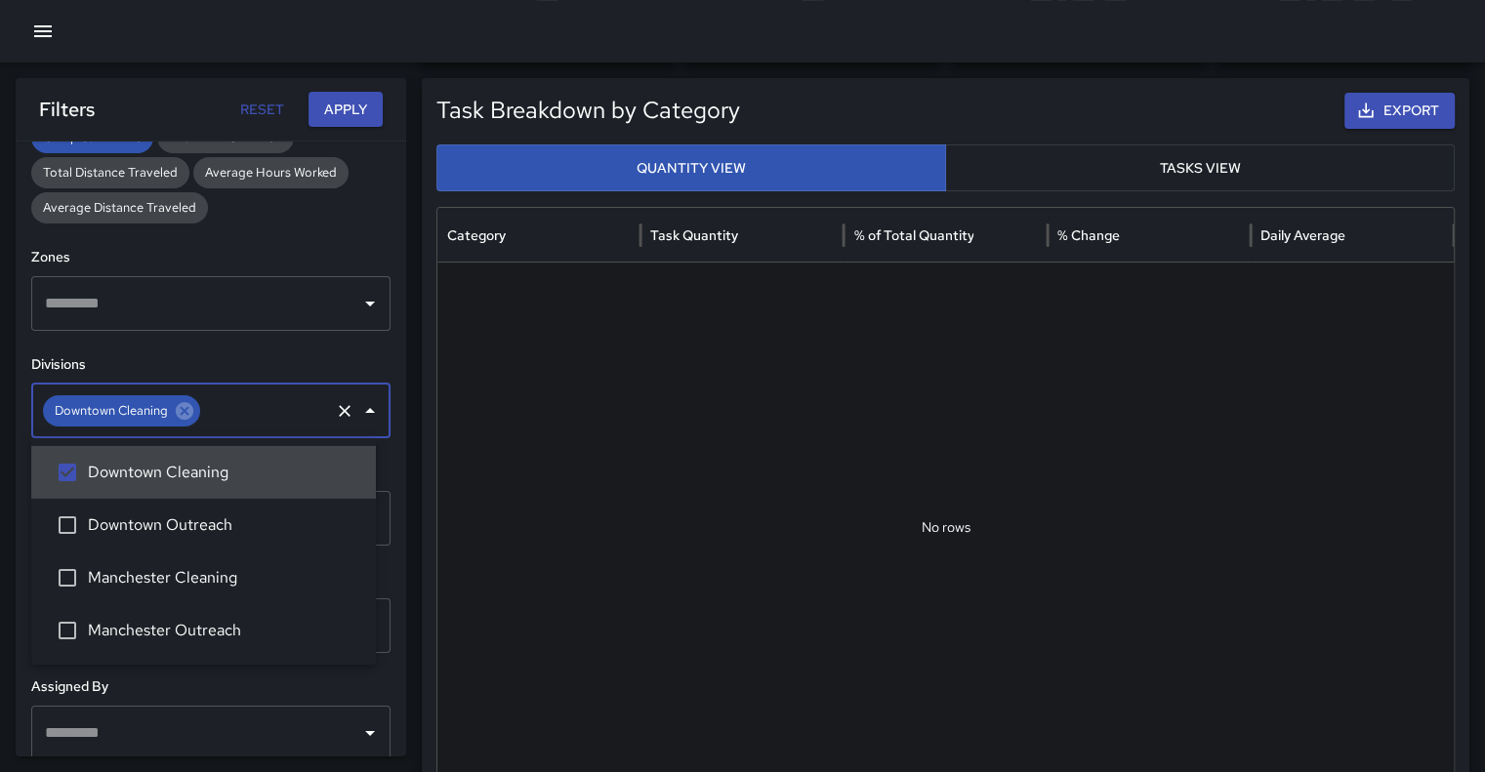
click at [341, 102] on button "Apply" at bounding box center [345, 110] width 74 height 36
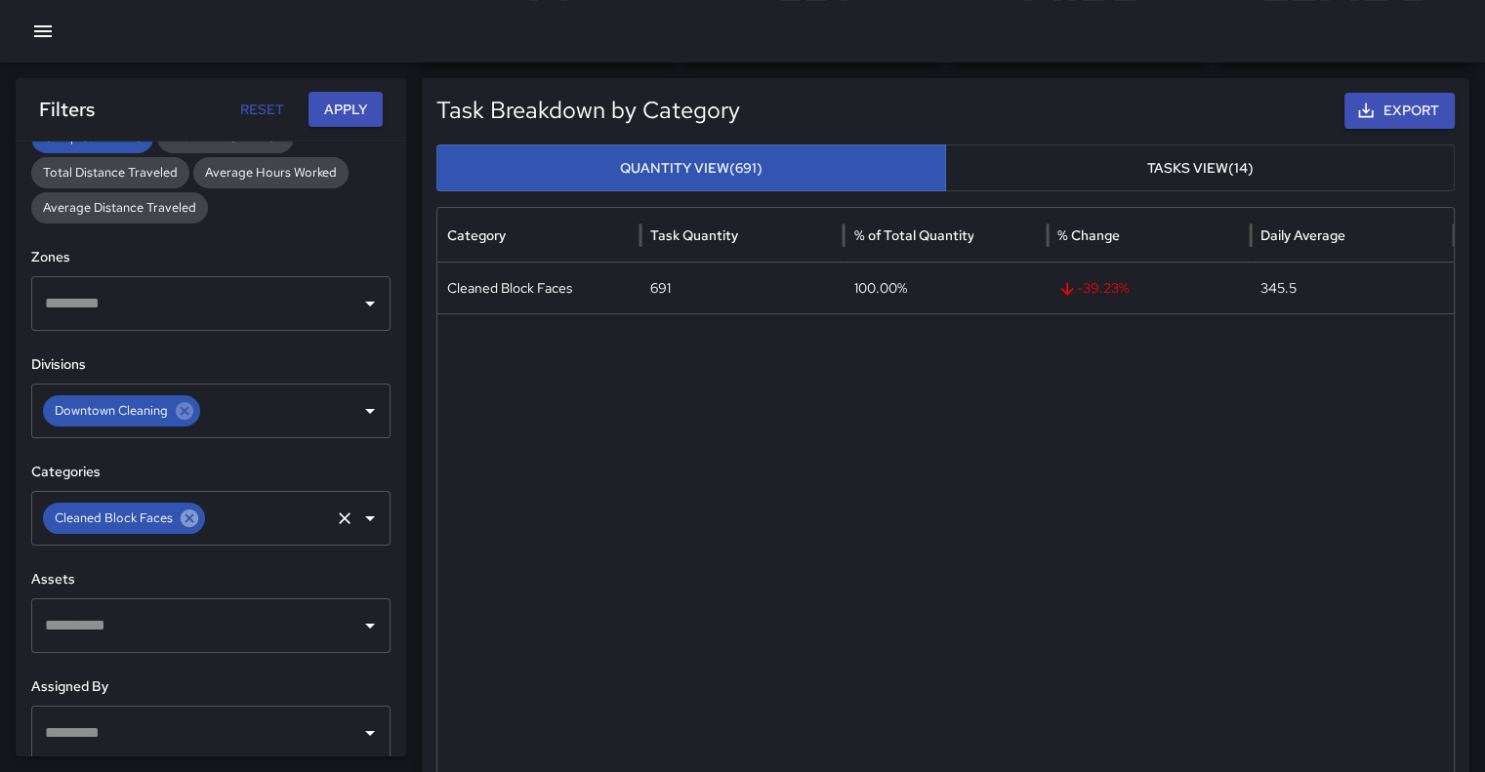
click at [188, 514] on icon at bounding box center [190, 519] width 18 height 18
click at [349, 104] on button "Apply" at bounding box center [345, 110] width 74 height 36
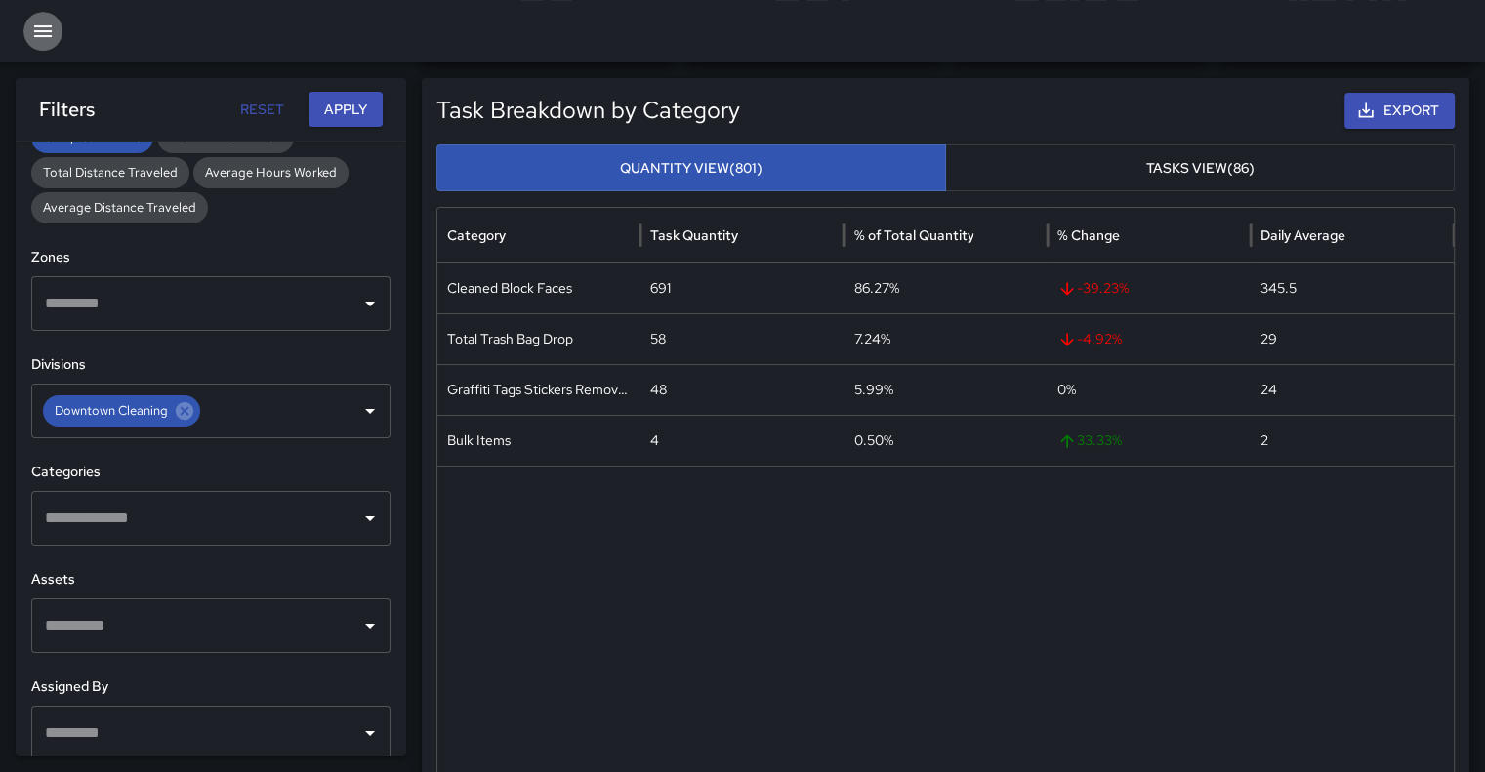
click at [44, 30] on icon "button" at bounding box center [43, 31] width 18 height 12
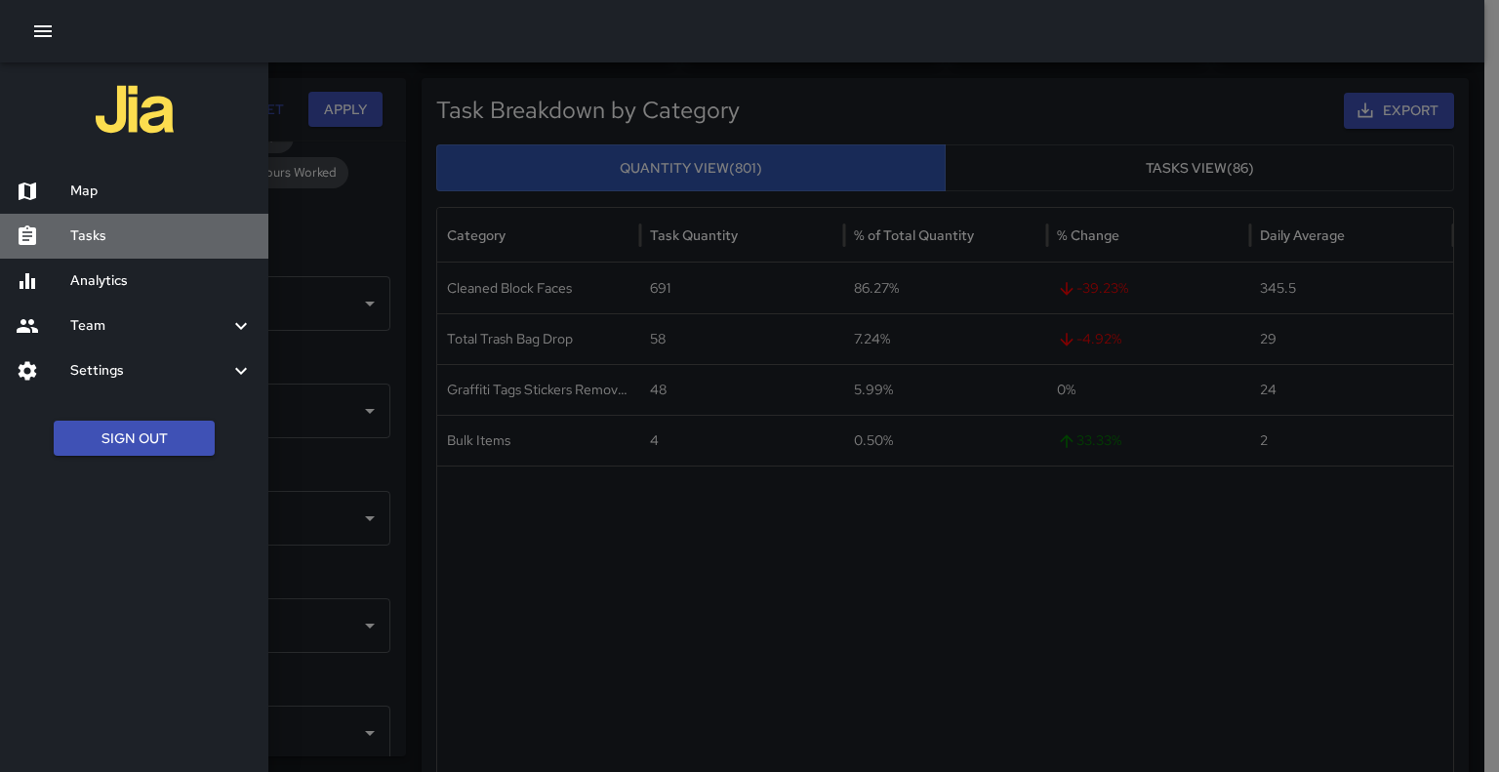
click at [78, 228] on h6 "Tasks" at bounding box center [161, 235] width 183 height 21
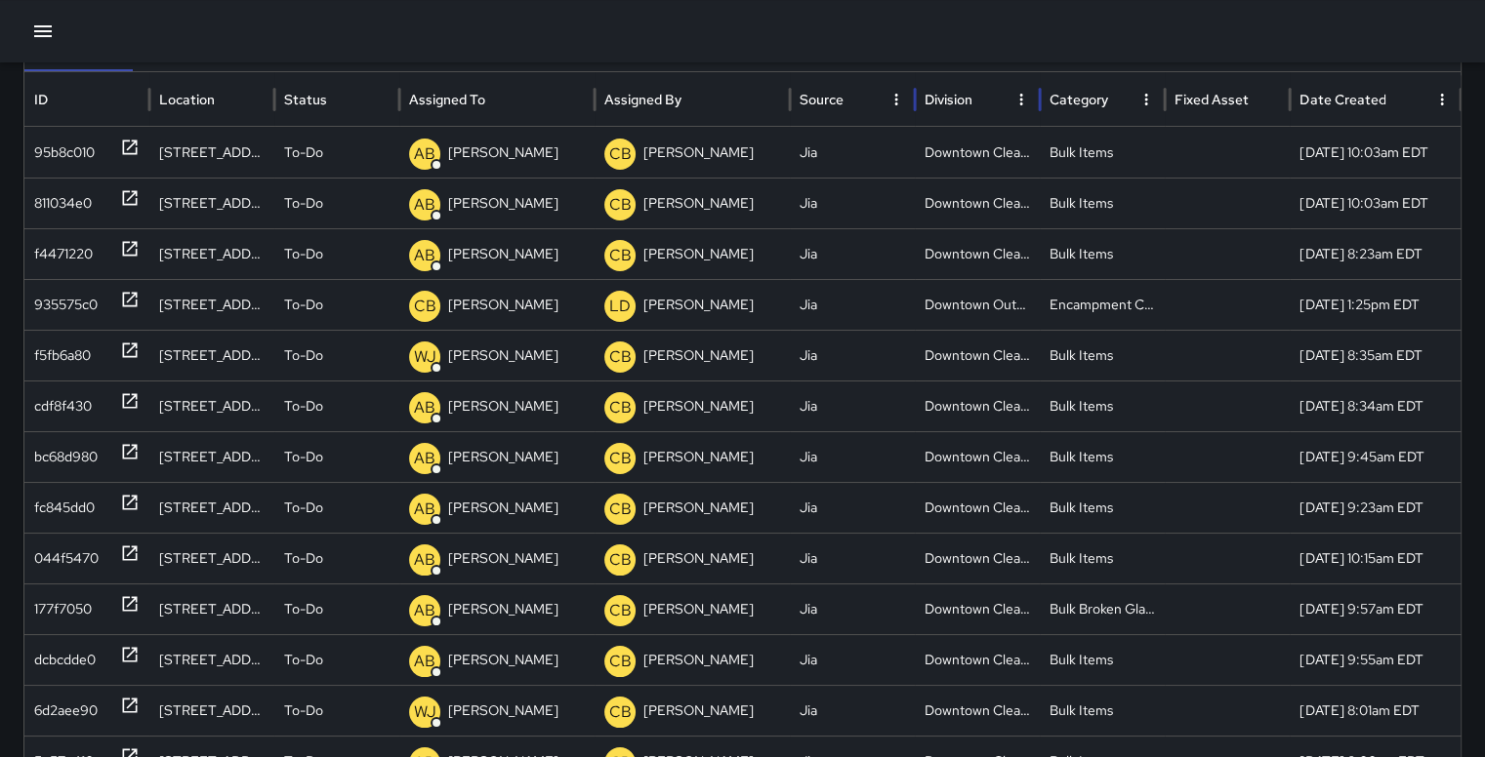
drag, startPoint x: 974, startPoint y: 101, endPoint x: 942, endPoint y: 97, distance: 32.4
click at [942, 97] on div "Division" at bounding box center [948, 100] width 48 height 18
click at [992, 96] on icon "Sort" at bounding box center [988, 100] width 12 height 12
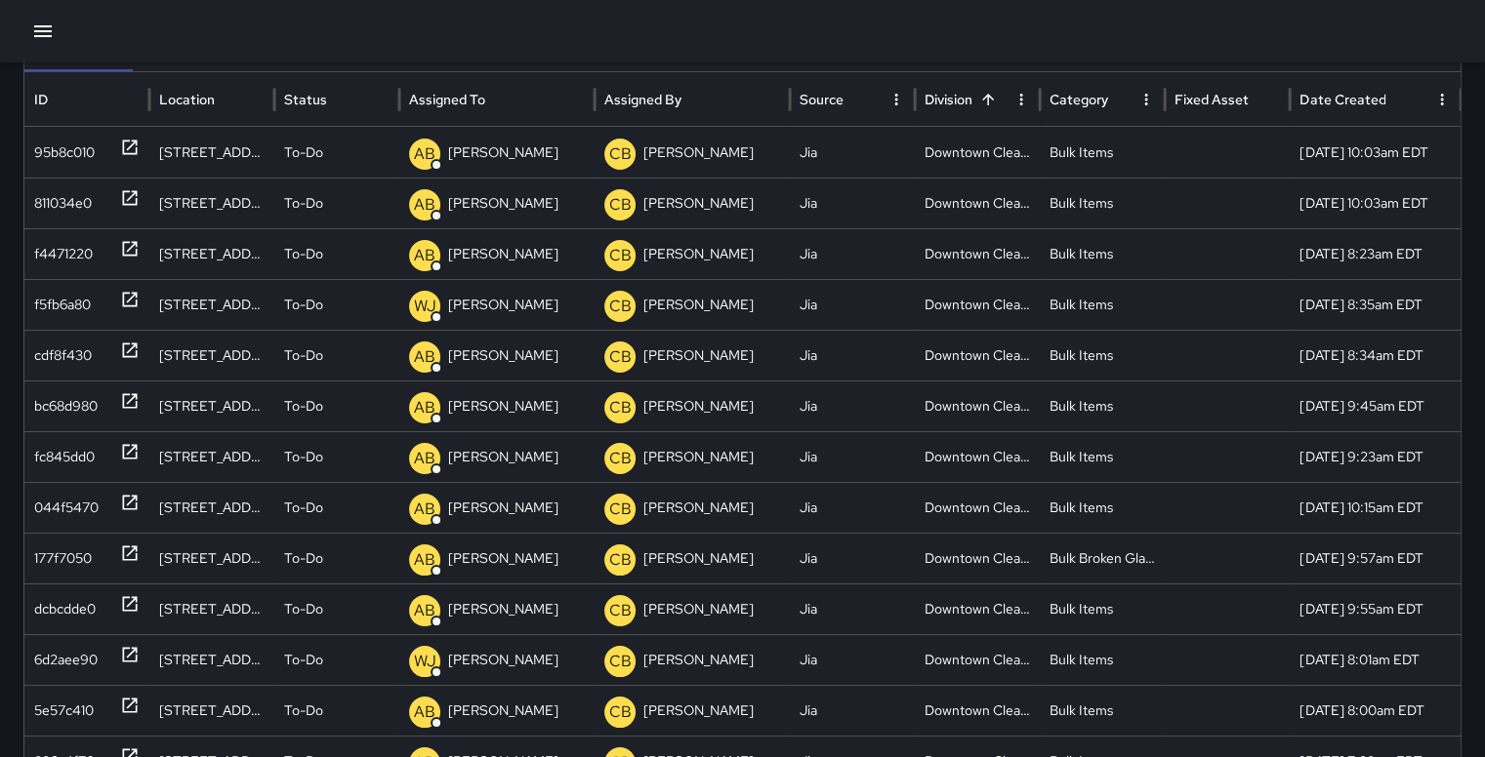
drag, startPoint x: 992, startPoint y: 96, endPoint x: 1081, endPoint y: 35, distance: 108.3
click at [1081, 35] on div at bounding box center [742, 31] width 1485 height 62
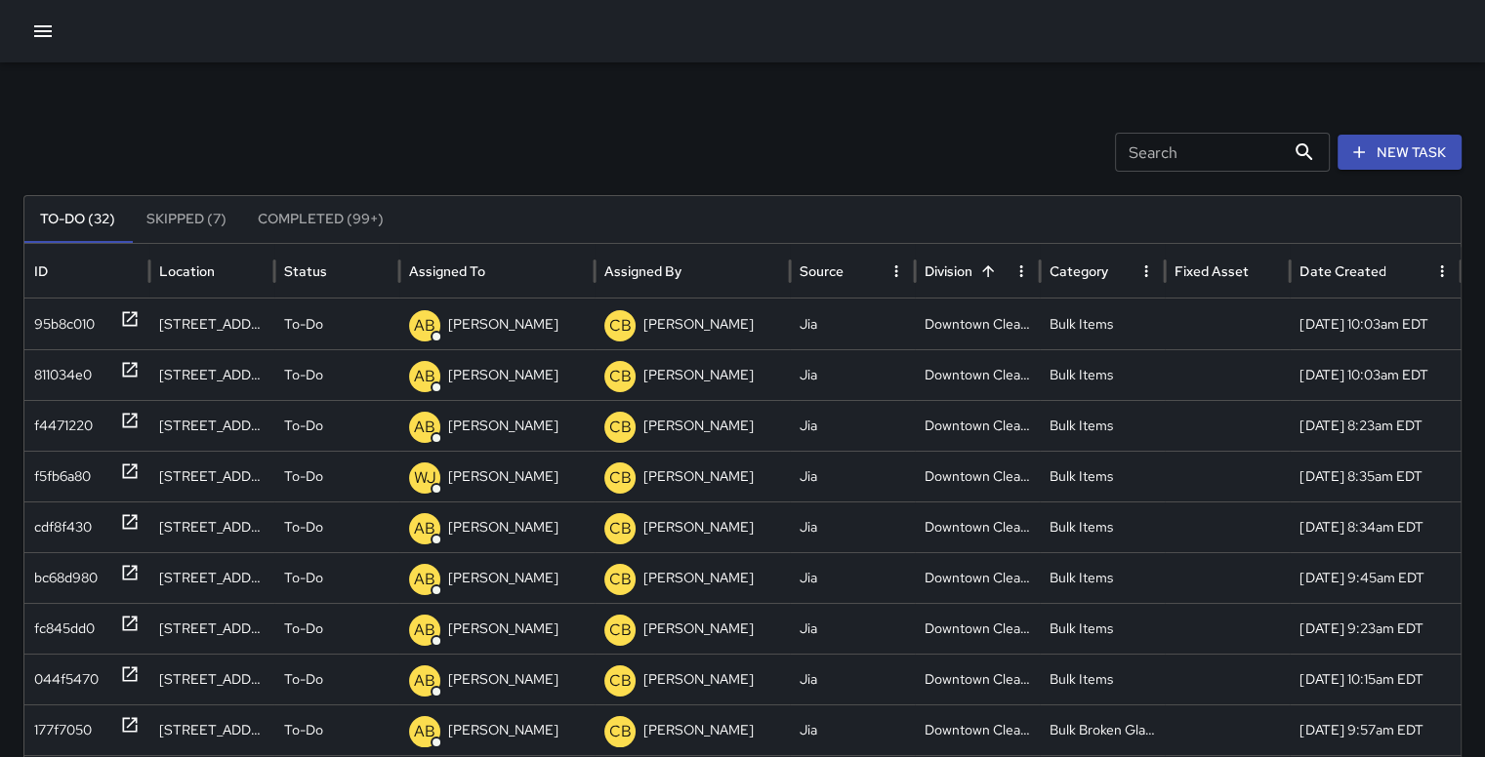
click at [327, 220] on button "Completed (99+)" at bounding box center [320, 219] width 157 height 47
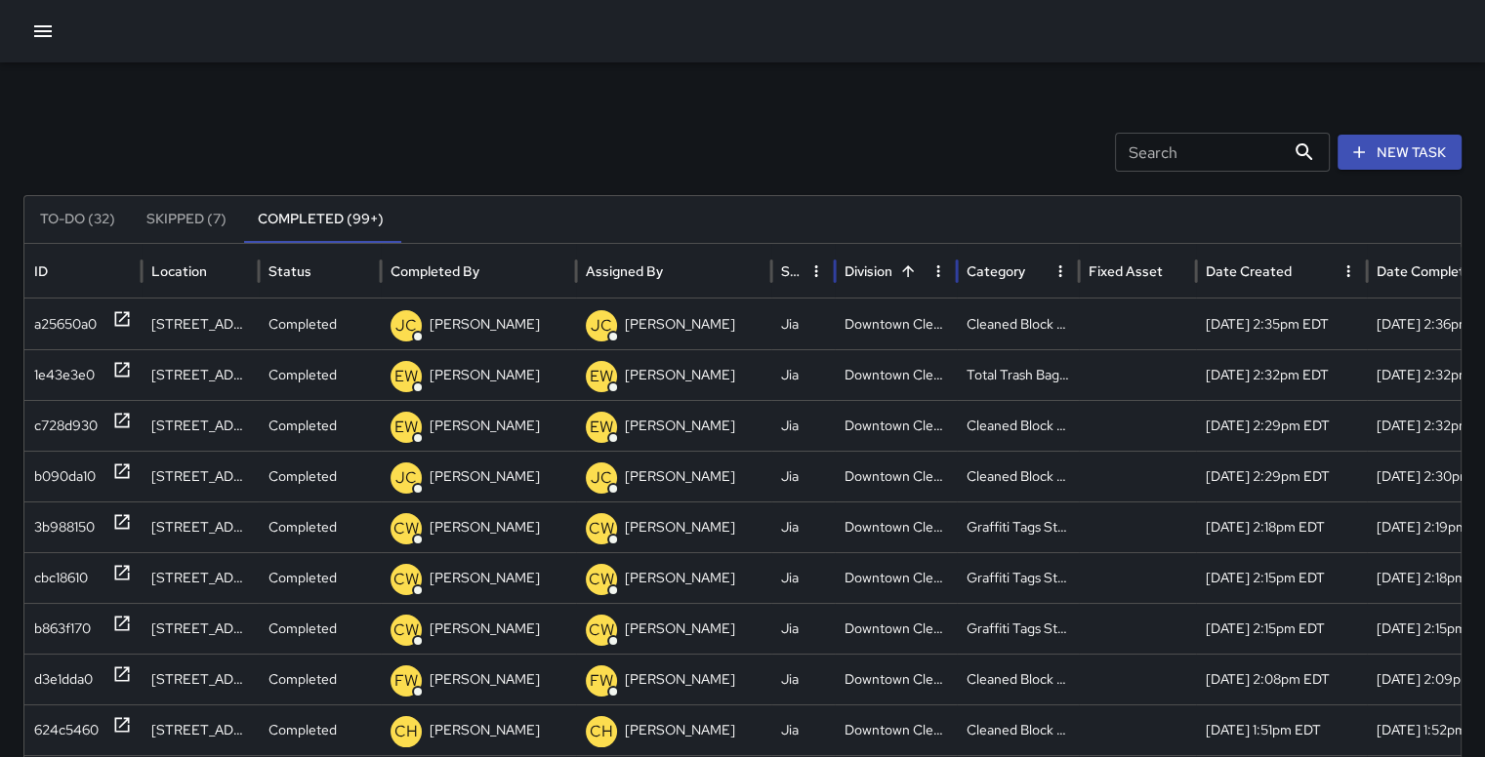
drag, startPoint x: 887, startPoint y: 268, endPoint x: 866, endPoint y: 273, distance: 22.0
click at [866, 273] on div "Division" at bounding box center [868, 272] width 48 height 18
click at [1001, 274] on div "Category" at bounding box center [995, 272] width 59 height 18
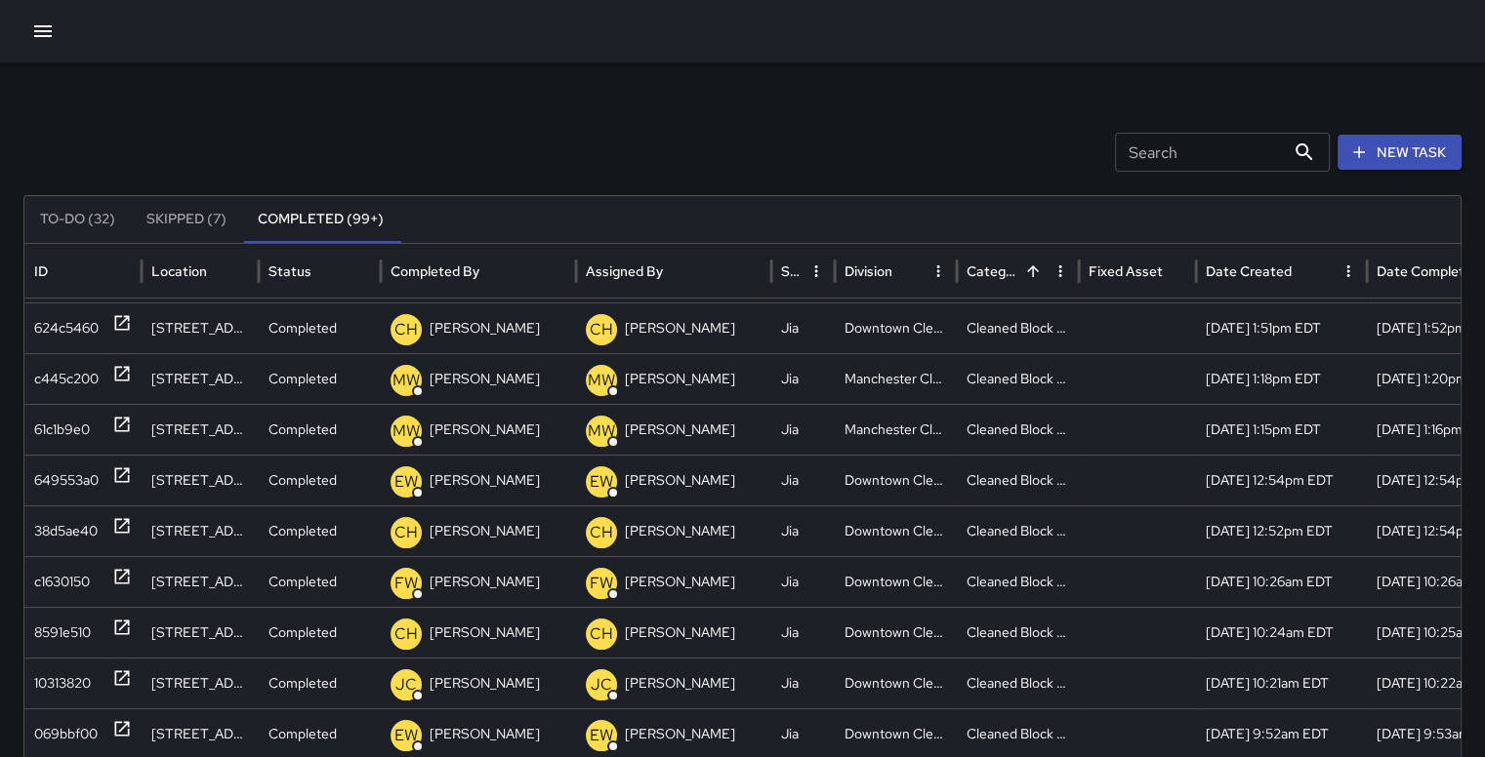
scroll to position [279, 0]
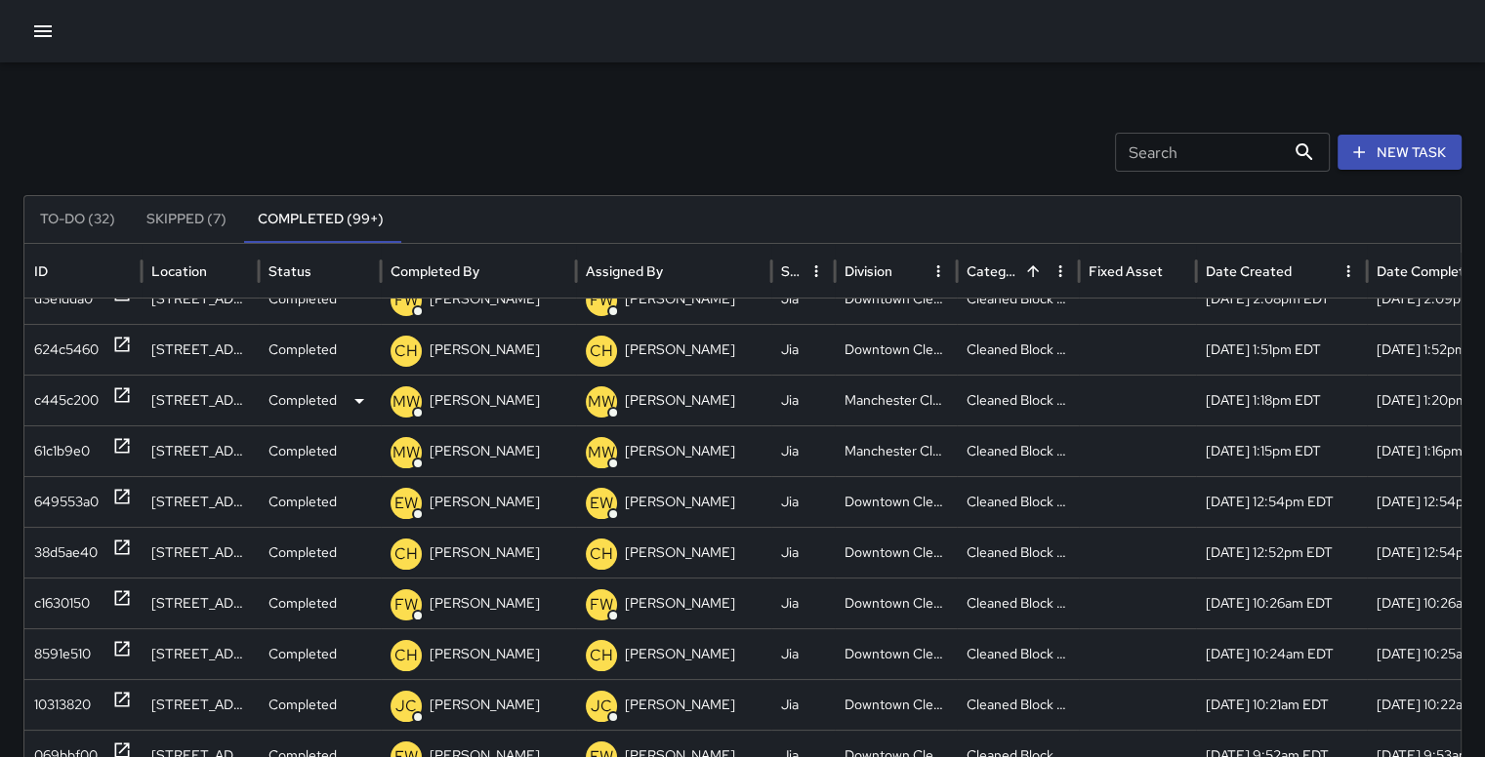
click at [62, 389] on div "c445c200" at bounding box center [66, 401] width 64 height 50
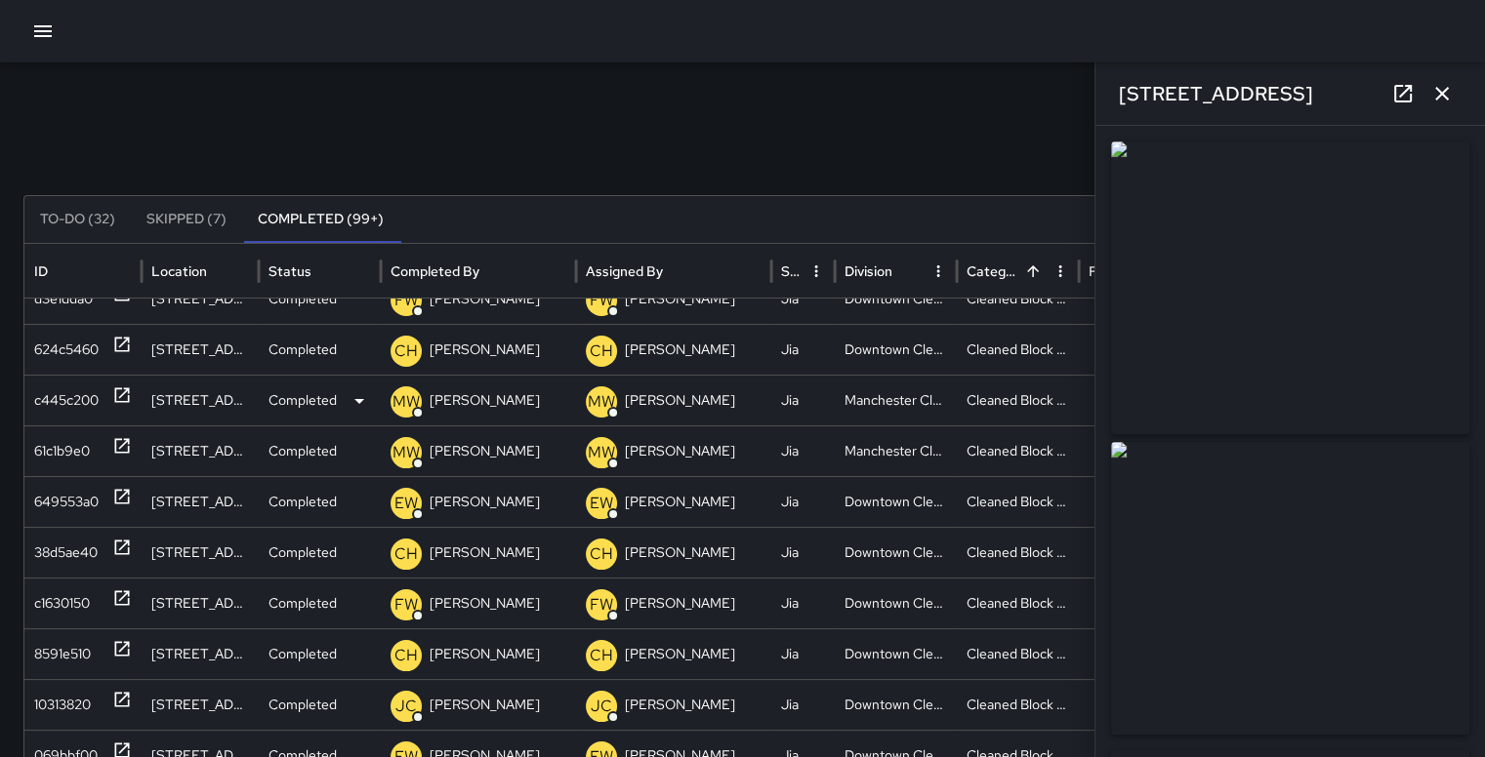
type input "**********"
click at [1434, 85] on icon "button" at bounding box center [1441, 93] width 23 height 23
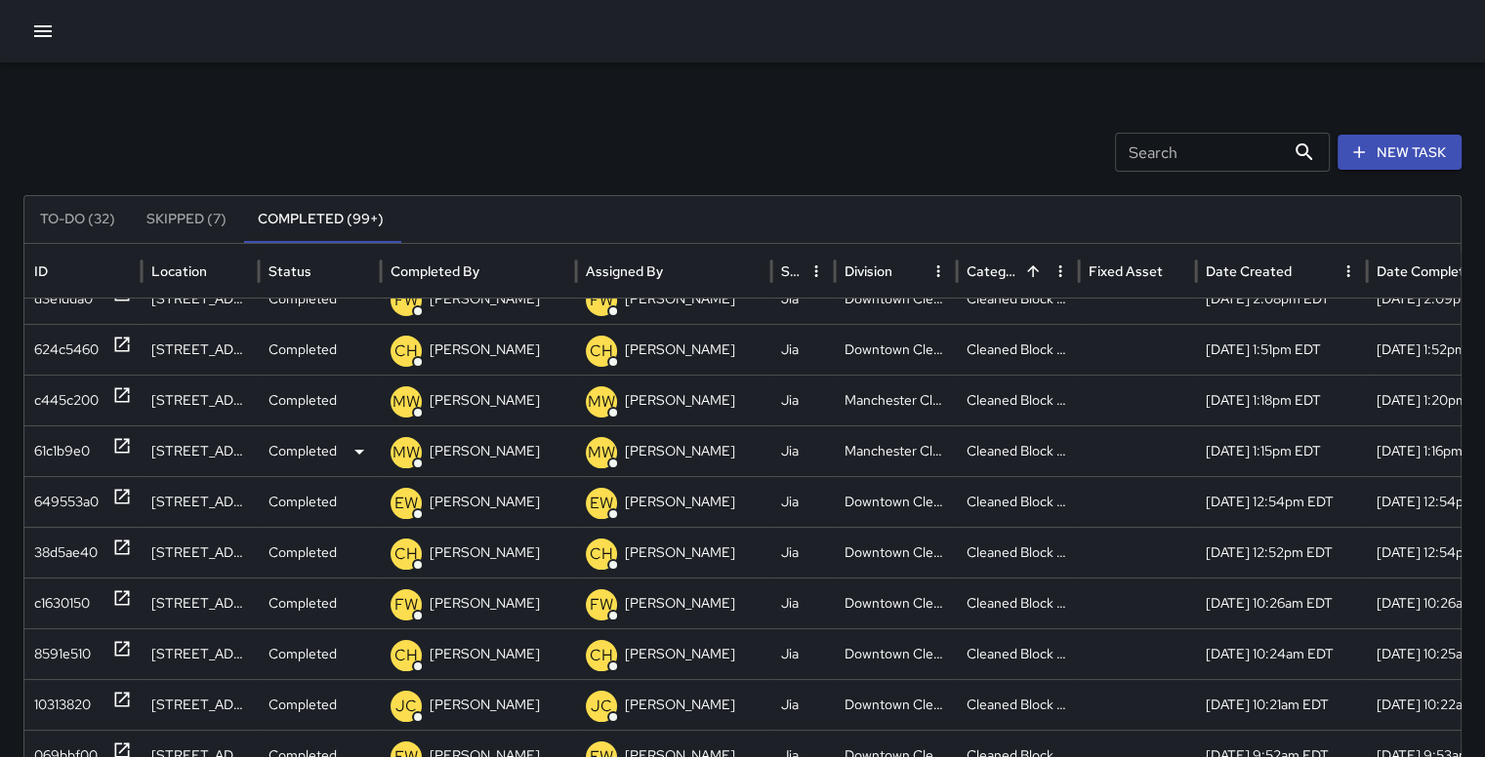
click at [55, 444] on div "61c1b9e0" at bounding box center [62, 452] width 56 height 50
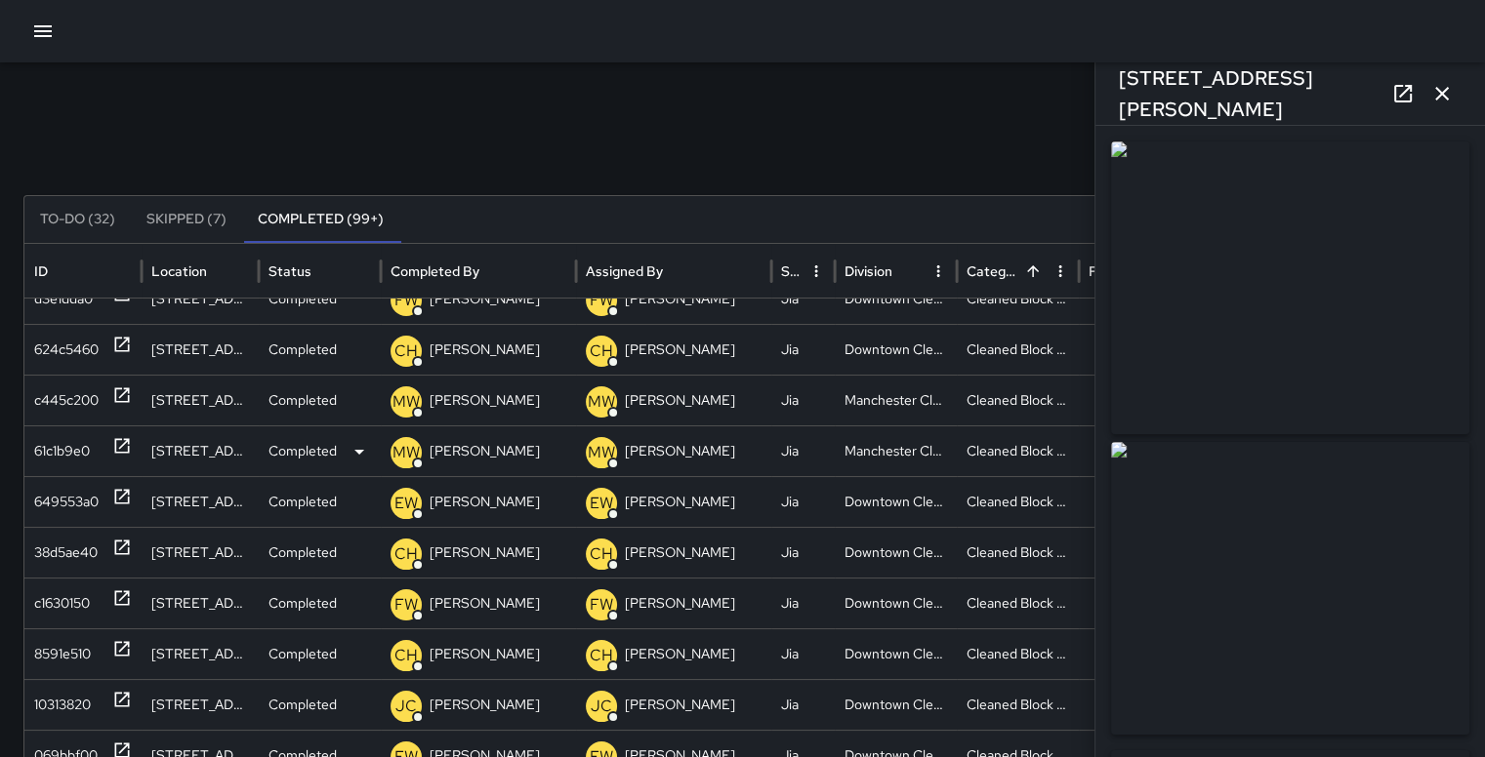
type input "**********"
click at [1448, 92] on icon "button" at bounding box center [1441, 93] width 23 height 23
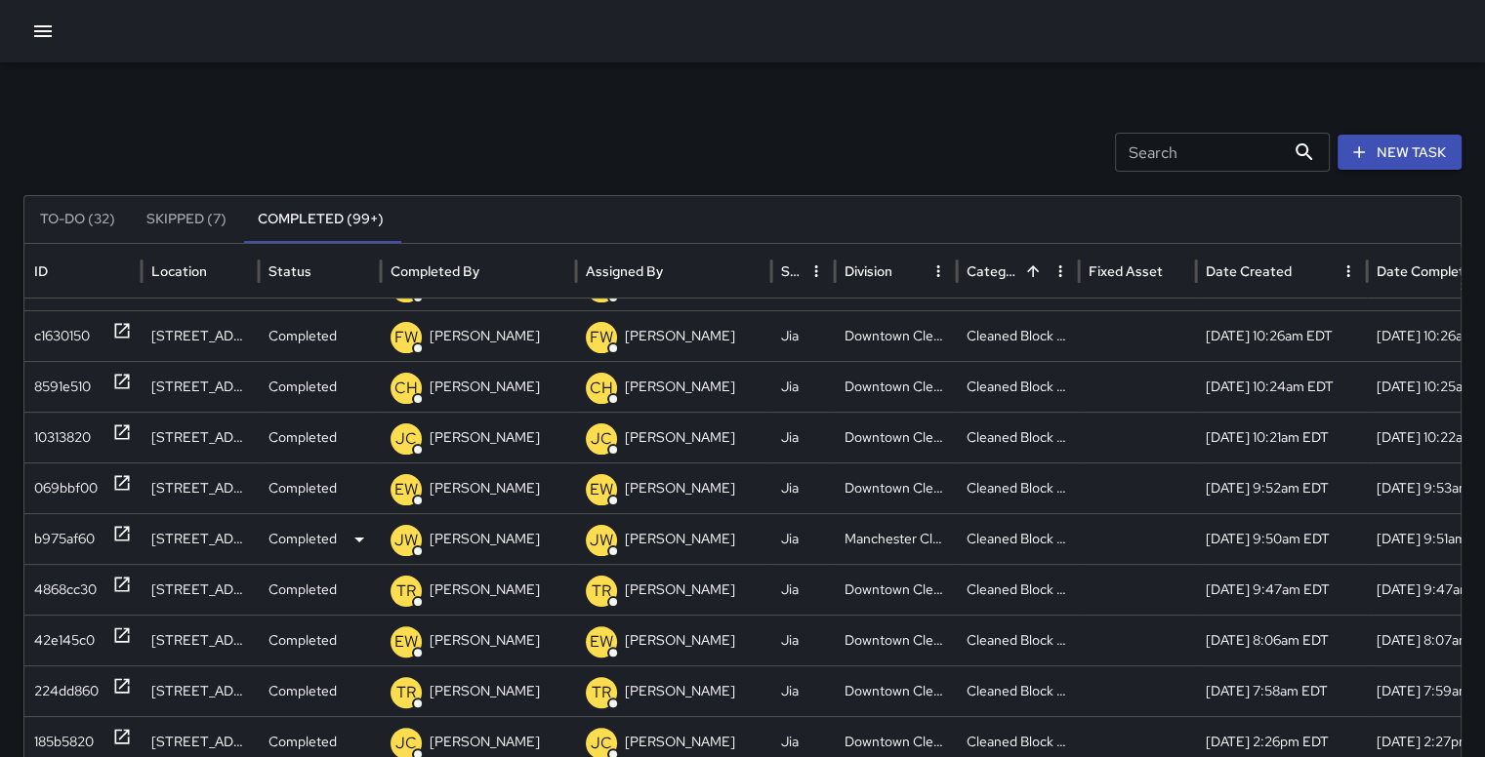
click at [64, 526] on div "b975af60" at bounding box center [64, 539] width 61 height 50
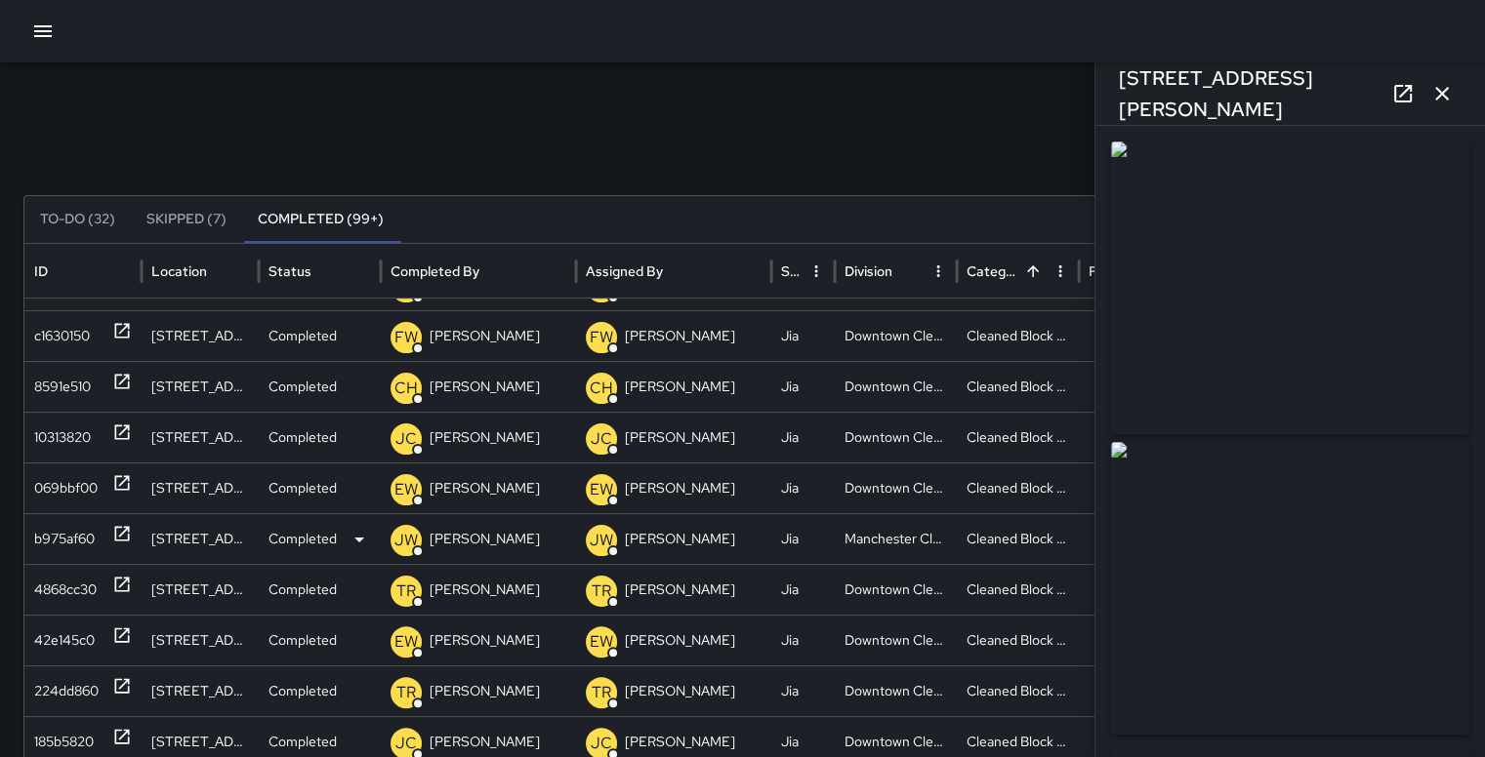
type input "**********"
click at [1441, 95] on icon "button" at bounding box center [1442, 94] width 14 height 14
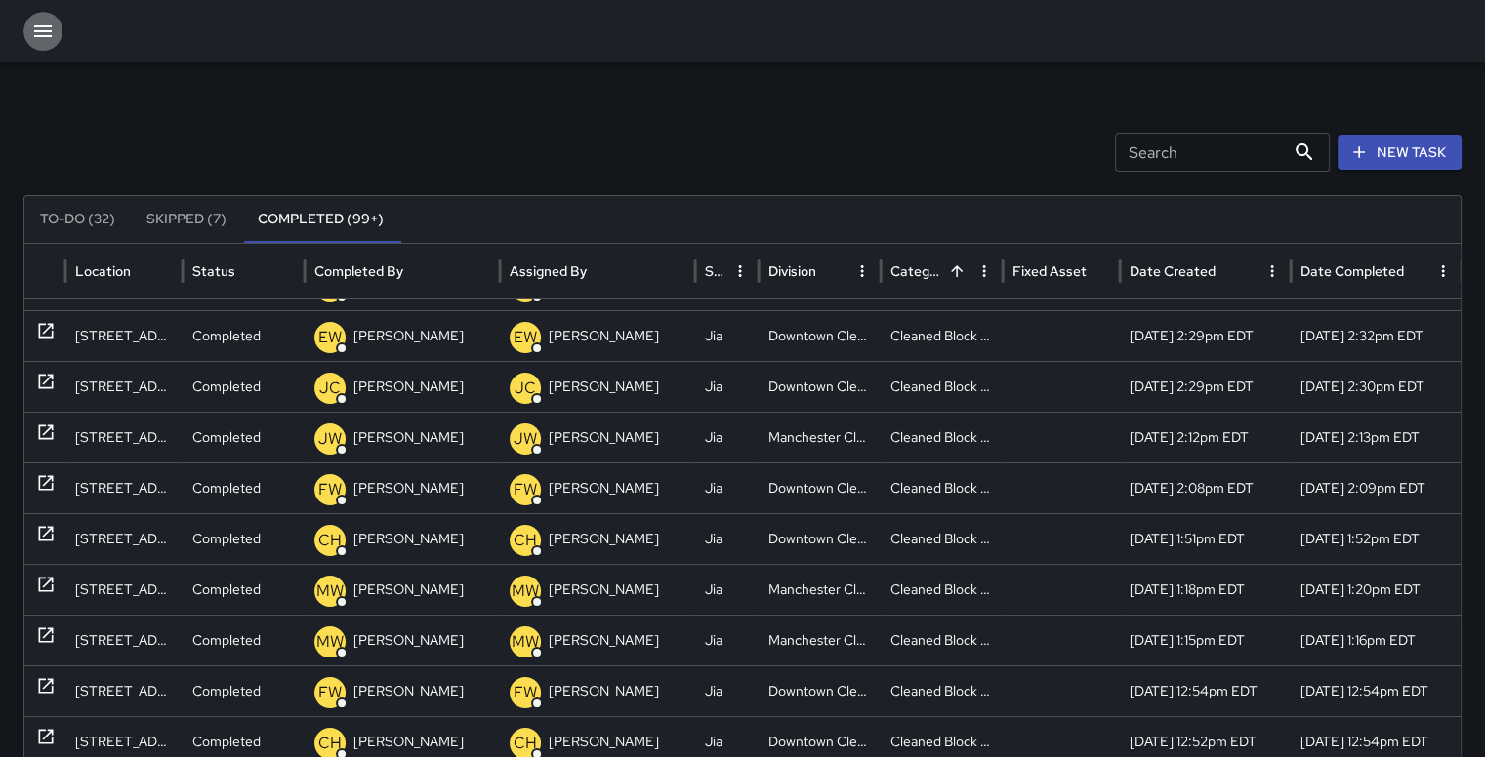
click at [35, 32] on icon "button" at bounding box center [42, 31] width 23 height 23
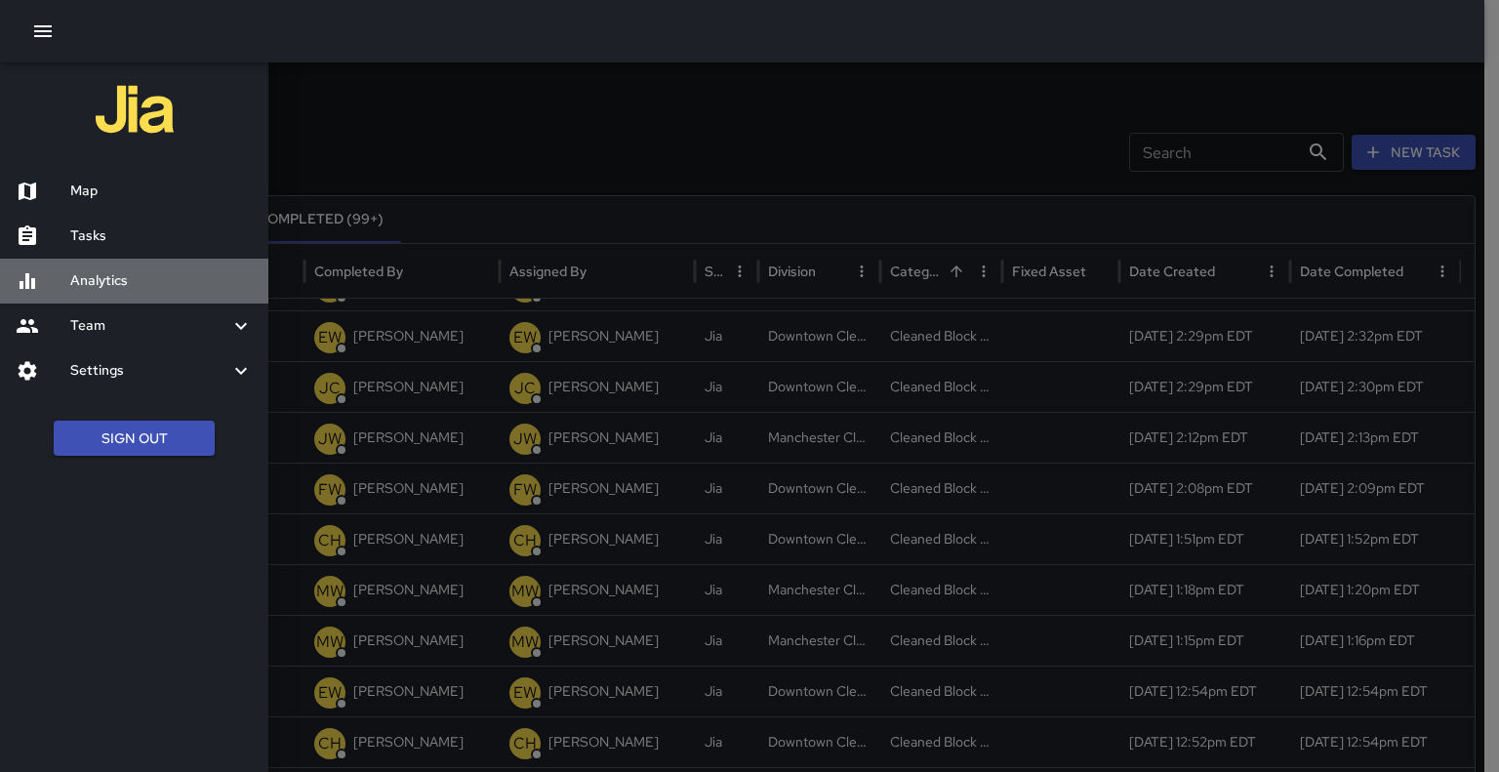
click at [94, 280] on h6 "Analytics" at bounding box center [161, 280] width 183 height 21
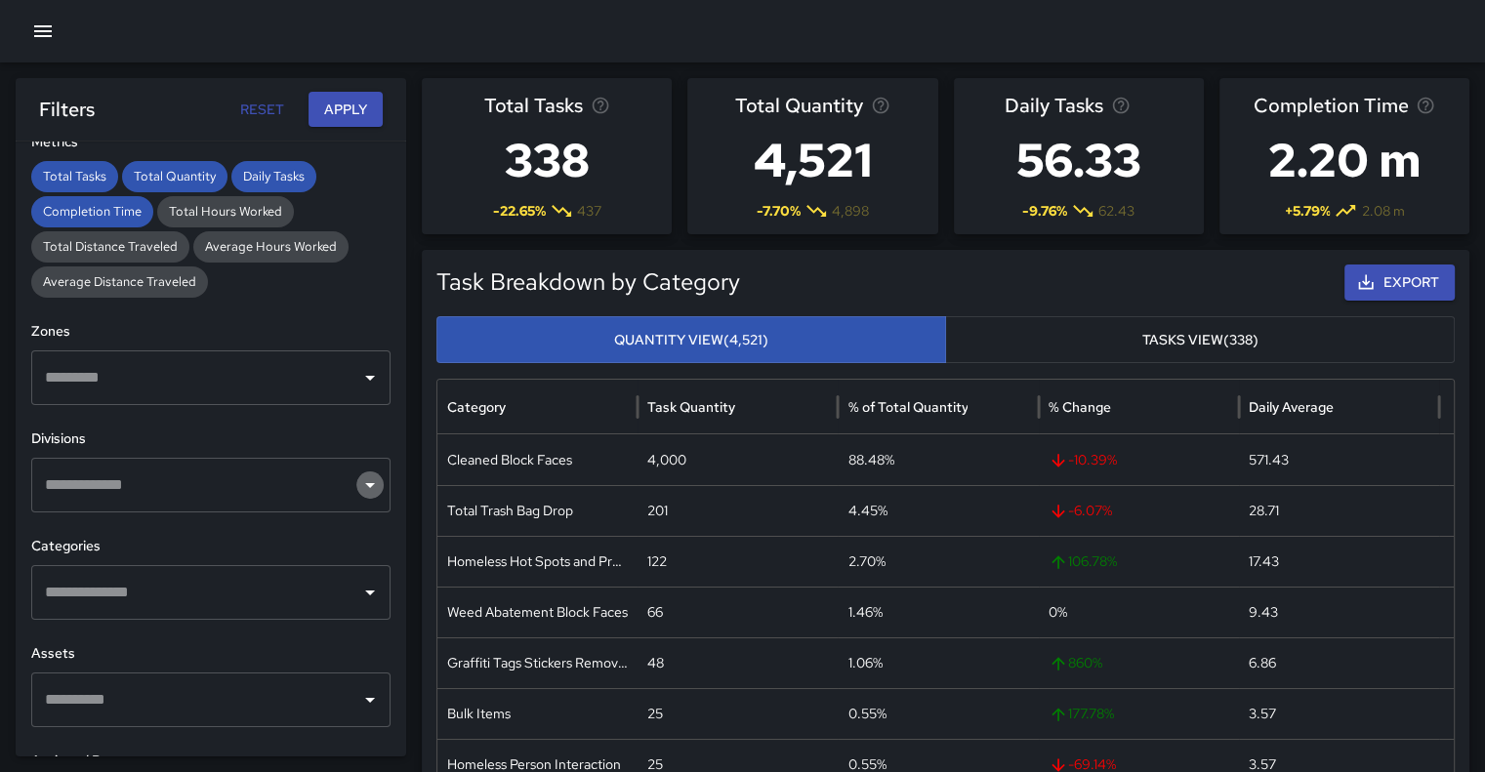
click at [358, 485] on icon "Open" at bounding box center [369, 484] width 23 height 23
click at [342, 112] on button "Apply" at bounding box center [345, 110] width 74 height 36
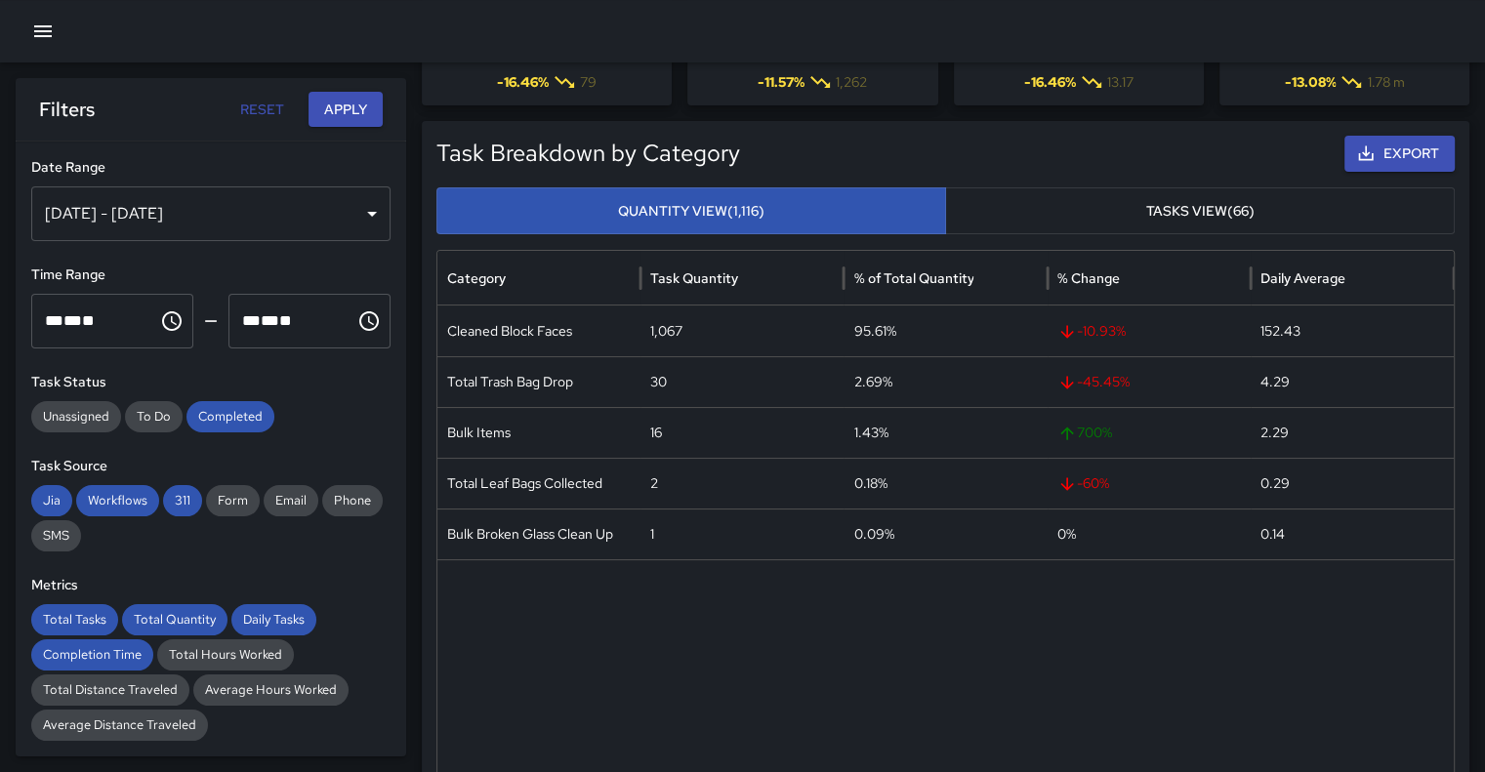
click at [359, 210] on div "[DATE] - [DATE]" at bounding box center [210, 213] width 359 height 55
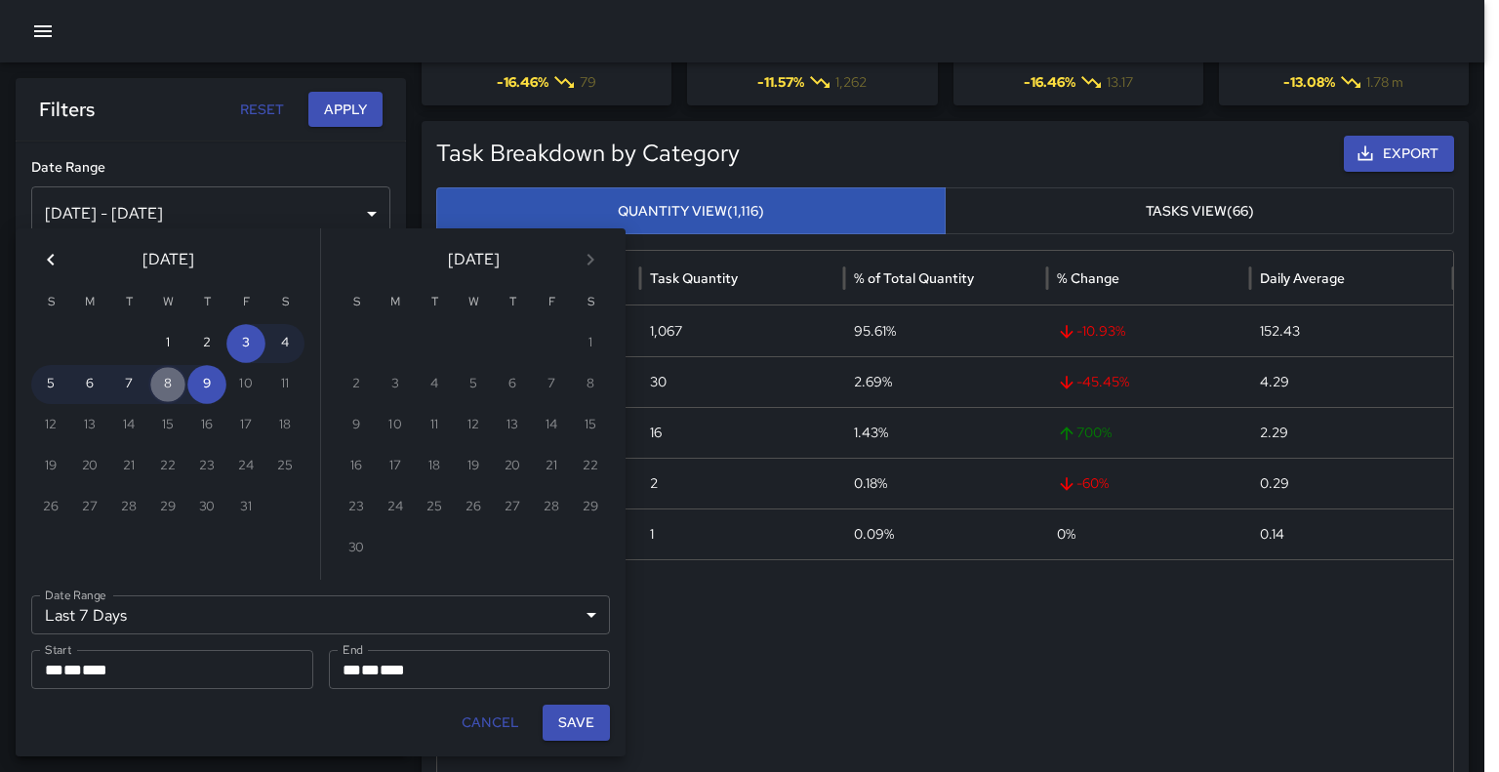
click at [168, 388] on button "8" at bounding box center [167, 384] width 39 height 39
type input "******"
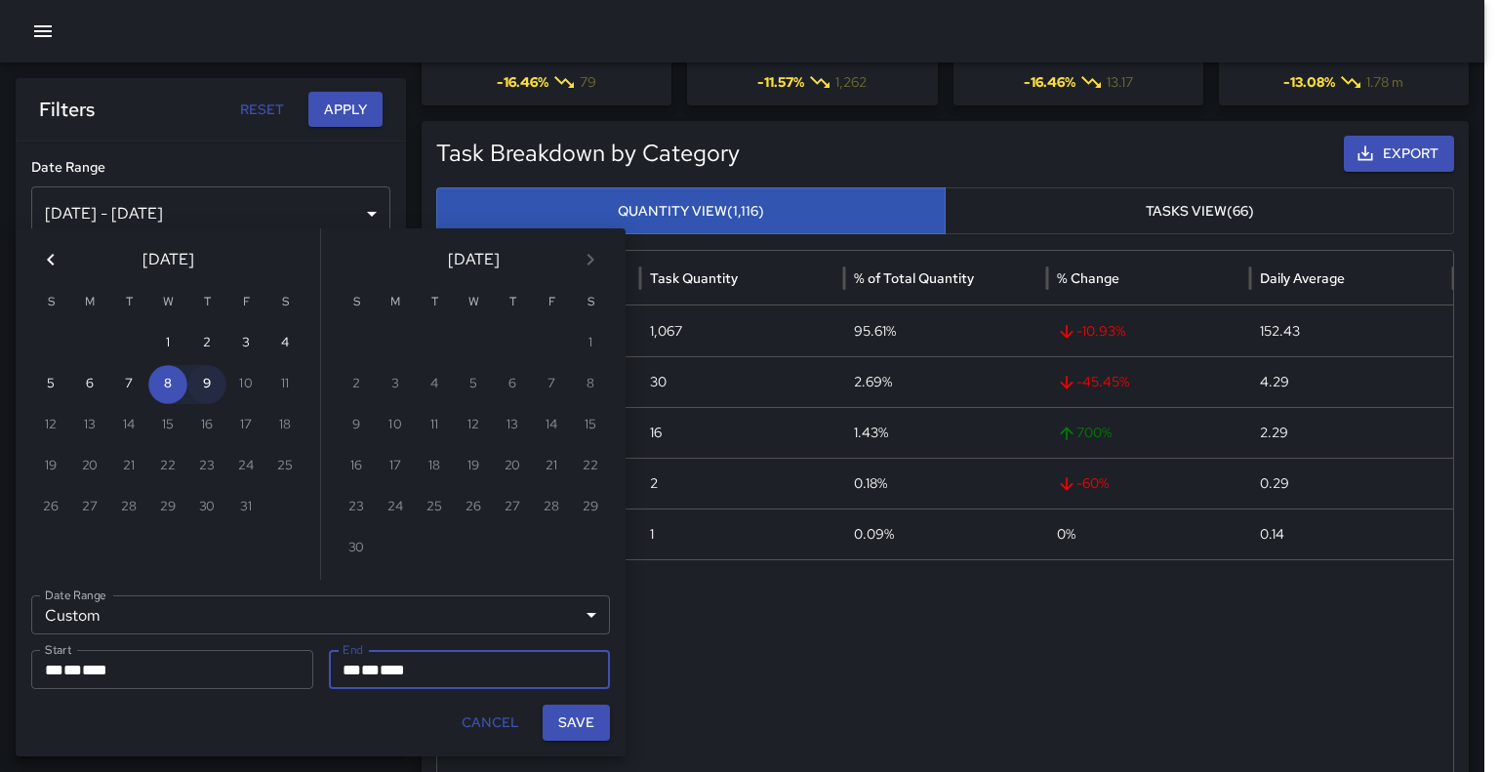
click at [202, 396] on button "9" at bounding box center [206, 384] width 39 height 39
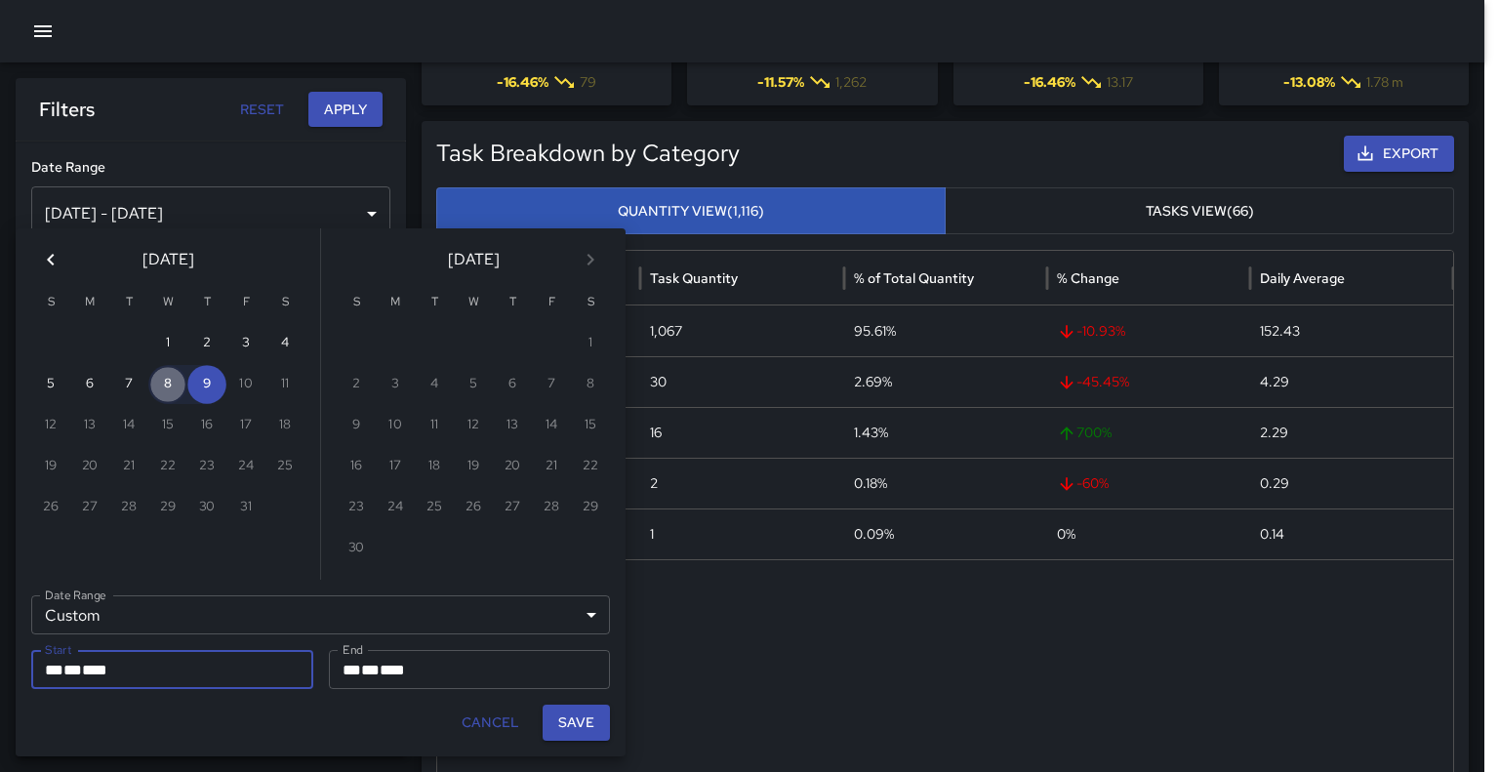
click at [163, 389] on button "8" at bounding box center [167, 384] width 39 height 39
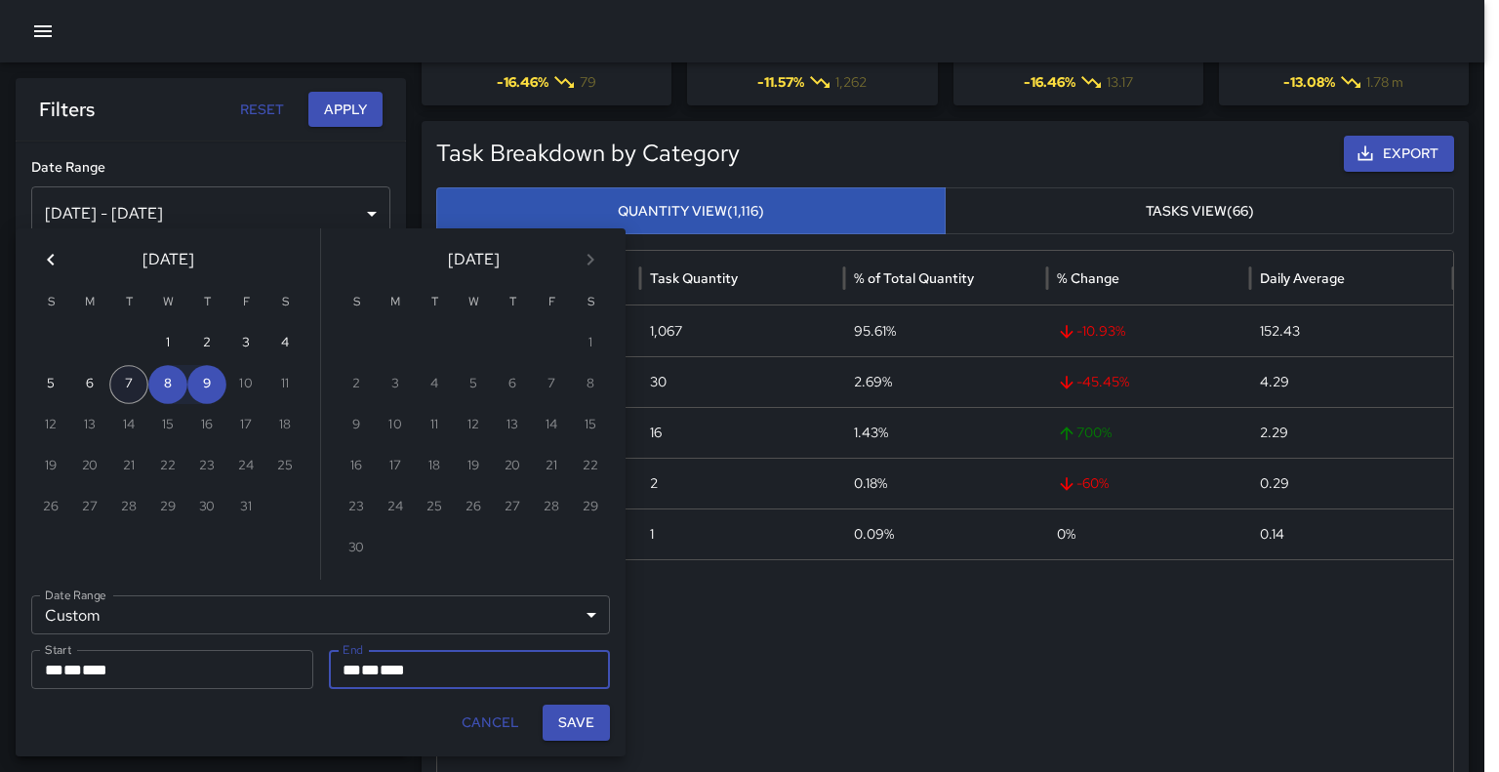
click at [129, 388] on button "7" at bounding box center [128, 384] width 39 height 39
type input "**********"
click at [169, 387] on button "8" at bounding box center [167, 384] width 39 height 39
type input "**********"
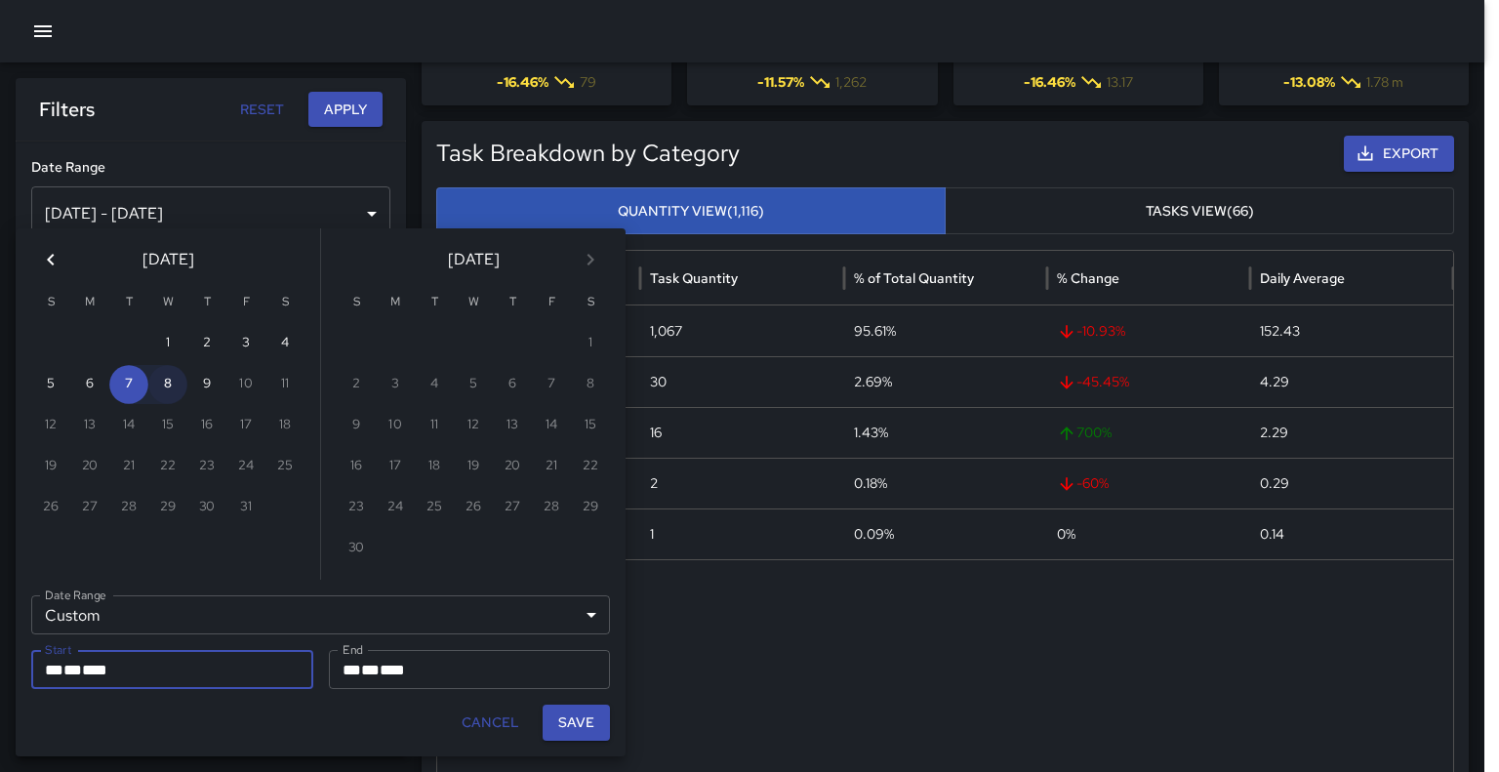
click at [172, 388] on button "8" at bounding box center [167, 384] width 39 height 39
type input "**********"
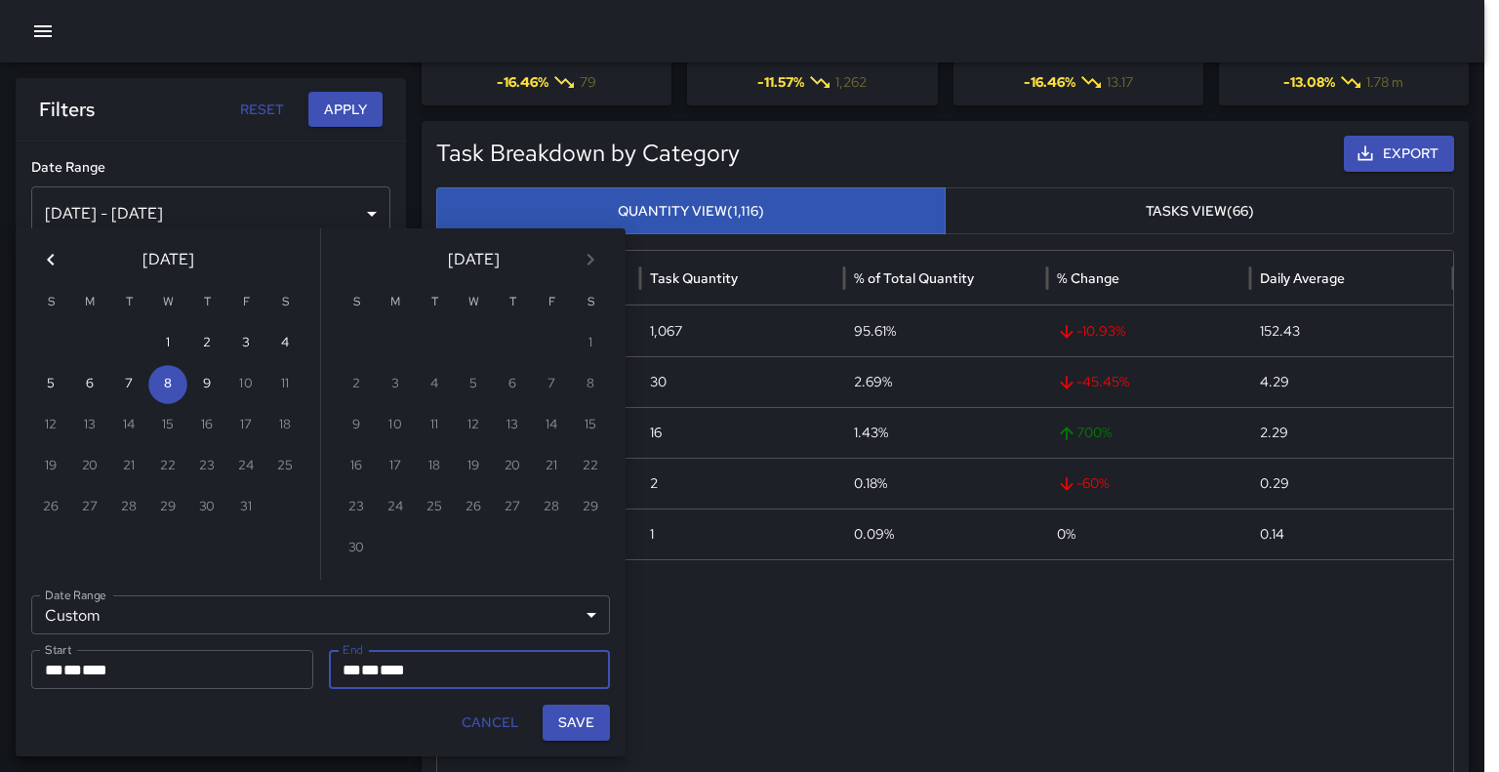
click at [567, 719] on button "Save" at bounding box center [576, 723] width 67 height 36
type input "**********"
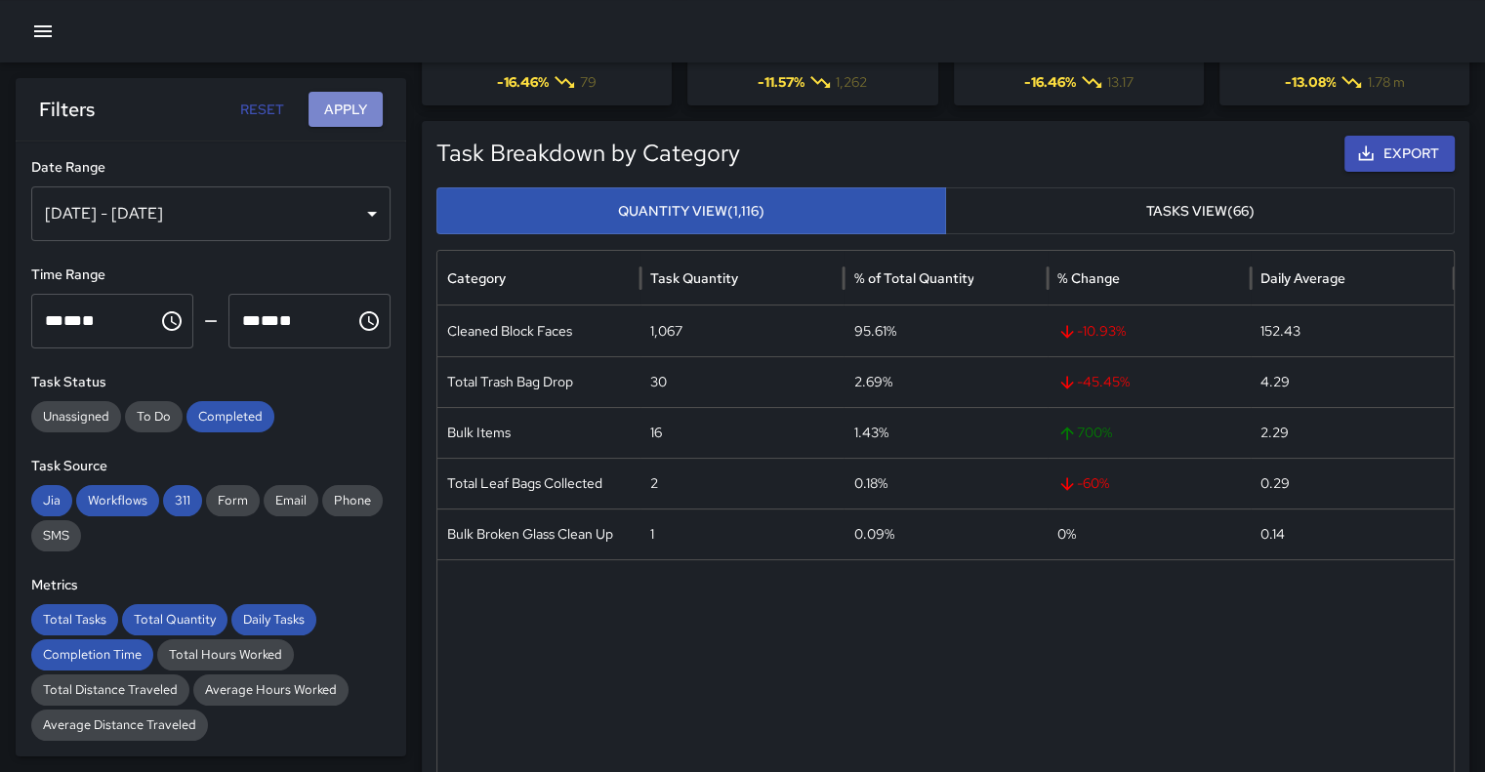
click at [340, 108] on button "Apply" at bounding box center [345, 110] width 74 height 36
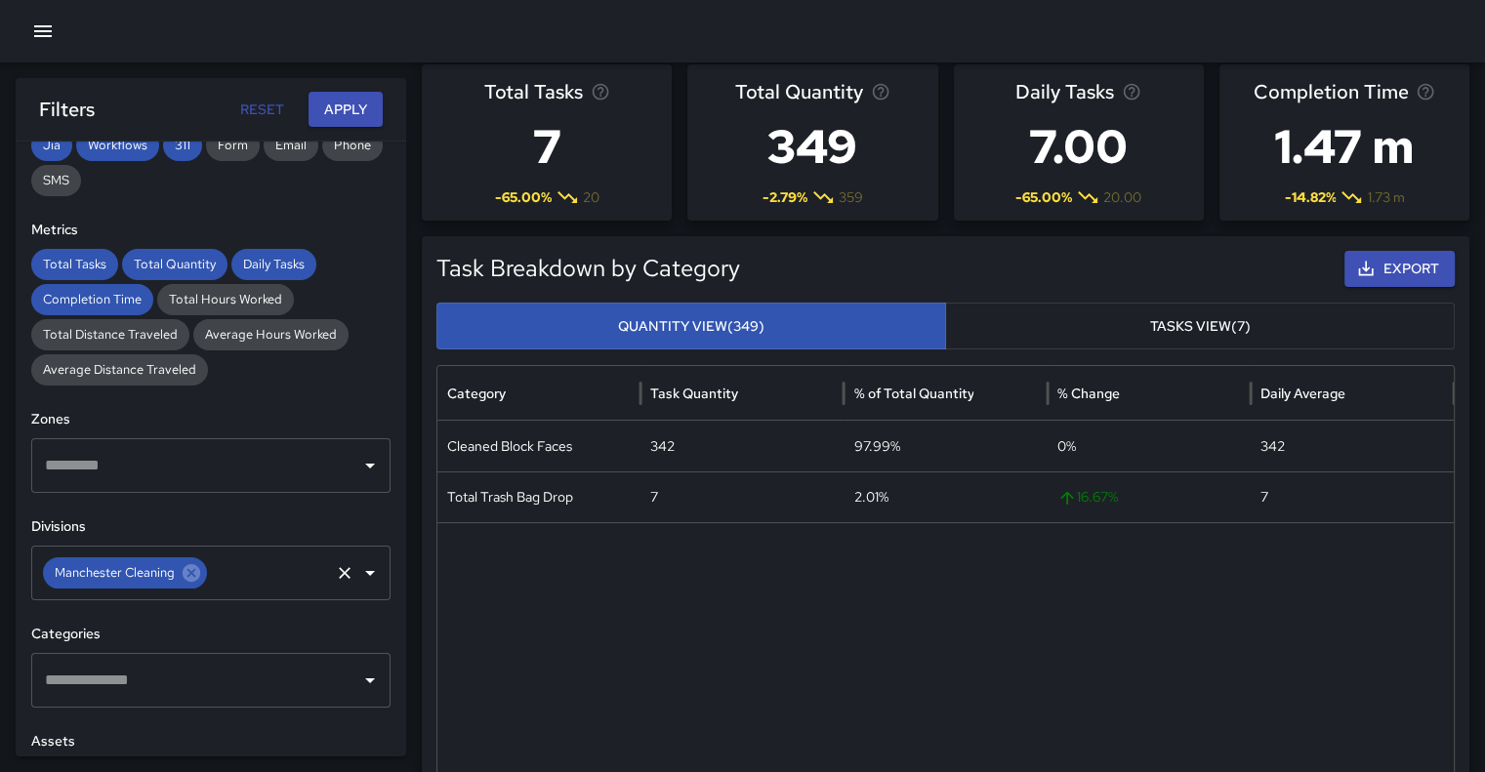
click at [365, 571] on icon "Open" at bounding box center [370, 573] width 10 height 5
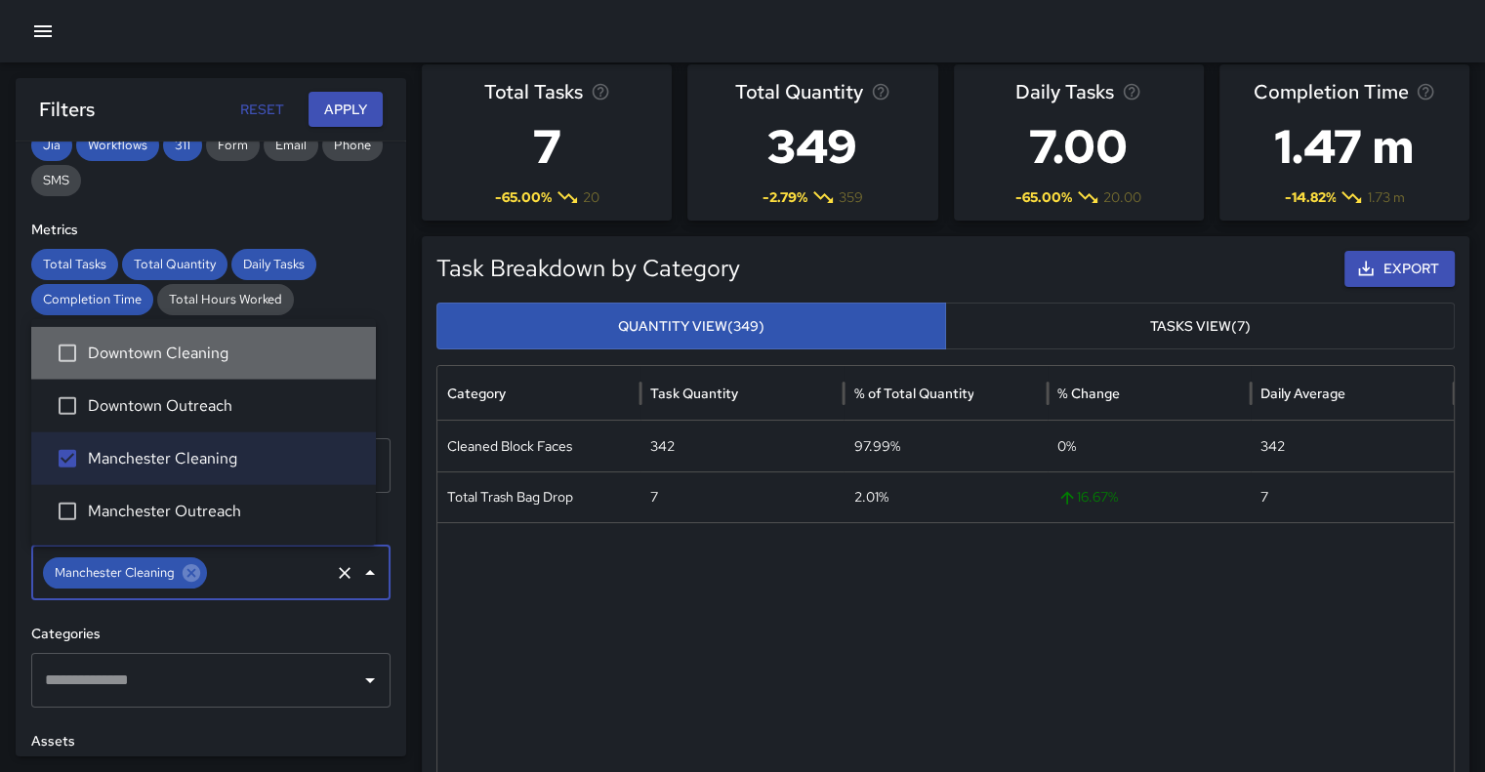
click at [143, 349] on span "Downtown Cleaning" at bounding box center [224, 353] width 272 height 23
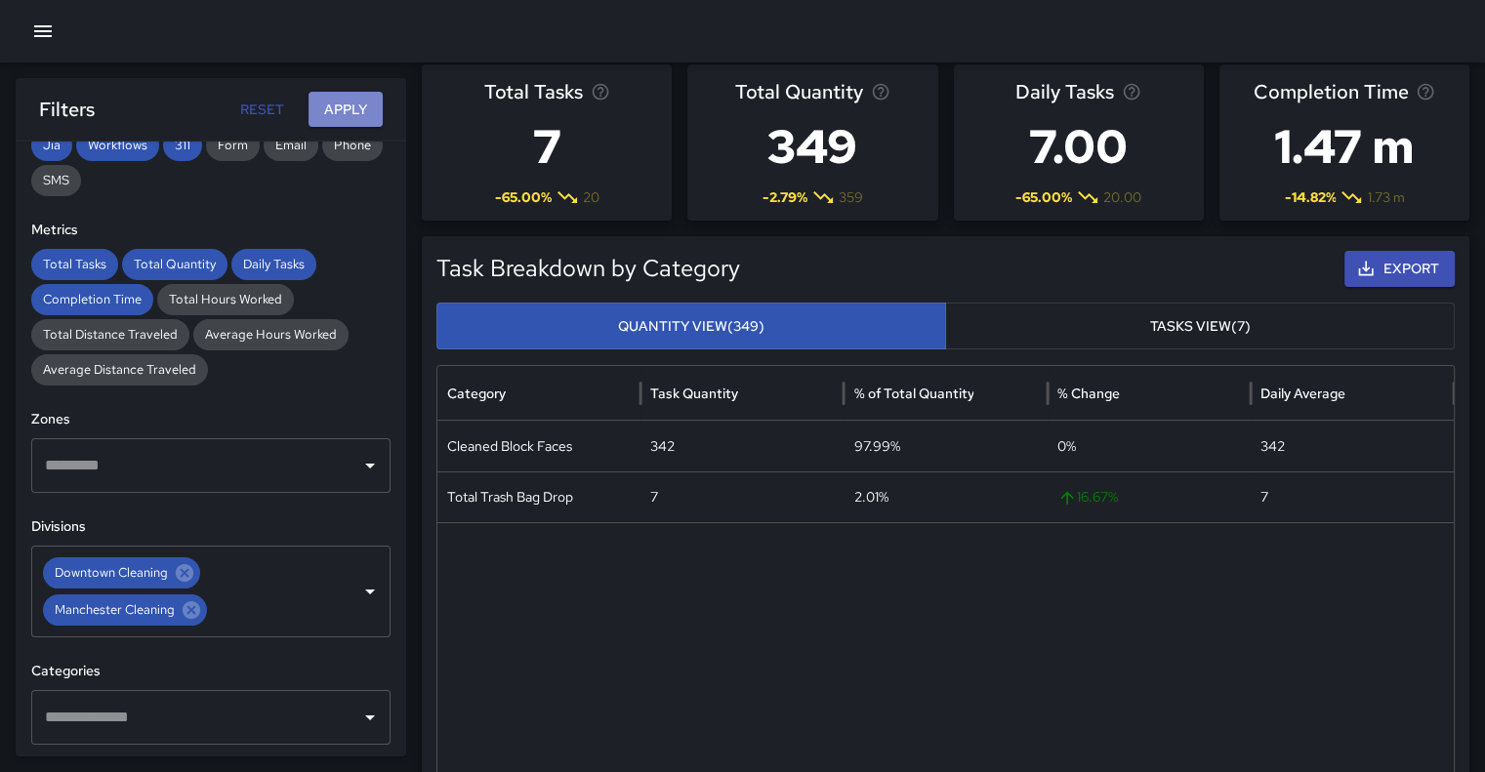
click at [345, 112] on button "Apply" at bounding box center [345, 110] width 74 height 36
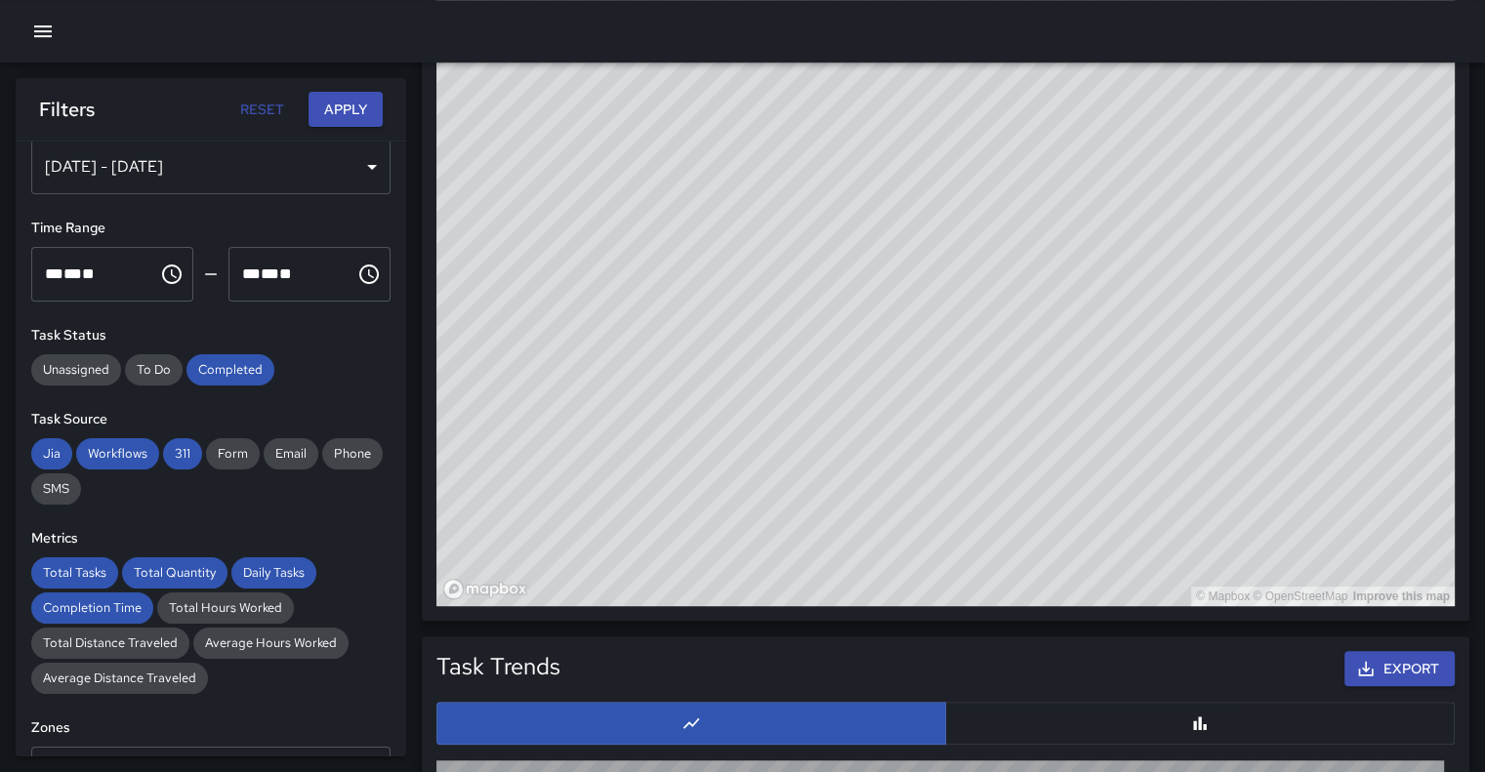
scroll to position [1281, 0]
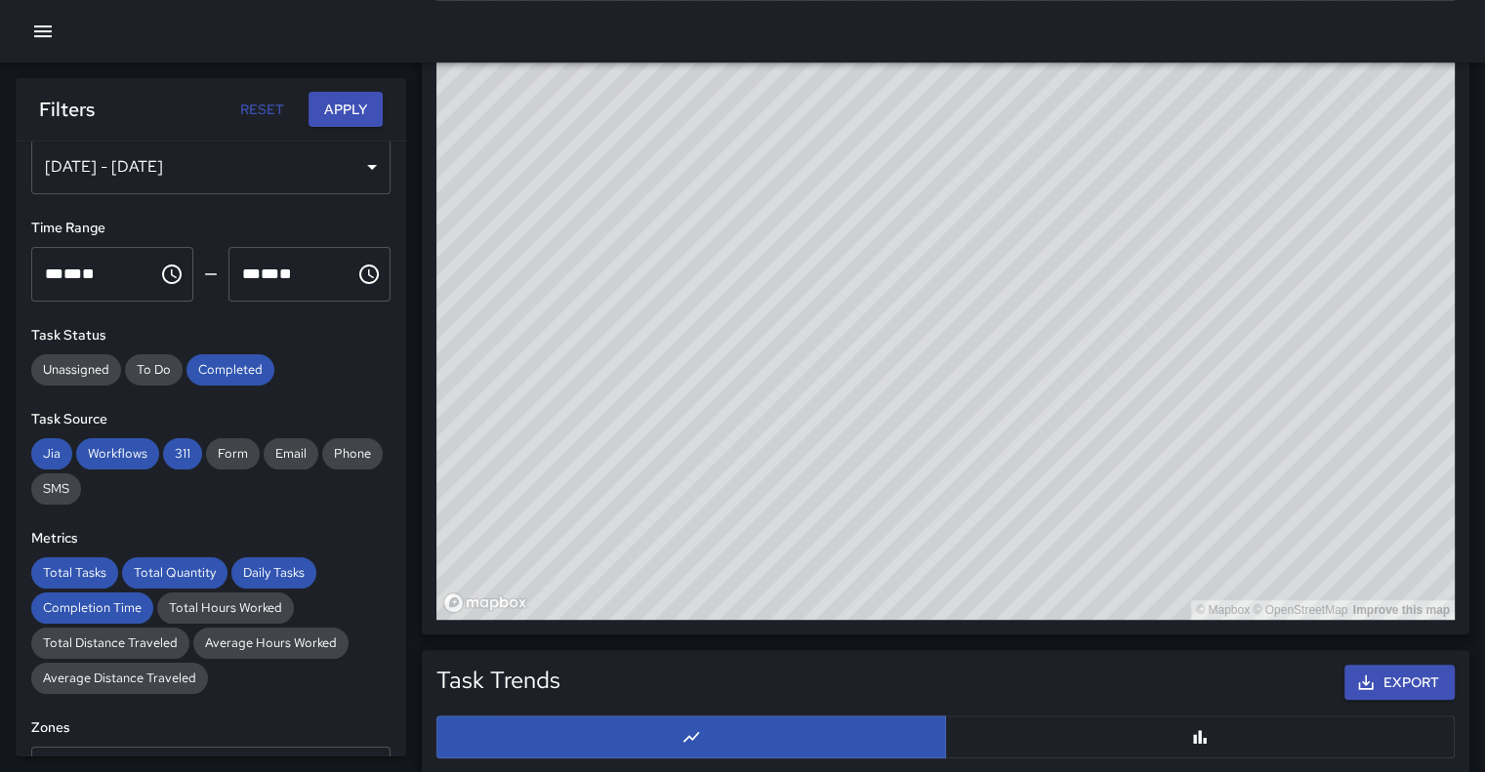
click at [945, 418] on div "© Mapbox © OpenStreetMap Improve this map" at bounding box center [945, 229] width 1018 height 781
click at [949, 431] on div "© Mapbox © OpenStreetMap Improve this map" at bounding box center [945, 229] width 1018 height 781
click at [946, 422] on div "© Mapbox © OpenStreetMap Improve this map" at bounding box center [945, 229] width 1018 height 781
click at [945, 421] on div "© Mapbox © OpenStreetMap Improve this map" at bounding box center [945, 229] width 1018 height 781
click at [0, 657] on div "Total Tasks 93 + 63.16 % 57 Total Quantity 1,150 + 13.75 % 1,011 Daily Tasks 93…" at bounding box center [742, 52] width 1485 height 2510
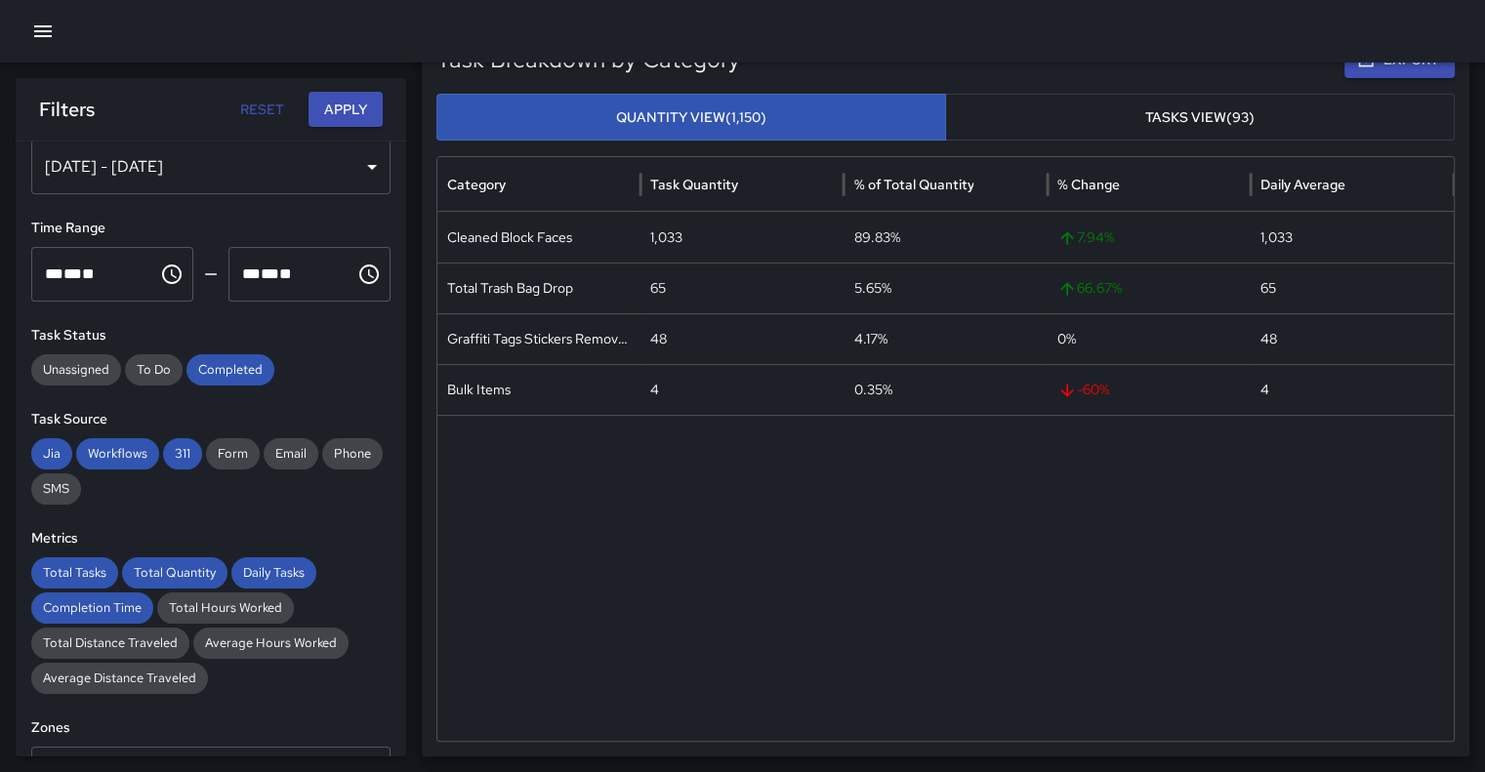
scroll to position [0, 0]
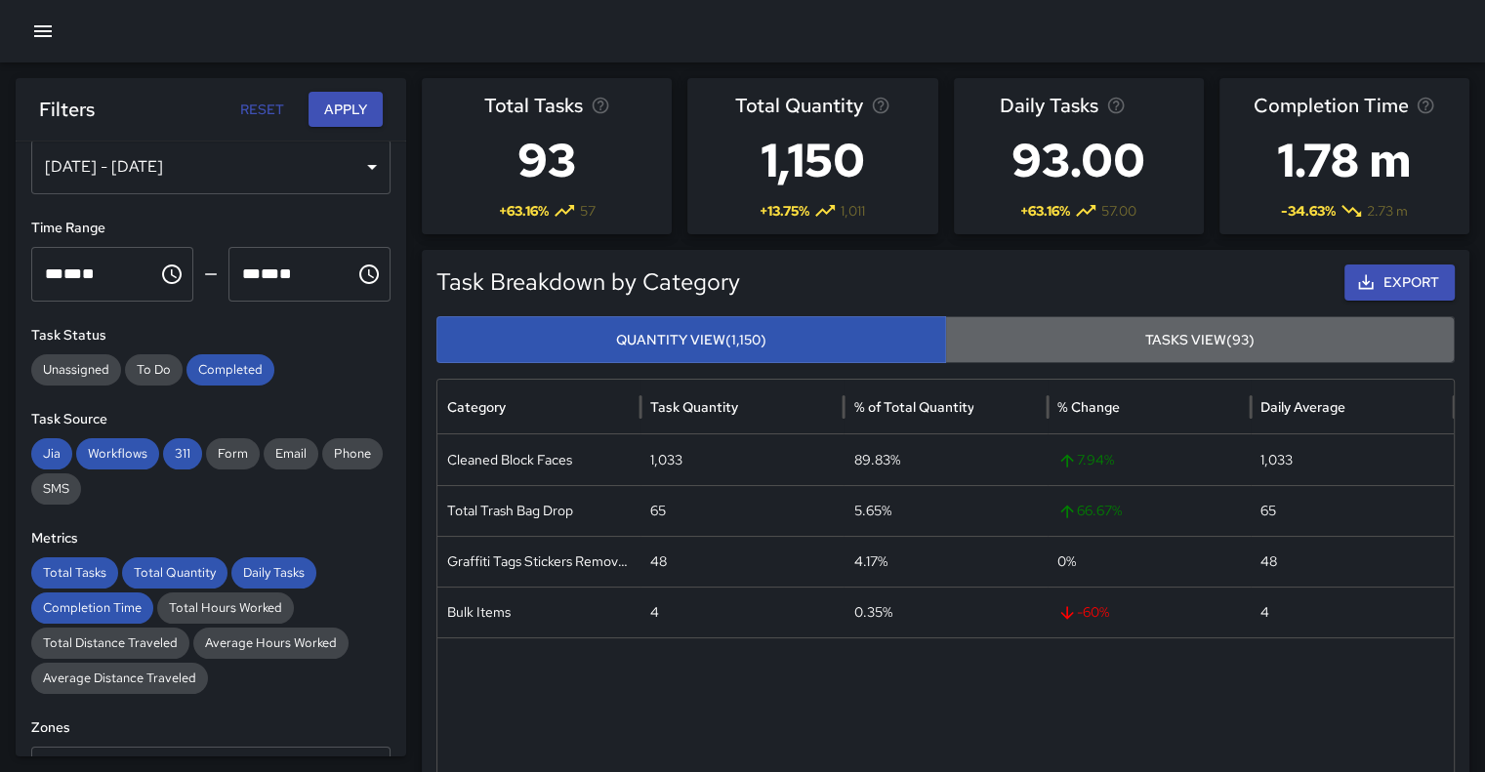
click at [1309, 338] on button "Tasks View (93)" at bounding box center [1200, 340] width 510 height 48
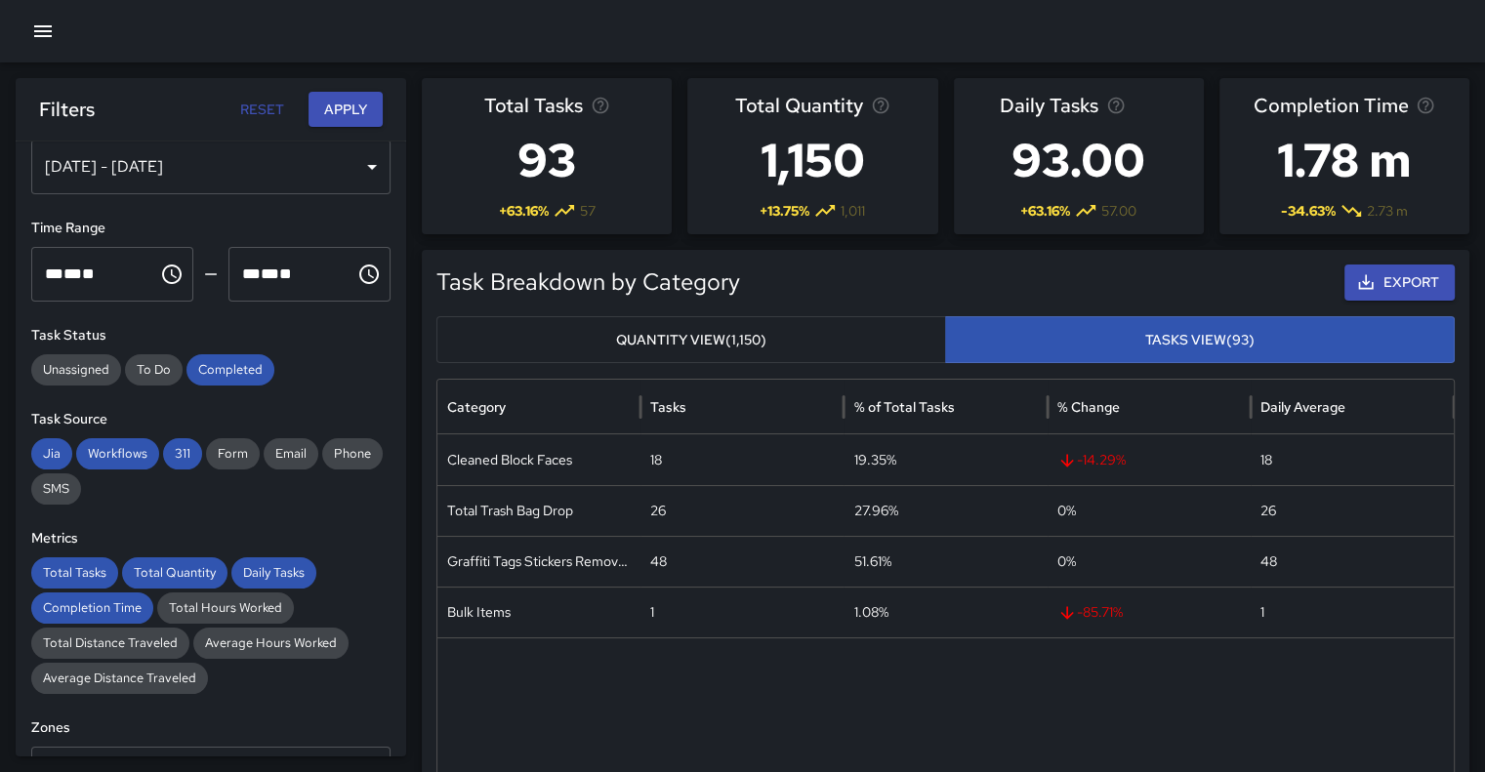
click at [837, 343] on button "Quantity View (1,150)" at bounding box center [691, 340] width 510 height 48
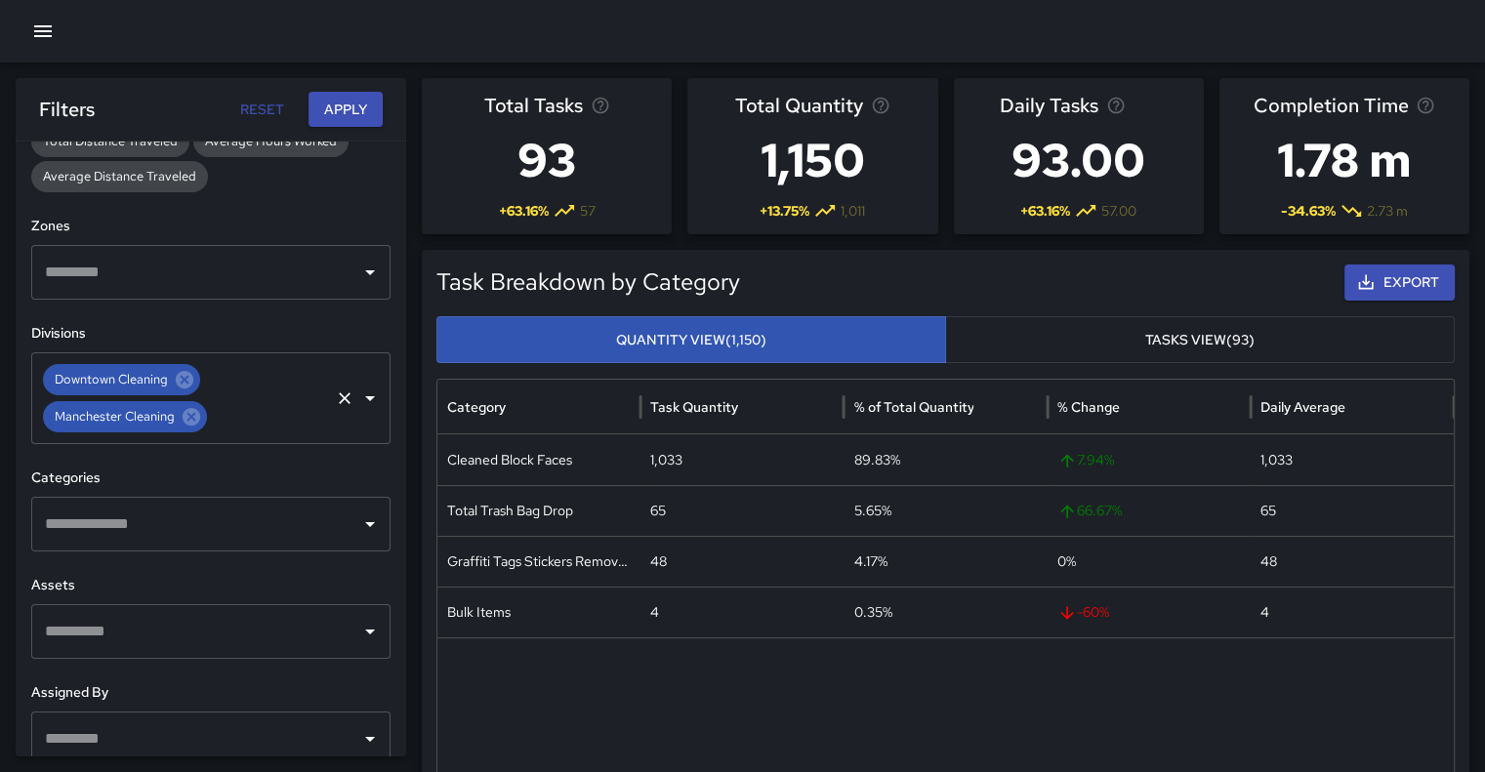
scroll to position [547, 0]
click at [1217, 341] on button "Tasks View (93)" at bounding box center [1200, 340] width 510 height 48
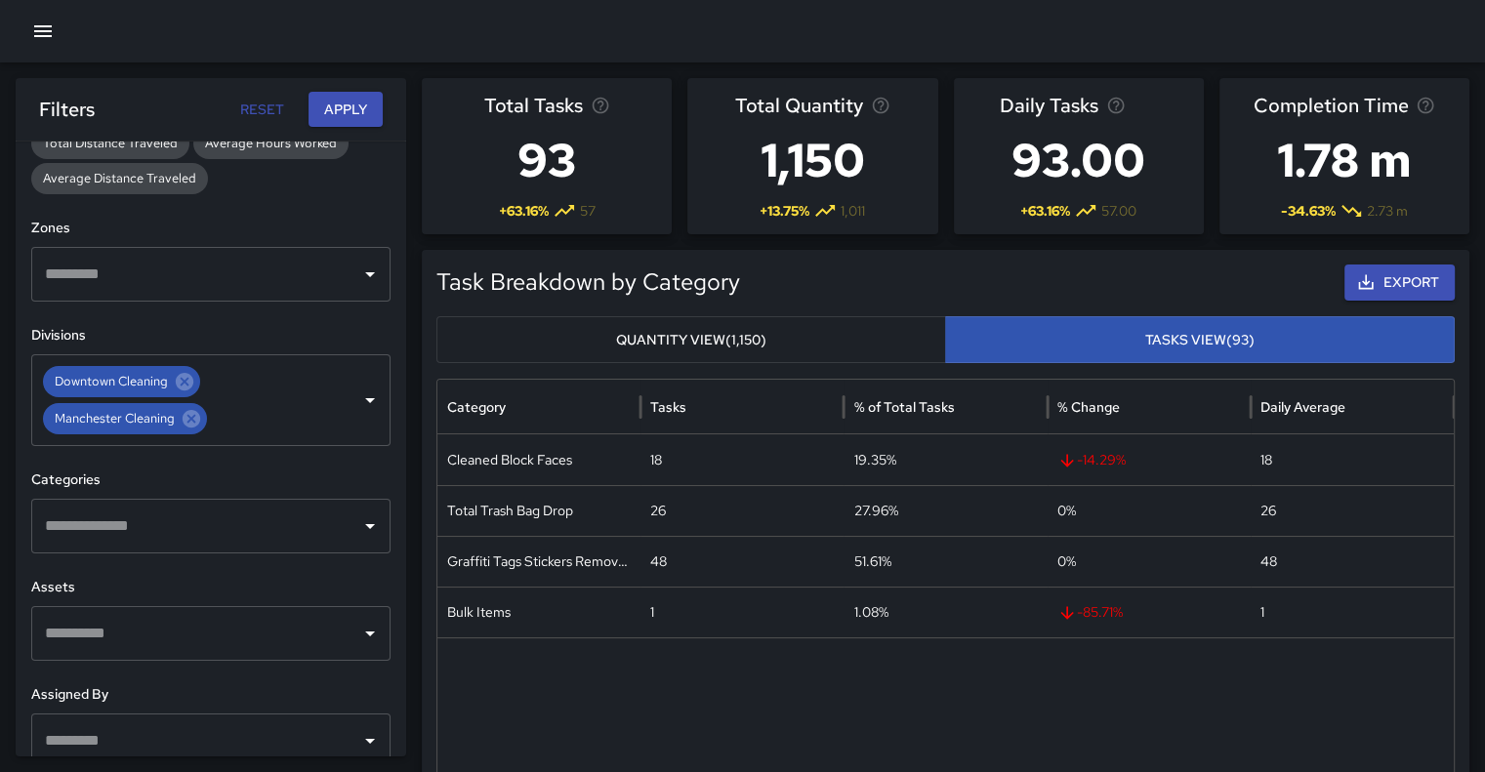
click at [730, 358] on button "Quantity View (1,150)" at bounding box center [691, 340] width 510 height 48
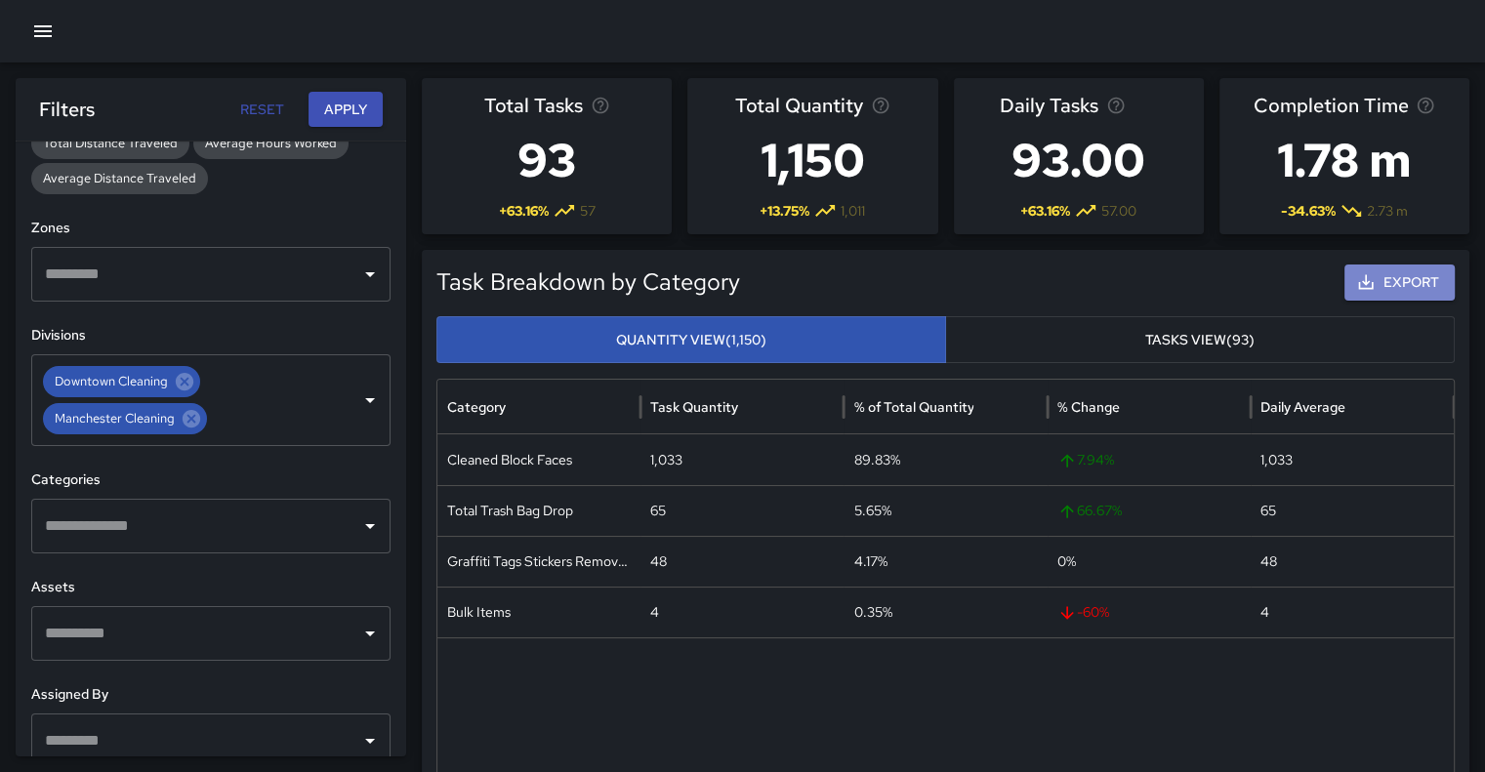
click at [1374, 280] on icon "button" at bounding box center [1366, 282] width 20 height 20
click at [1396, 280] on button "Export" at bounding box center [1399, 283] width 110 height 36
click at [140, 416] on span "Manchester Cleaning" at bounding box center [114, 419] width 143 height 20
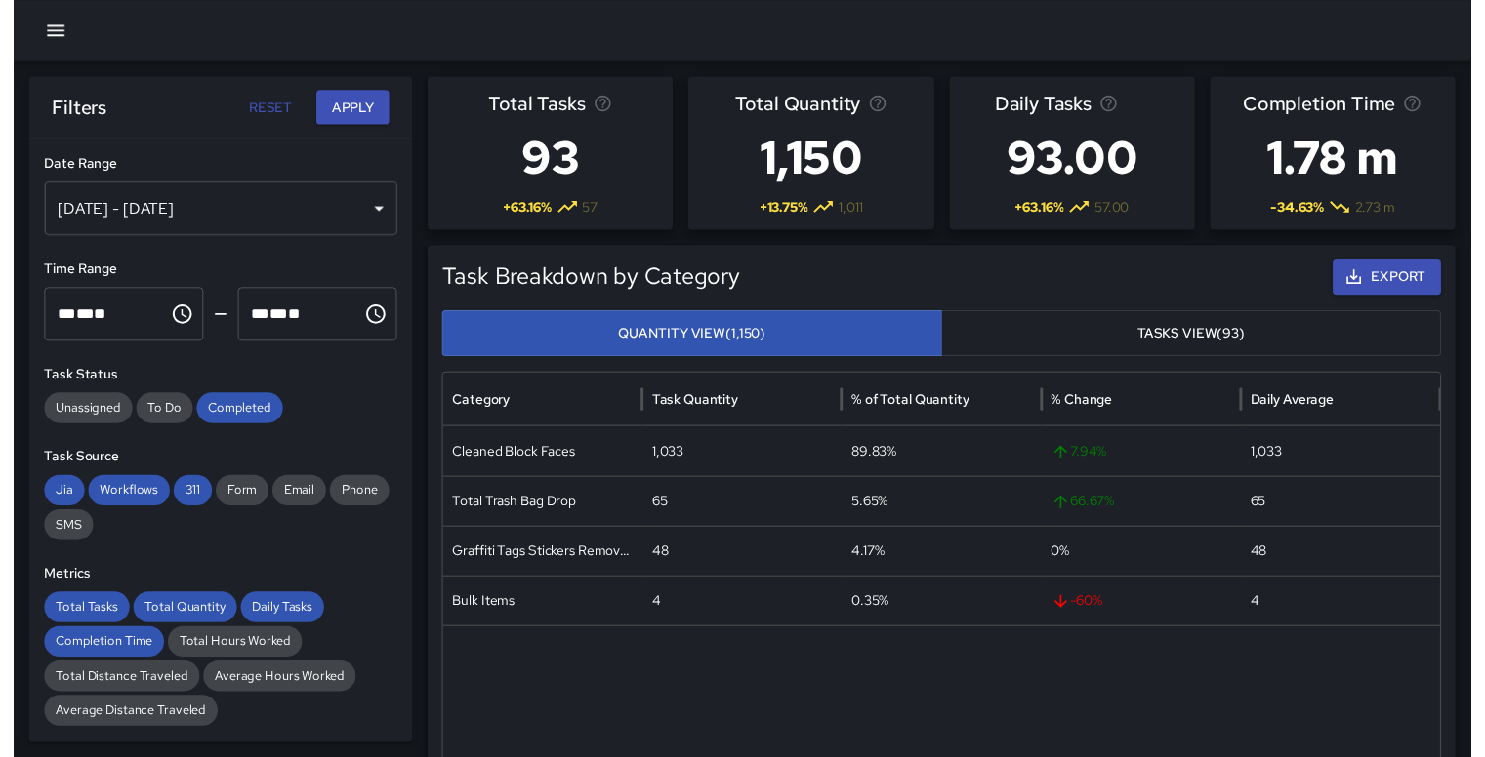
scroll to position [0, 0]
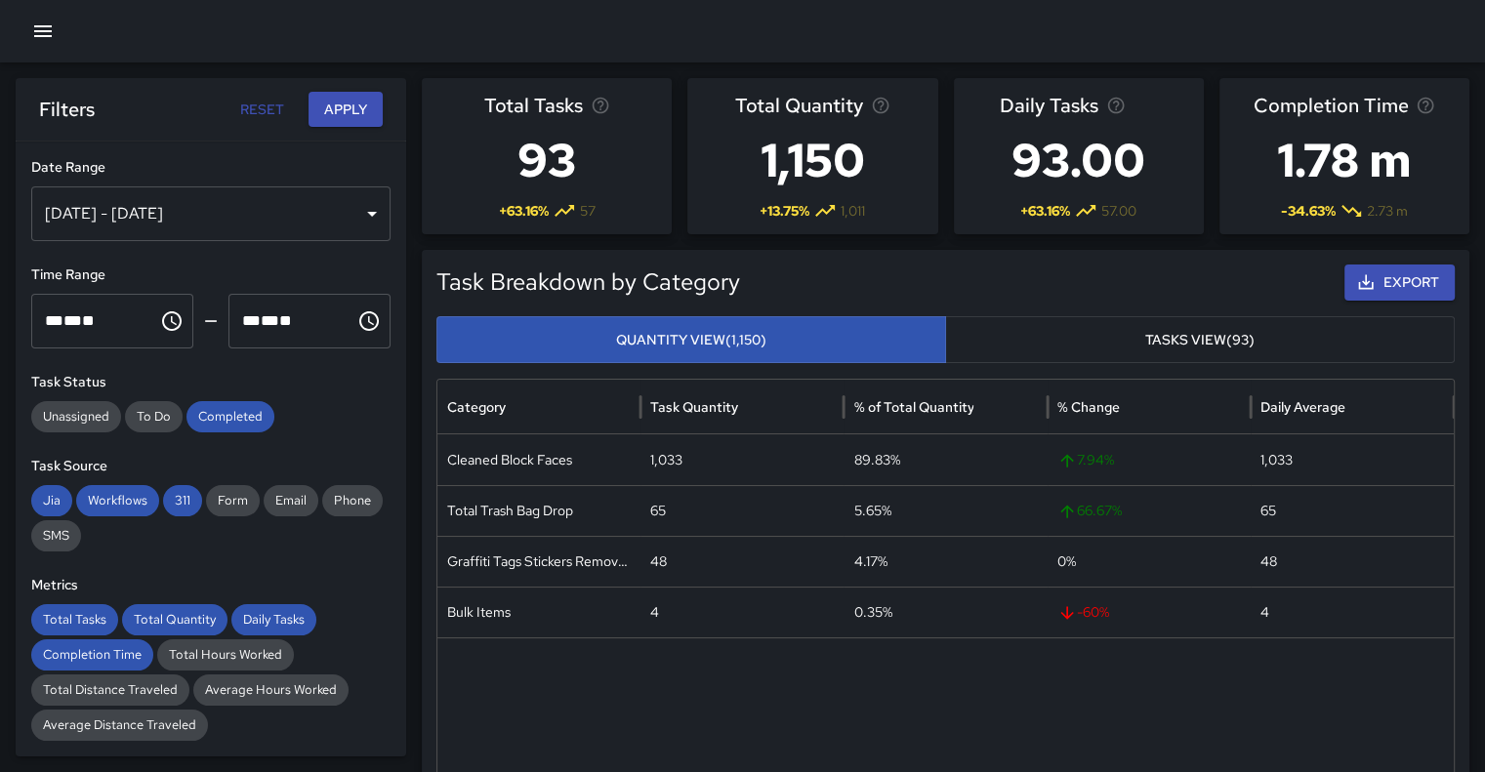
click at [45, 34] on icon "button" at bounding box center [42, 31] width 23 height 23
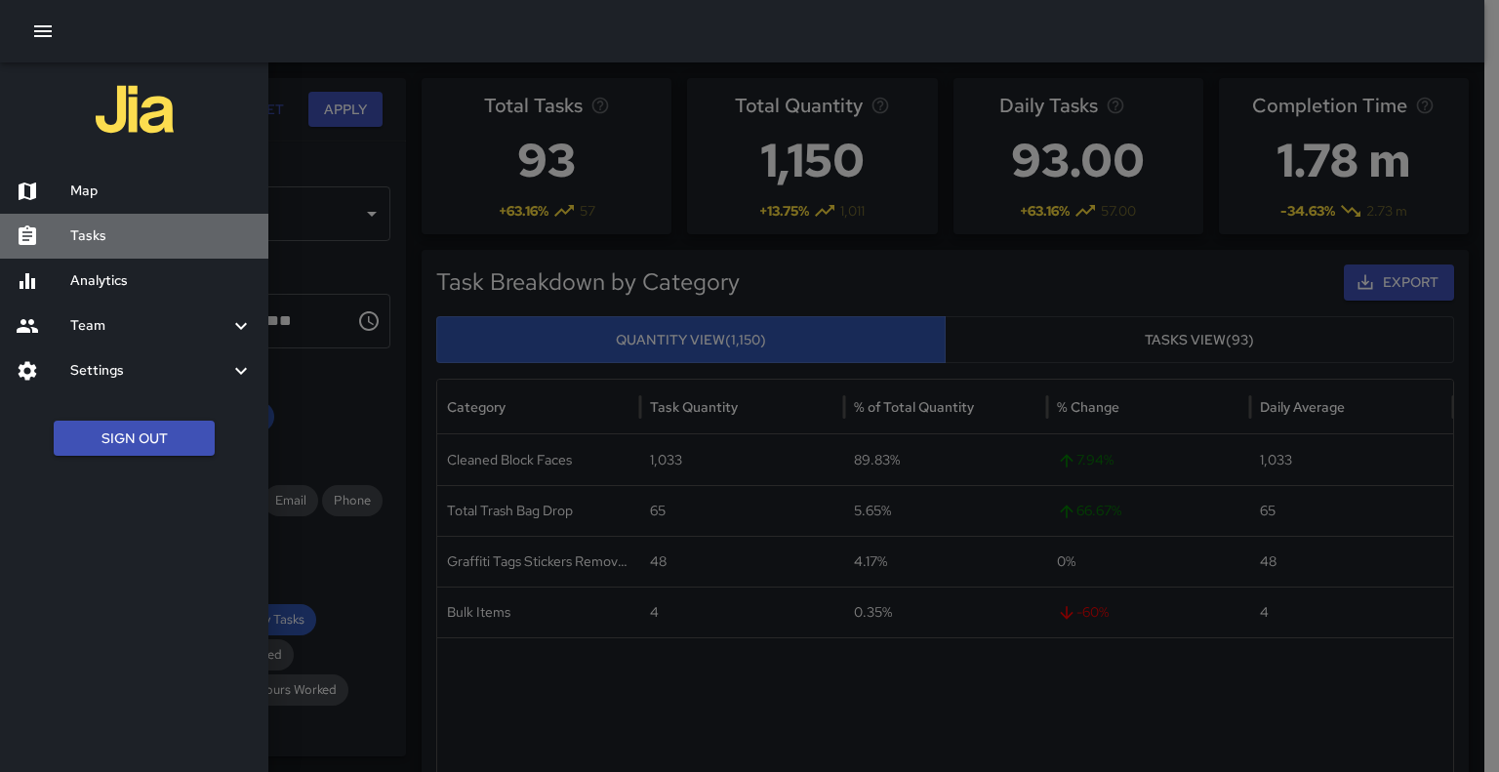
click at [97, 233] on h6 "Tasks" at bounding box center [161, 235] width 183 height 21
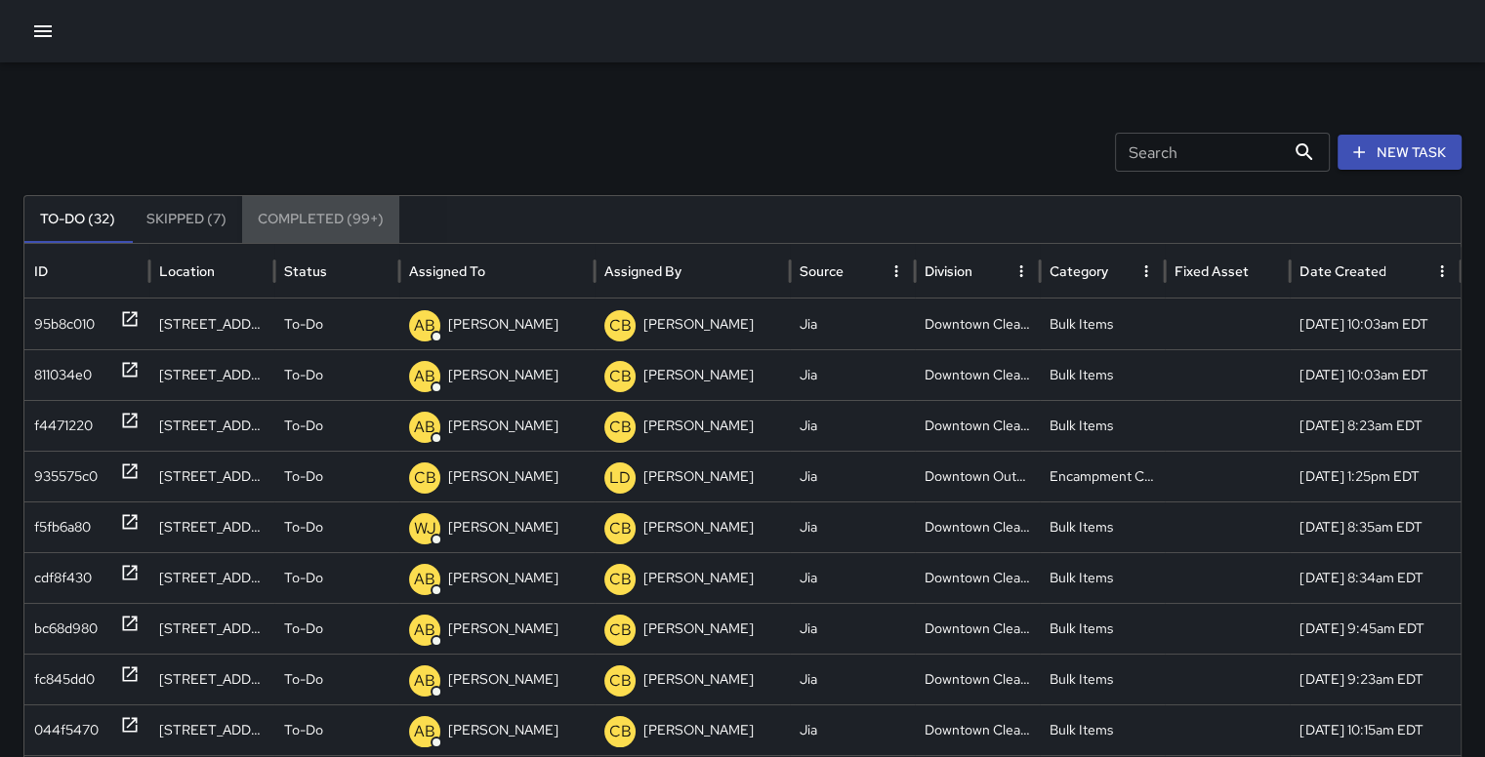
click at [344, 217] on button "Completed (99+)" at bounding box center [320, 219] width 157 height 47
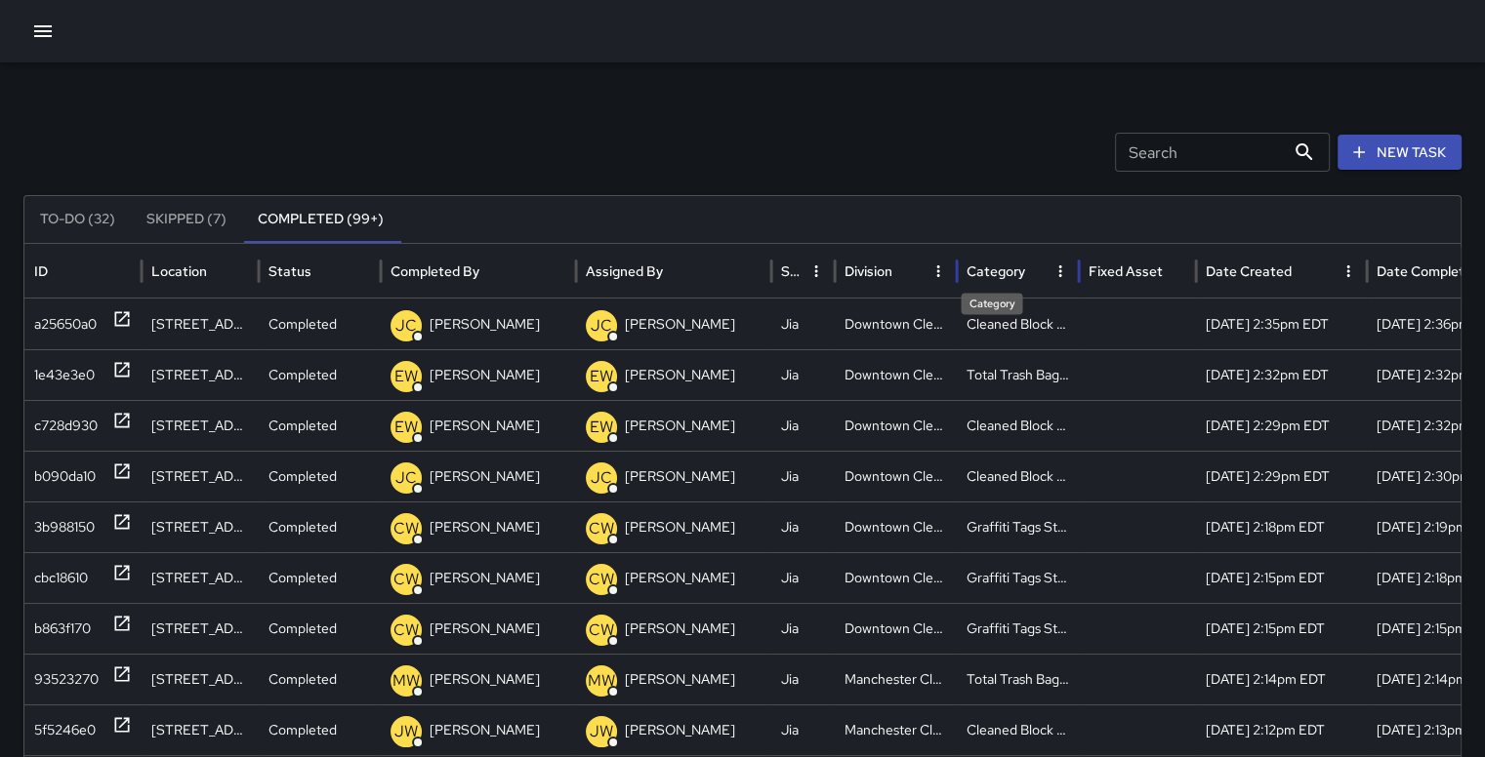
click at [1014, 271] on div "Category" at bounding box center [995, 272] width 59 height 18
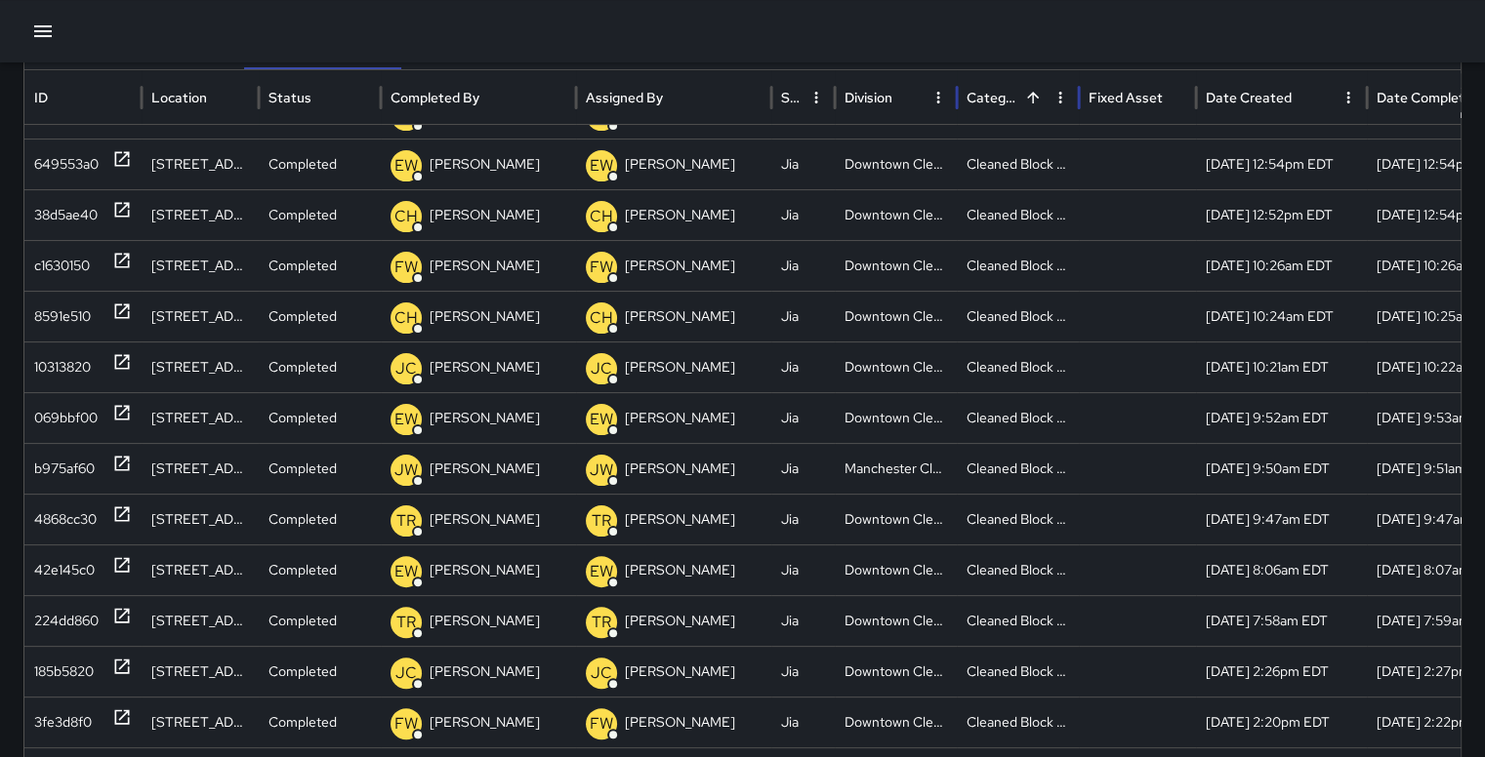
scroll to position [444, 0]
